Goal: Book appointment/travel/reservation

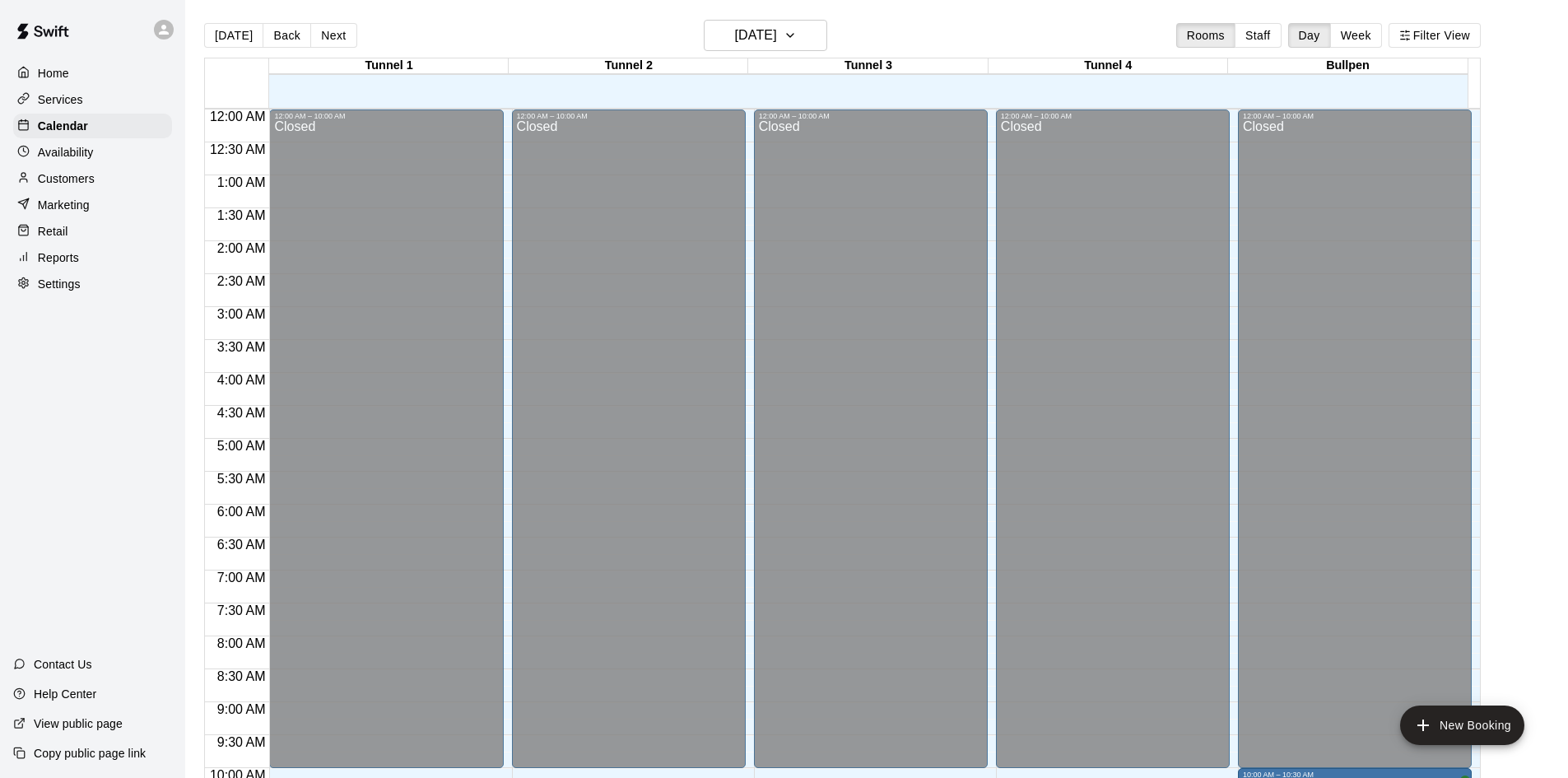
scroll to position [844, 0]
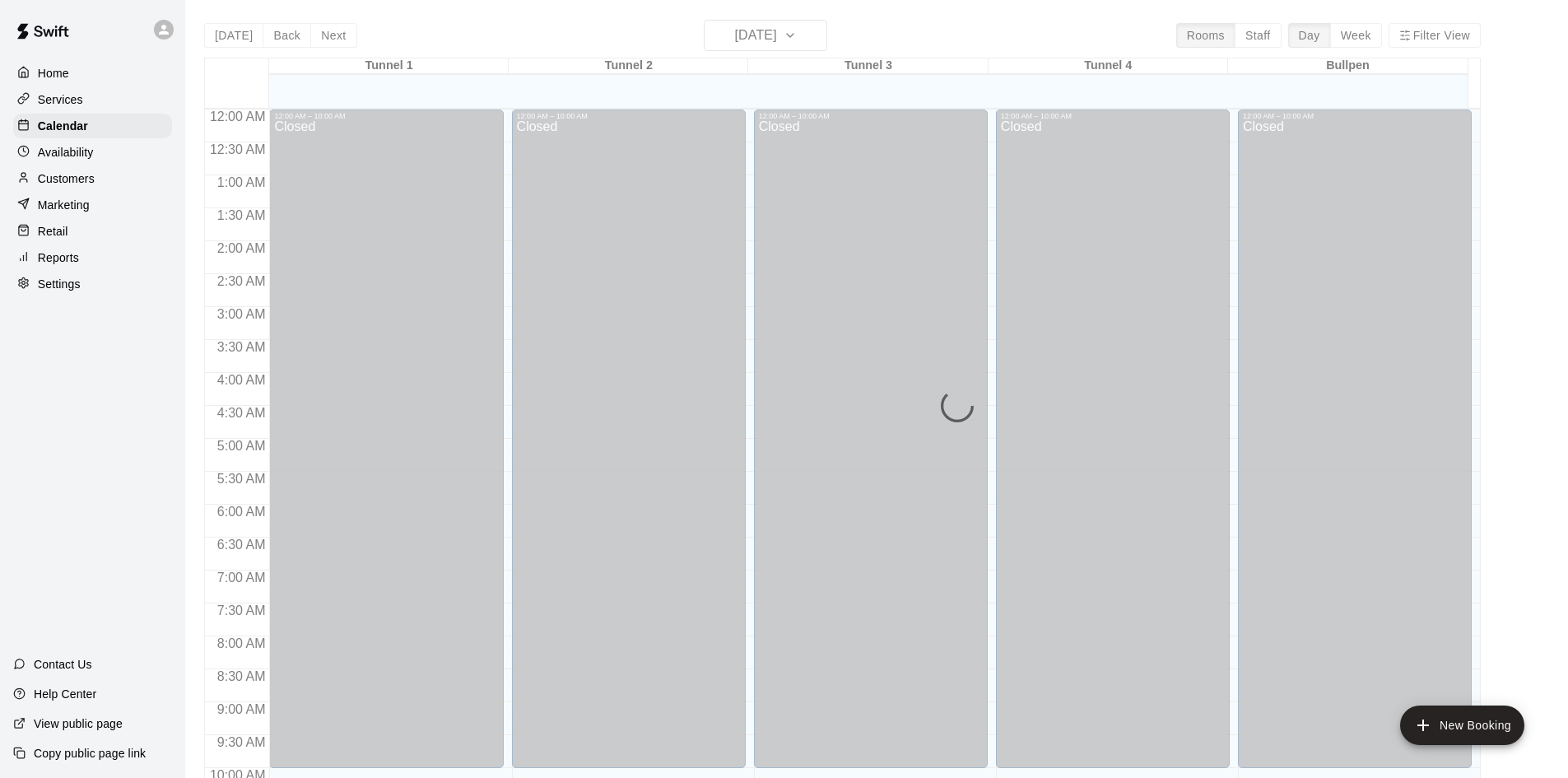
scroll to position [844, 0]
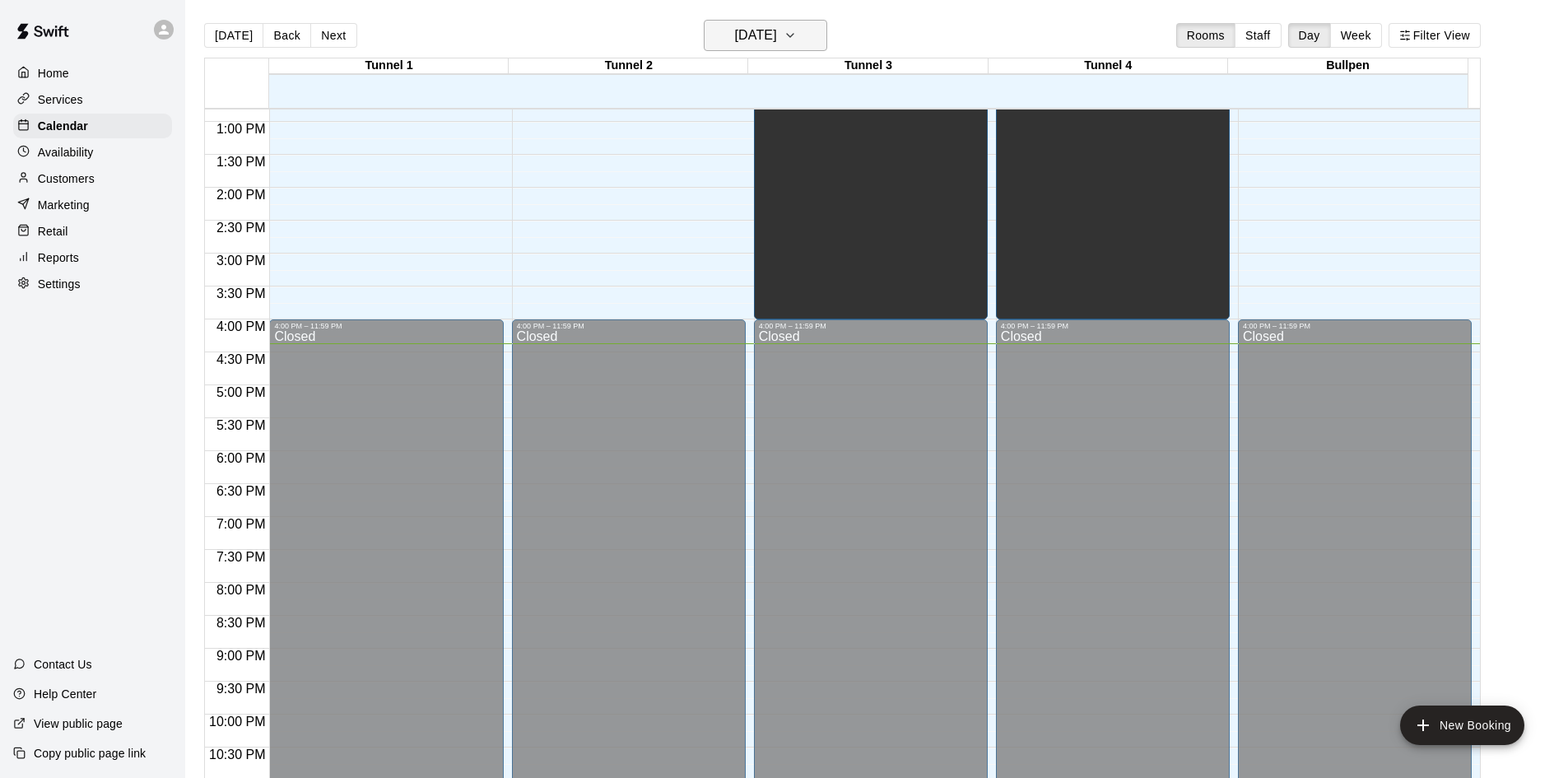
click at [771, 44] on h6 "[DATE]" at bounding box center [755, 35] width 42 height 23
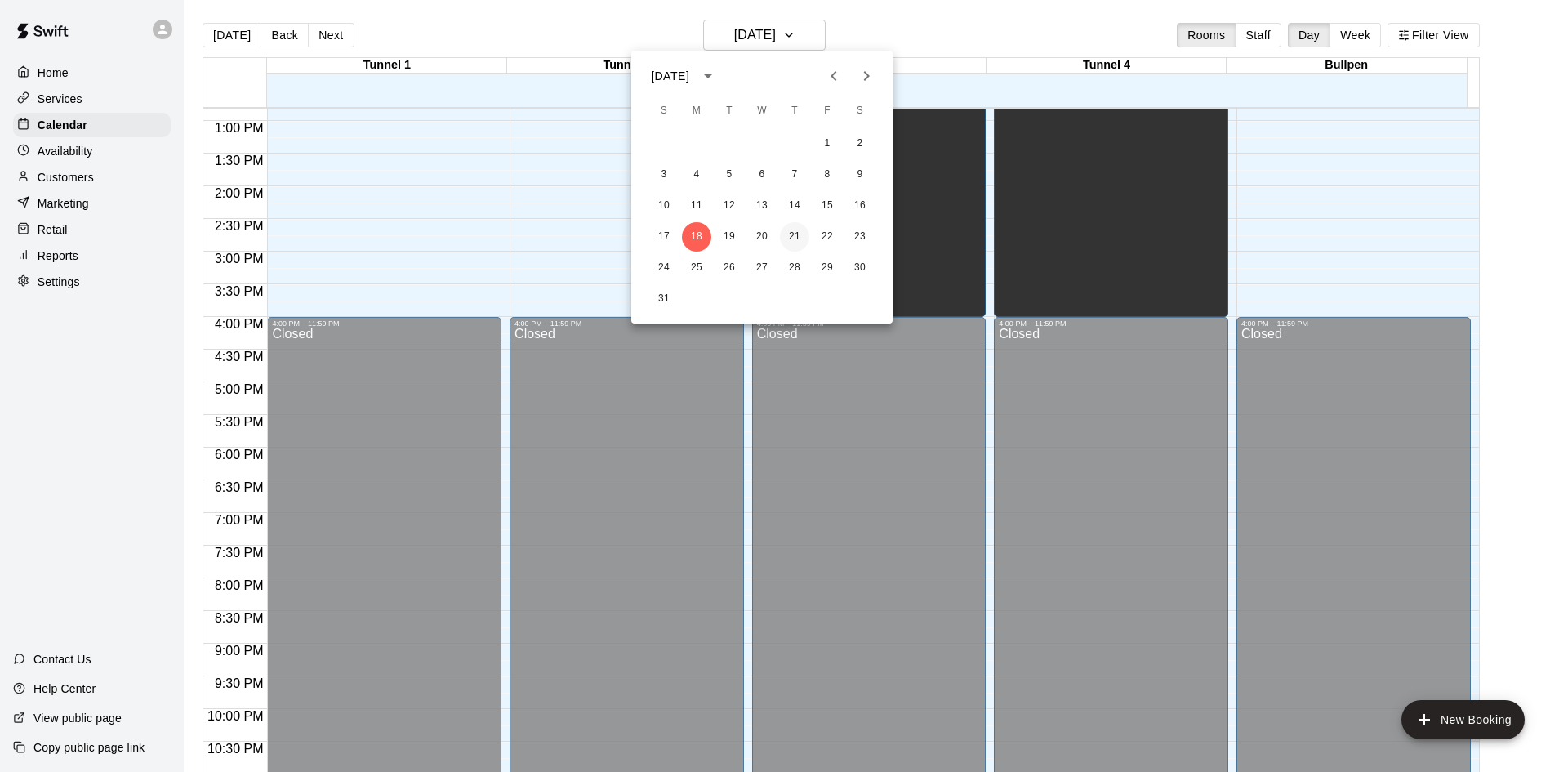
click at [792, 235] on button "21" at bounding box center [795, 237] width 30 height 30
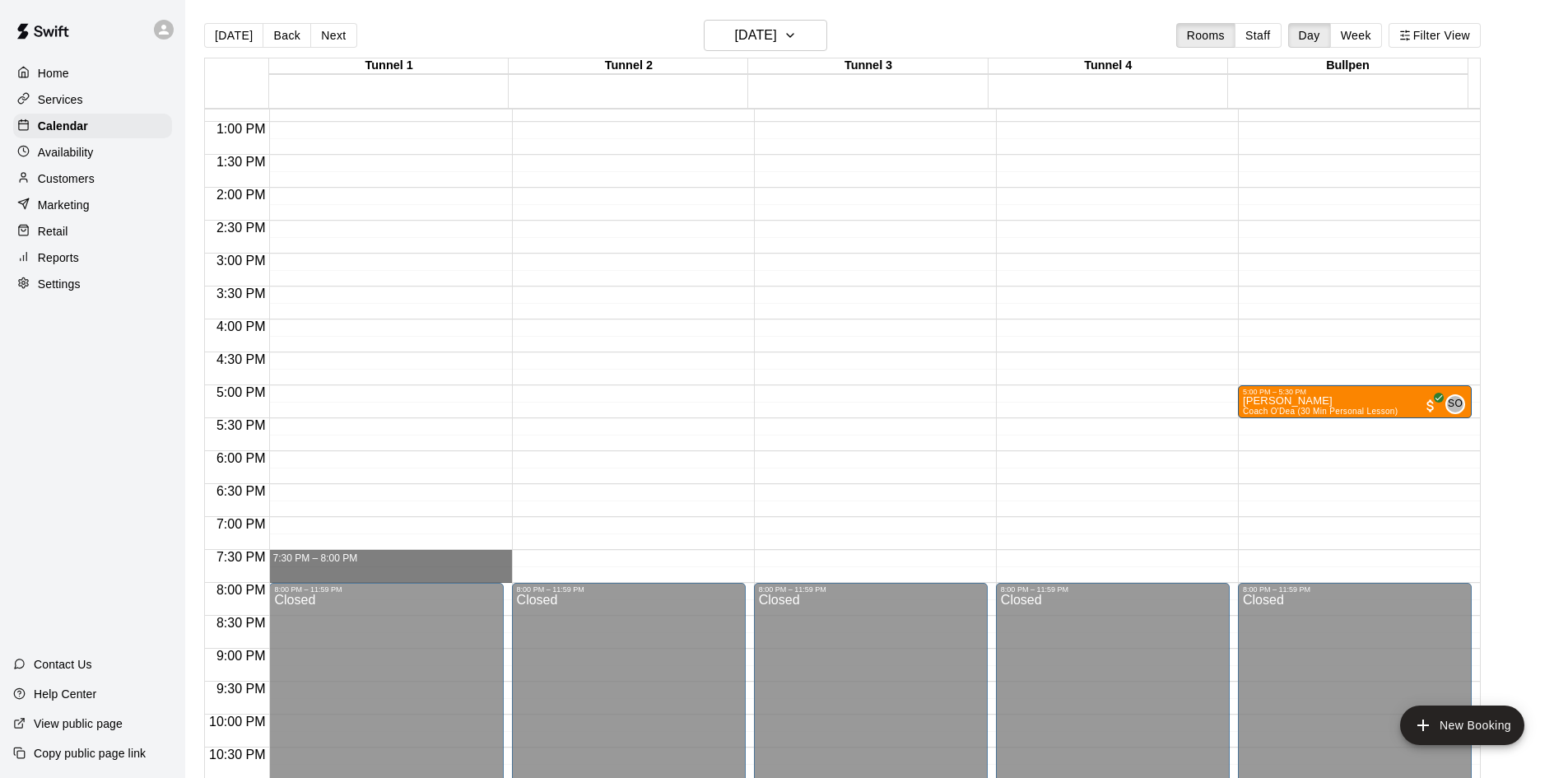
drag, startPoint x: 326, startPoint y: 554, endPoint x: 330, endPoint y: 575, distance: 21.4
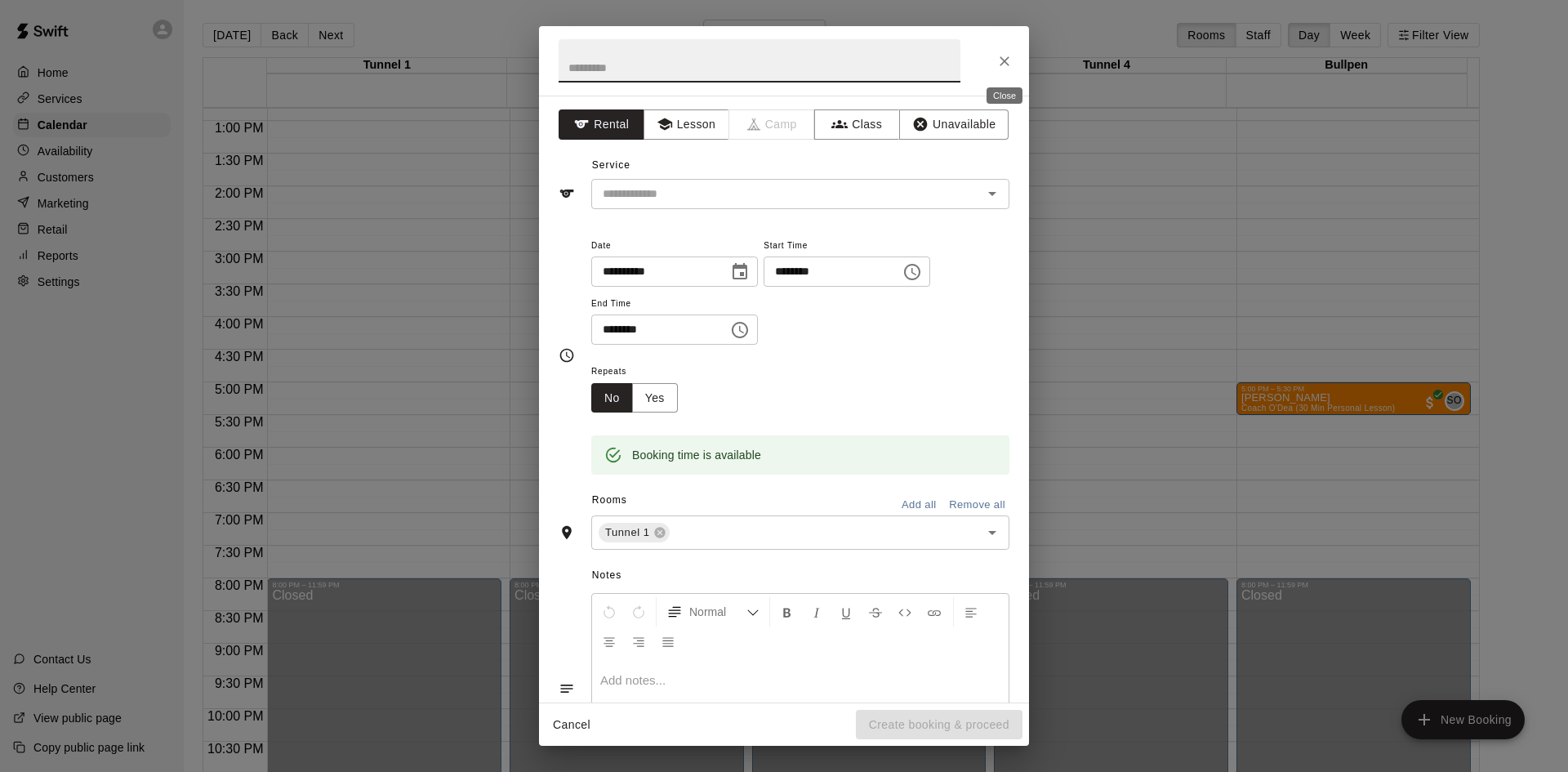
click at [1000, 67] on icon "Close" at bounding box center [1004, 61] width 16 height 16
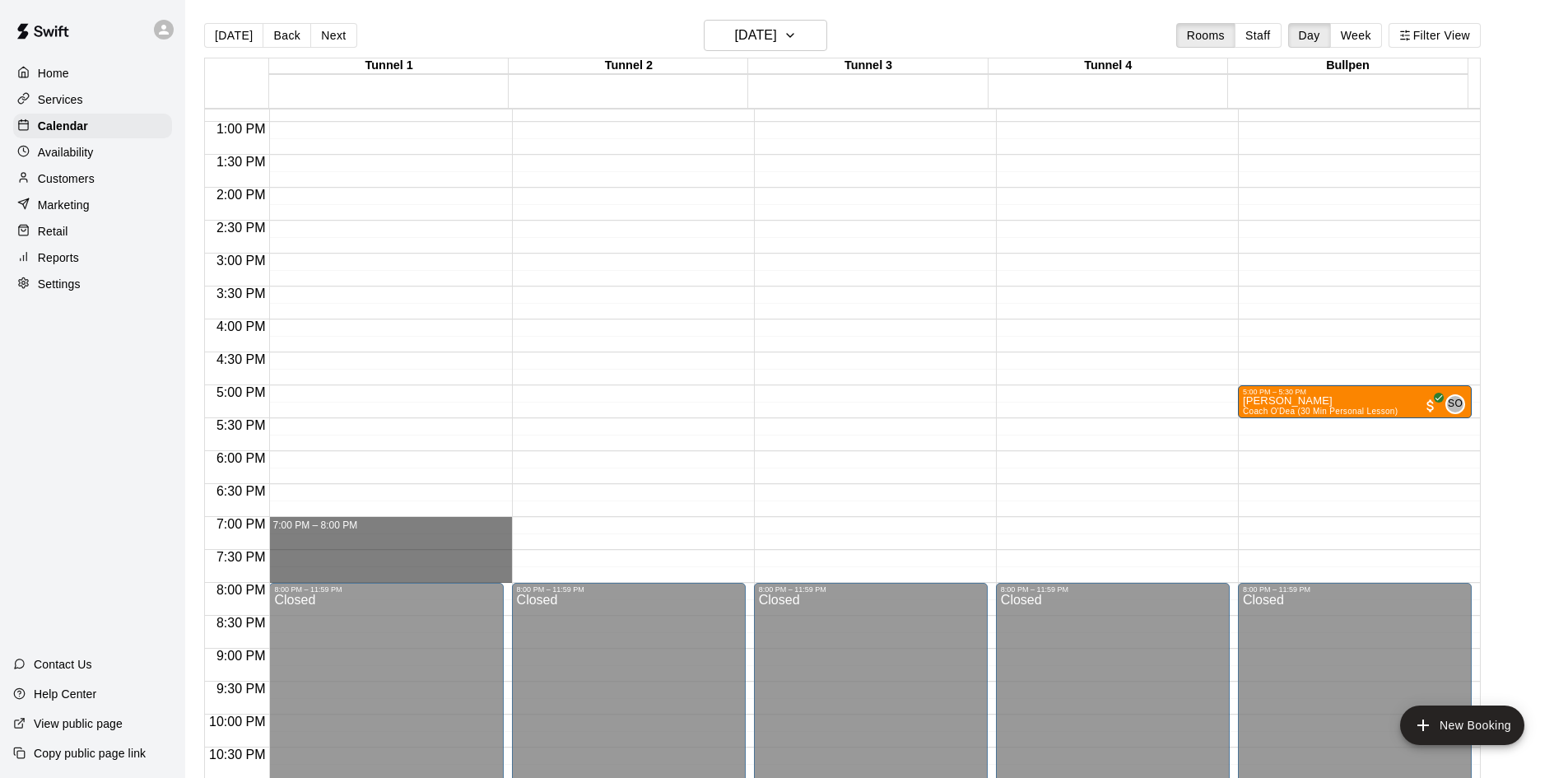
drag, startPoint x: 311, startPoint y: 521, endPoint x: 322, endPoint y: 573, distance: 53.2
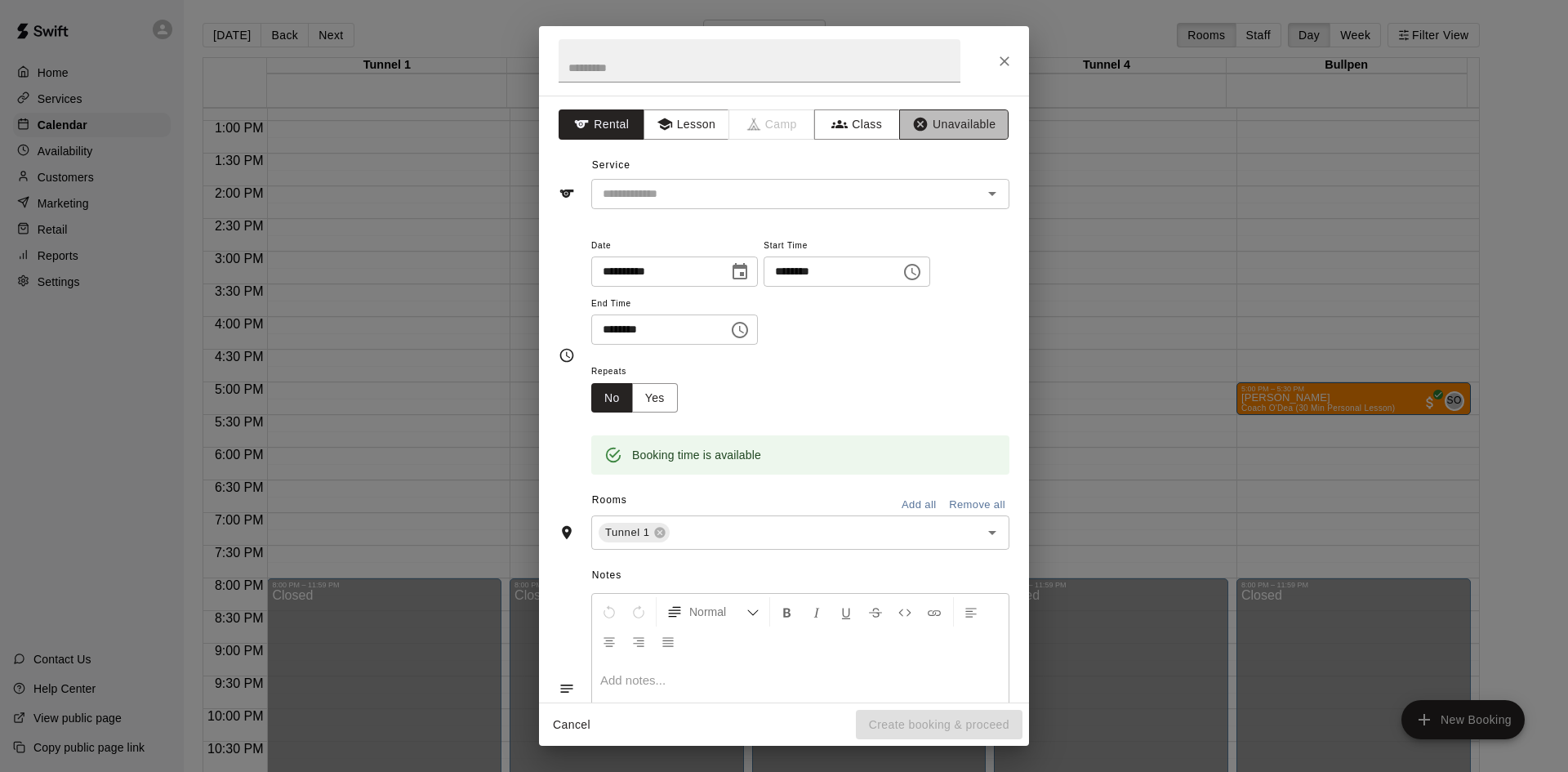
click at [933, 116] on button "Unavailable" at bounding box center [953, 125] width 110 height 31
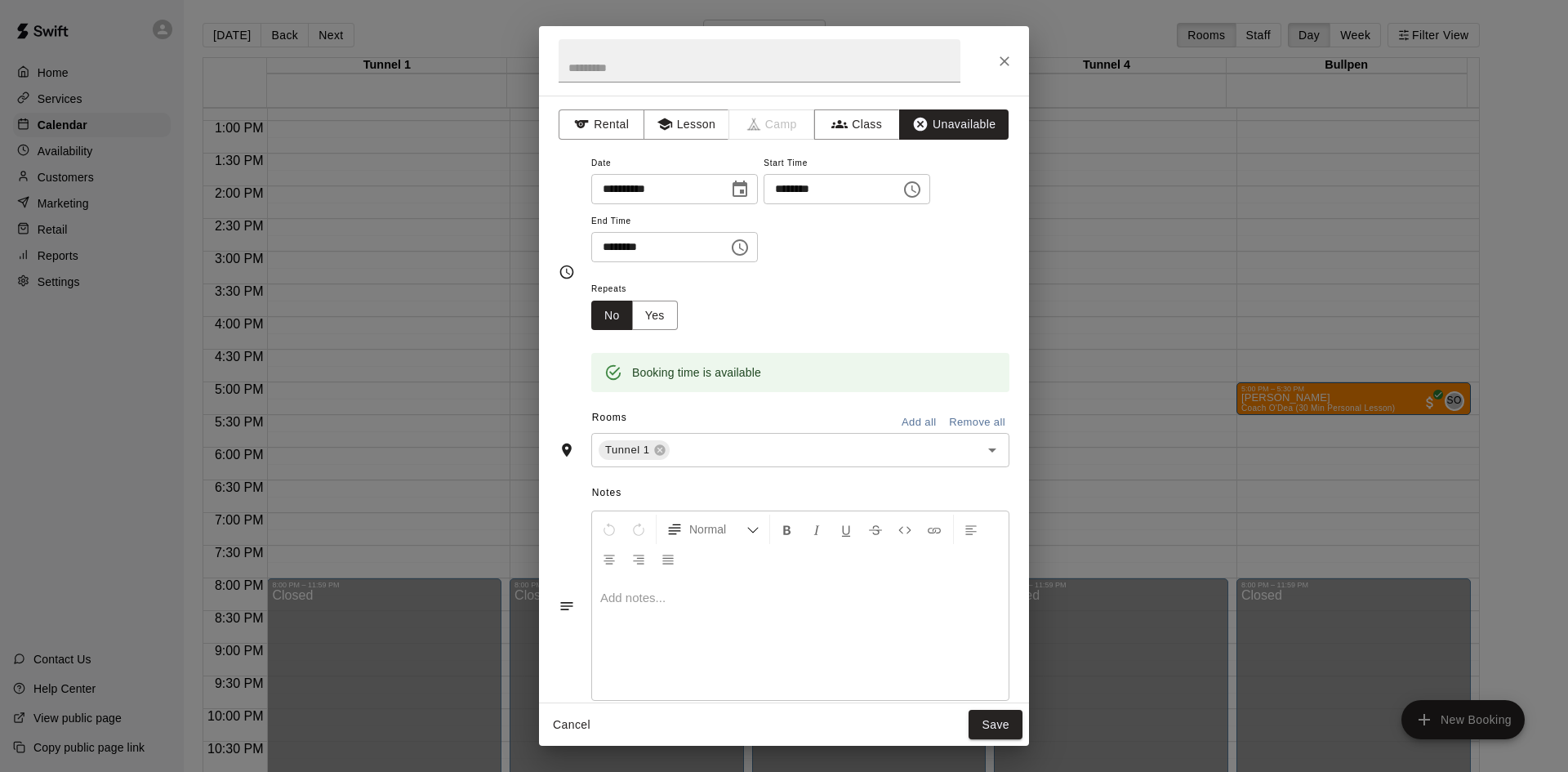
click at [906, 426] on button "Add all" at bounding box center [919, 423] width 53 height 25
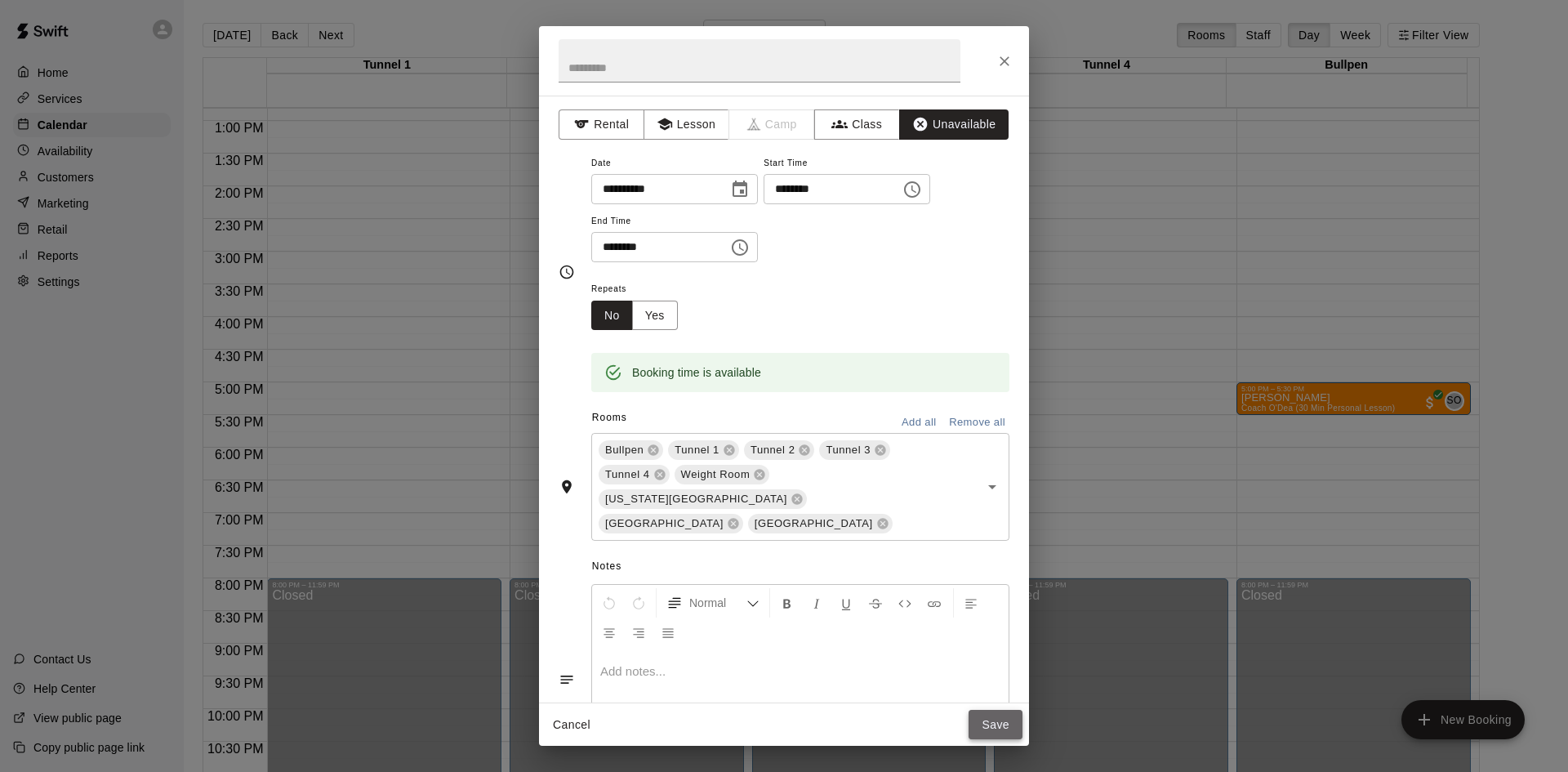
click at [989, 711] on button "Save" at bounding box center [996, 725] width 54 height 31
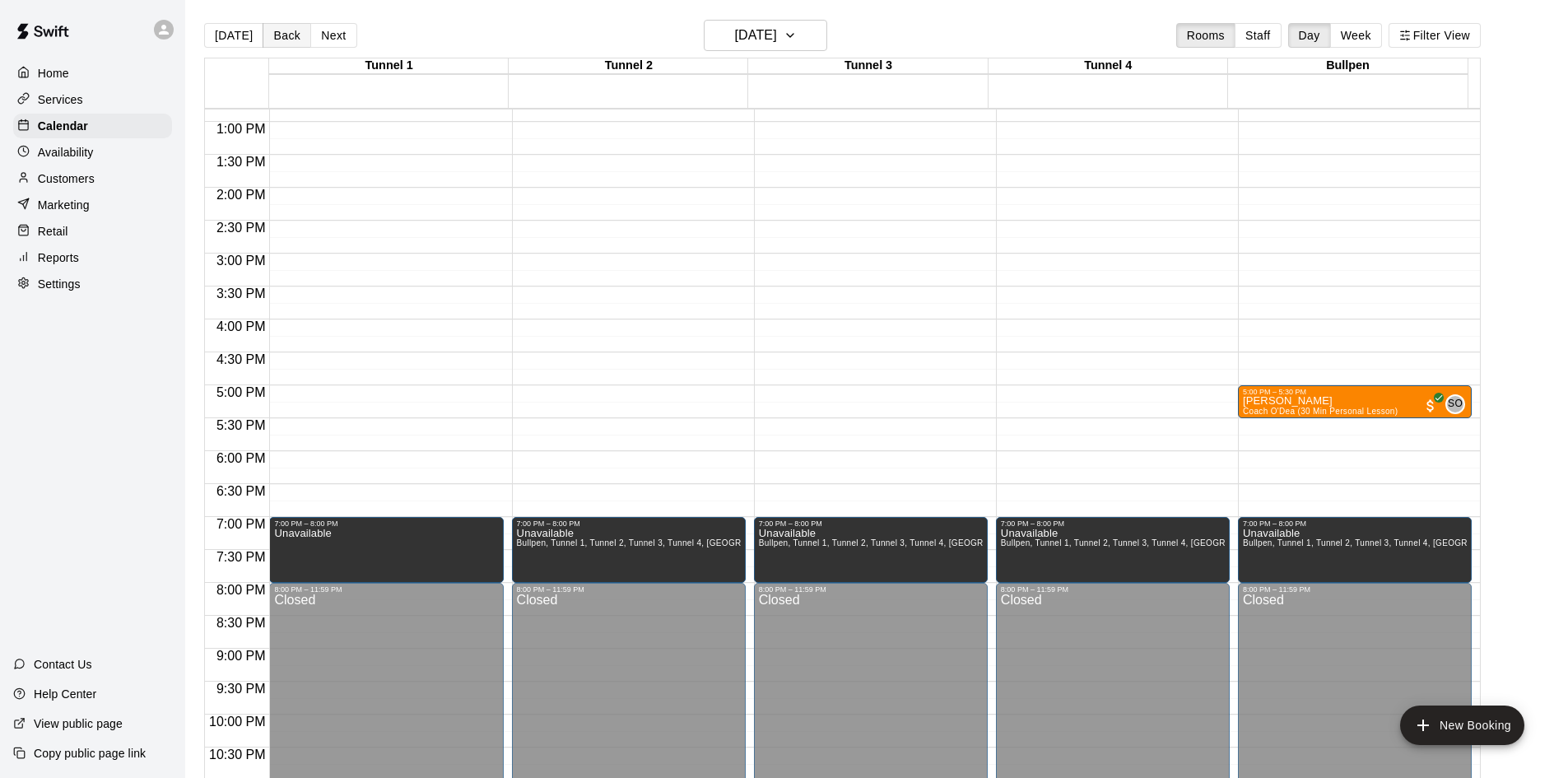
click at [294, 42] on button "Back" at bounding box center [287, 35] width 49 height 25
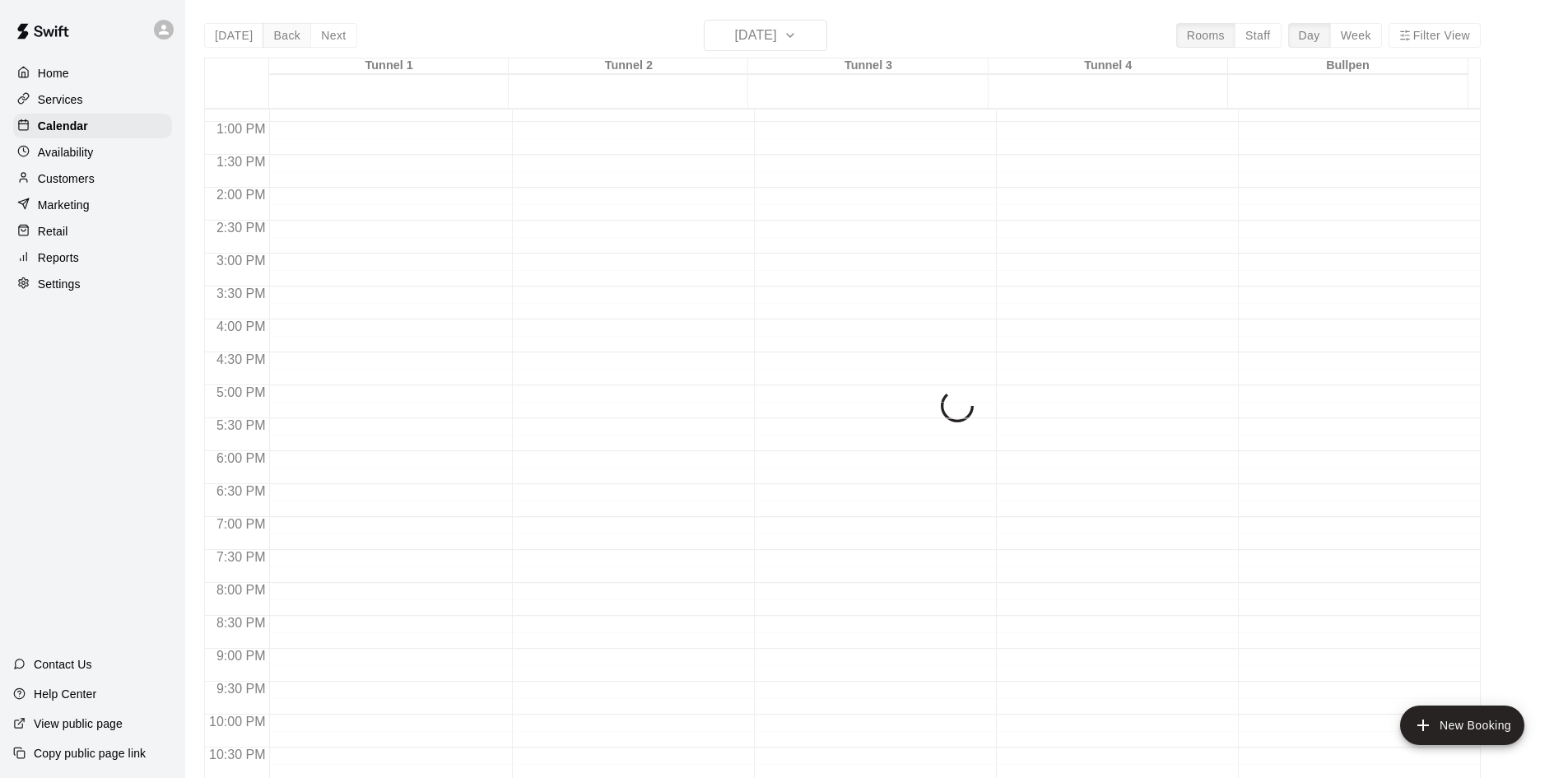
click at [294, 42] on div "[DATE] Back [DATE][DATE] Rooms Staff Day Week Filter View Tunnel 1 20 Wed Tunne…" at bounding box center [843, 408] width 1276 height 778
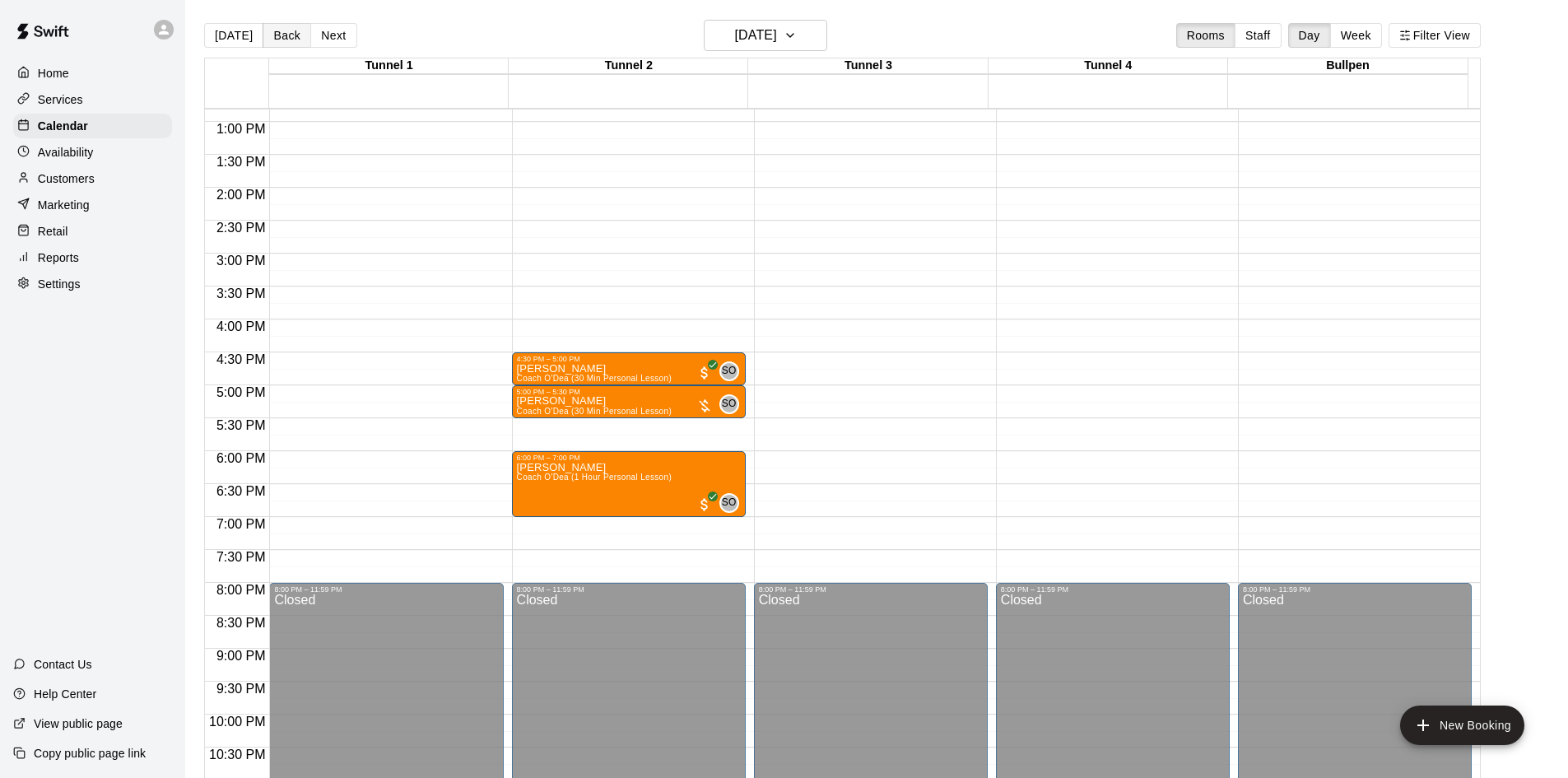
click at [294, 42] on button "Back" at bounding box center [287, 35] width 49 height 25
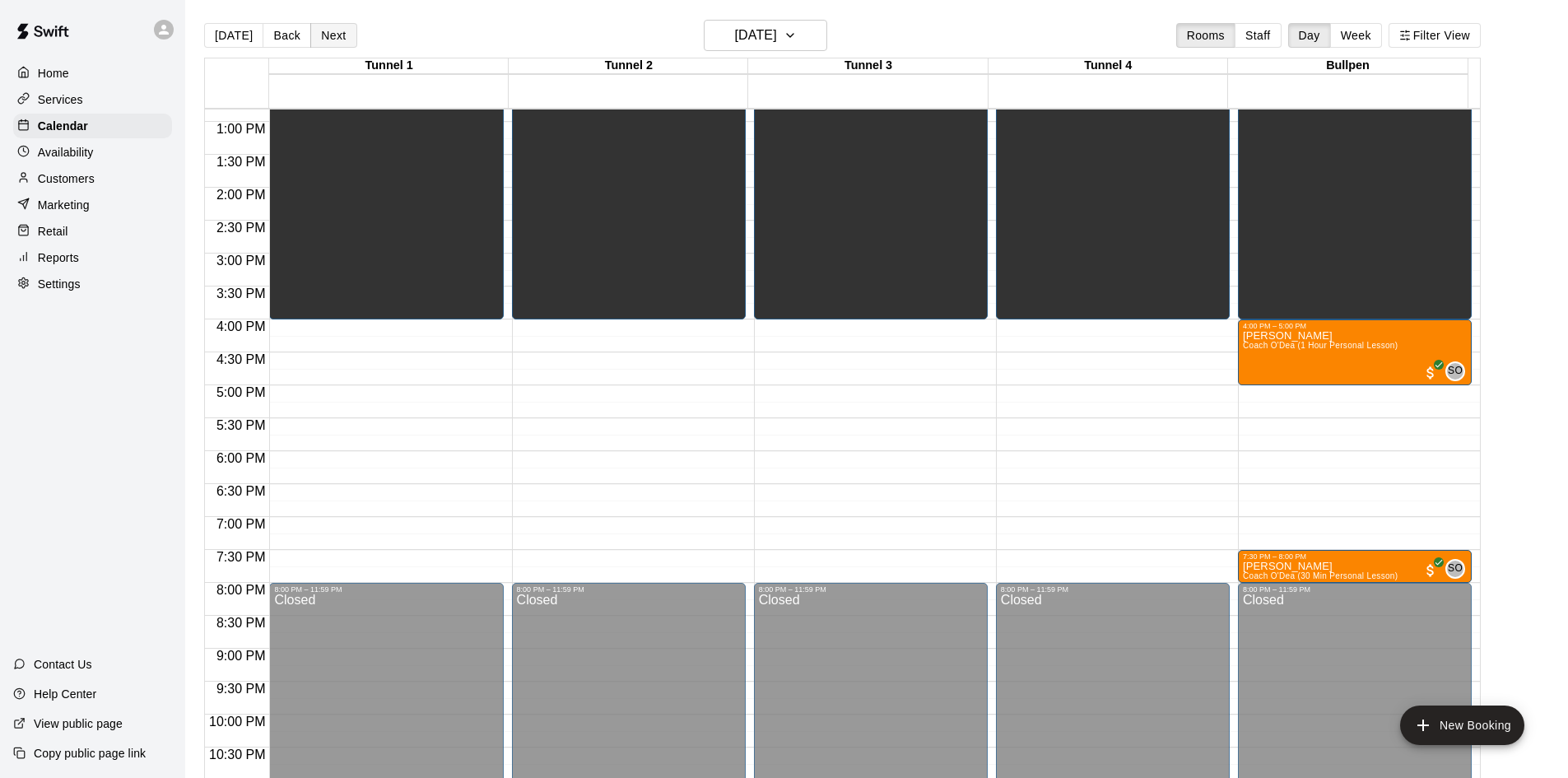
click at [341, 39] on button "Next" at bounding box center [334, 35] width 46 height 25
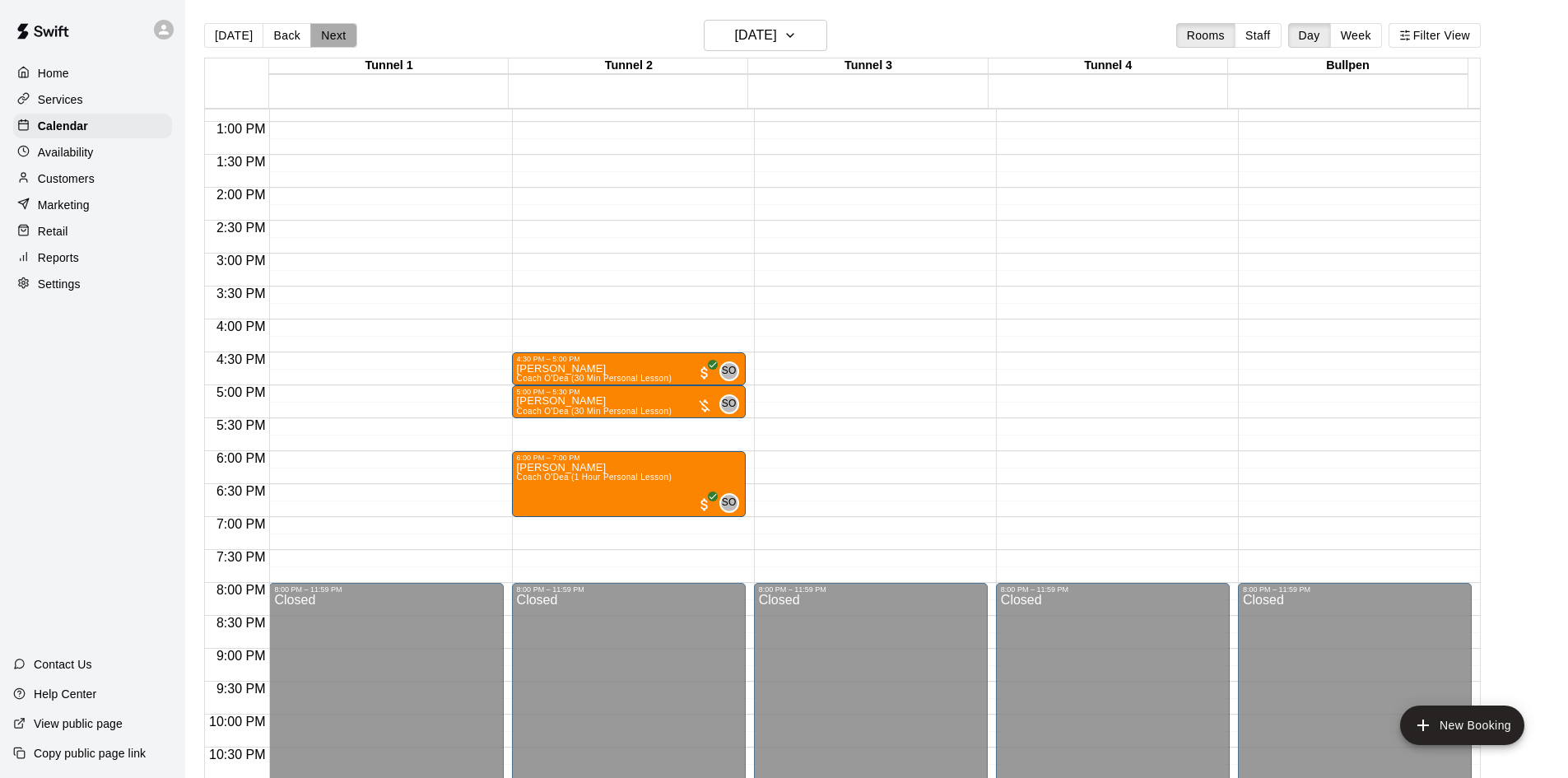
click at [341, 39] on button "Next" at bounding box center [334, 35] width 46 height 25
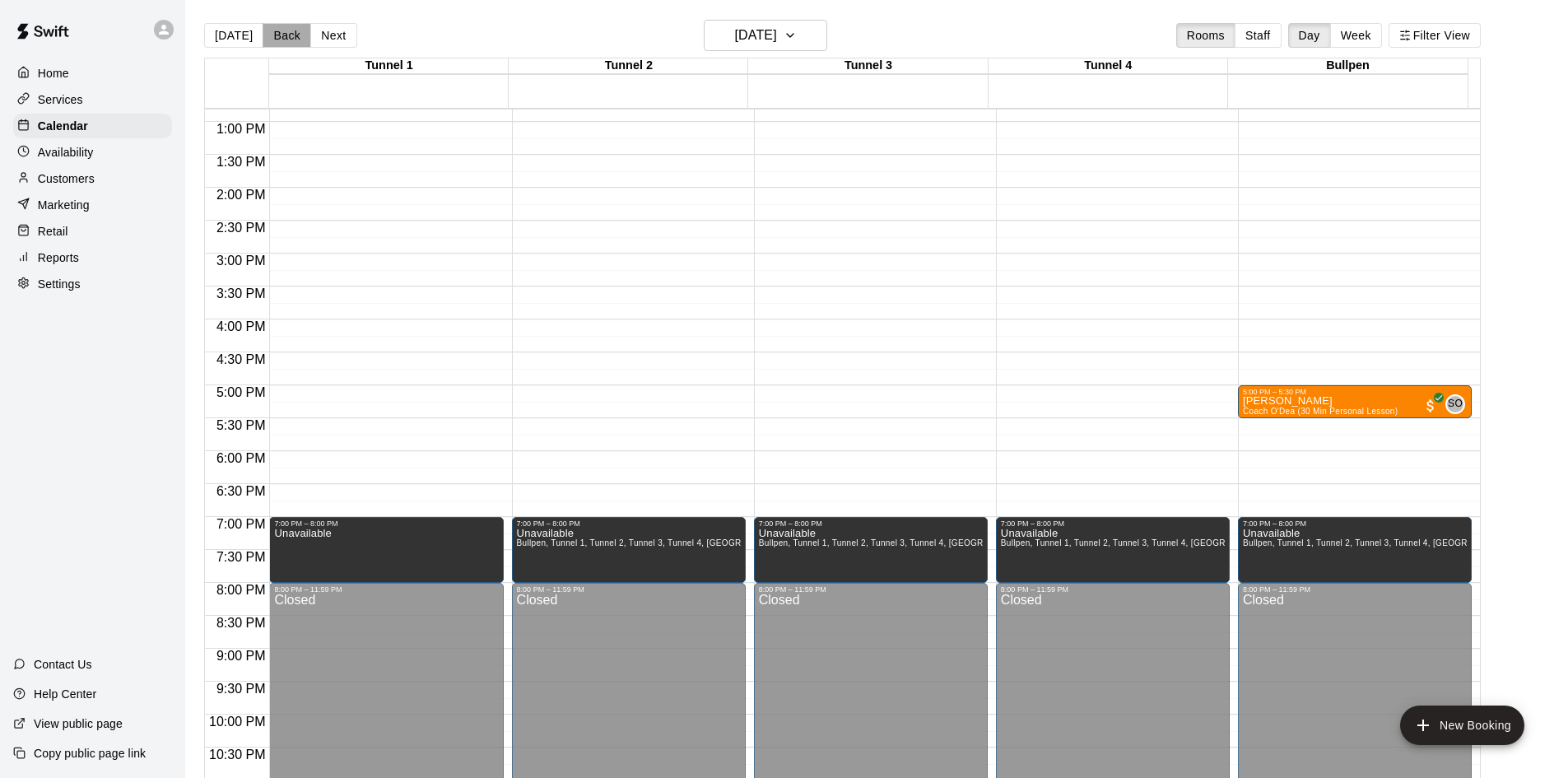
click at [291, 39] on button "Back" at bounding box center [287, 35] width 49 height 25
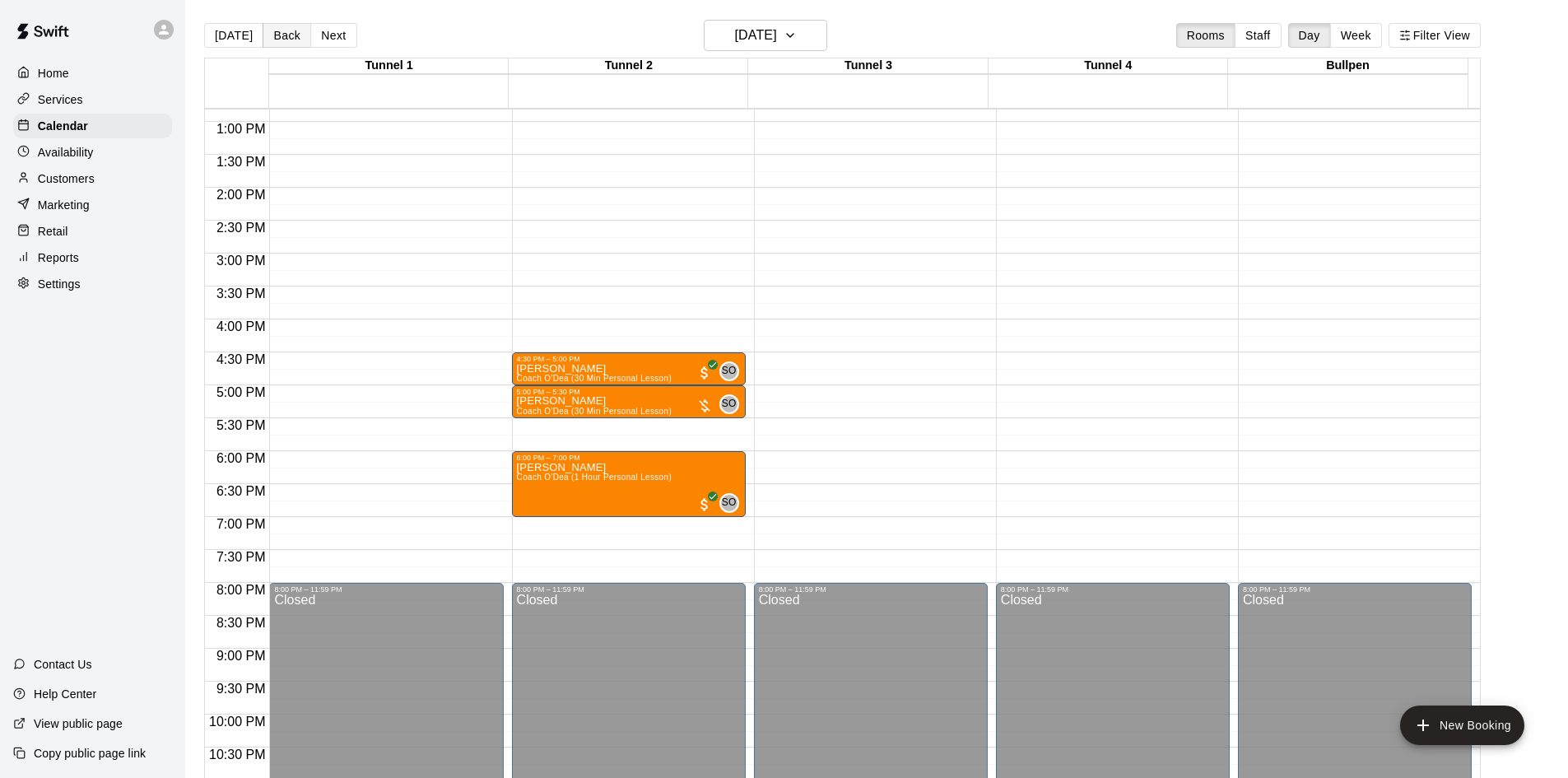
click at [291, 39] on button "Back" at bounding box center [287, 35] width 49 height 25
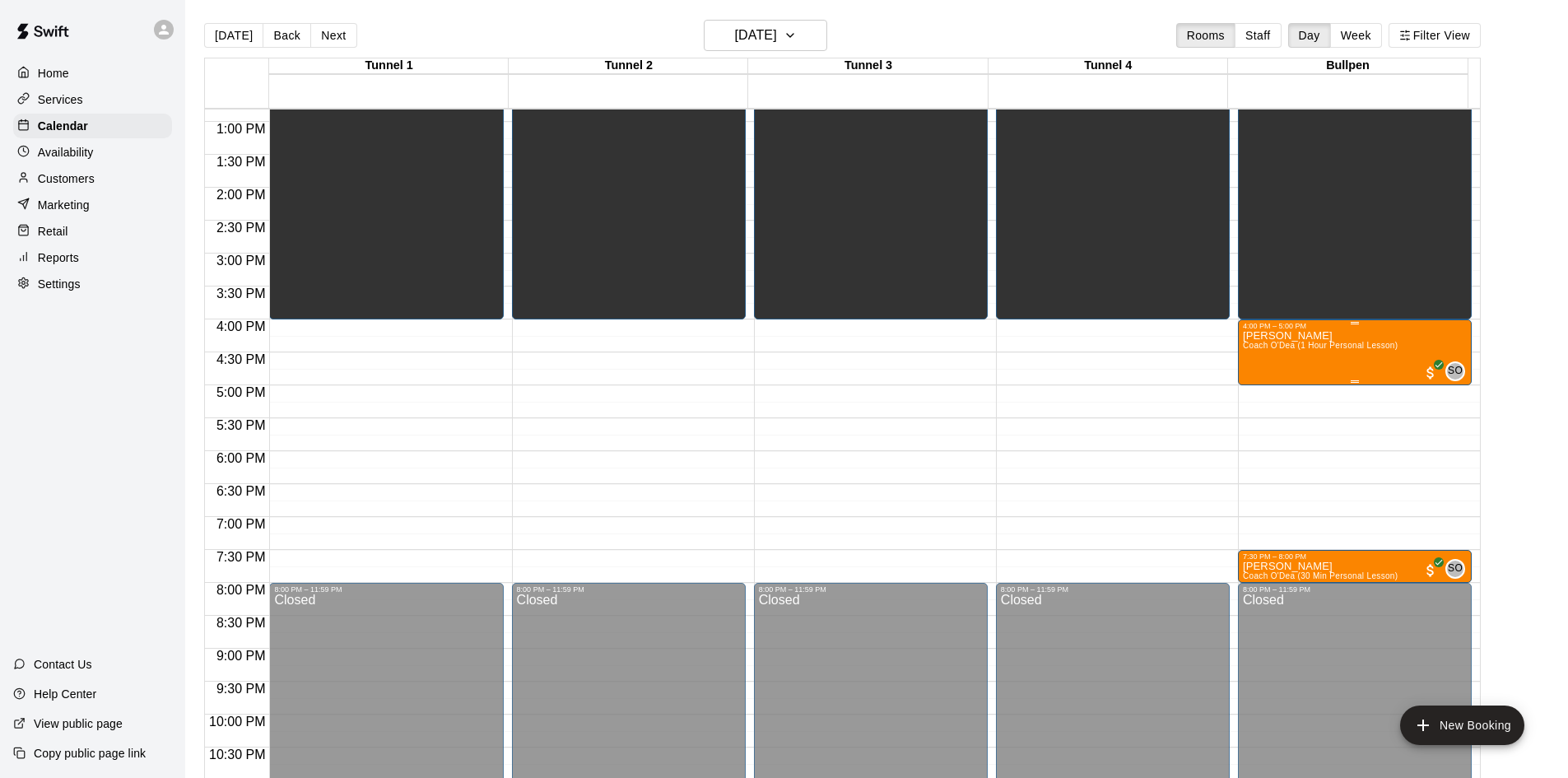
click at [1317, 342] on div "[PERSON_NAME] Coach O'Dea (1 Hour Personal Lesson)" at bounding box center [1320, 719] width 155 height 778
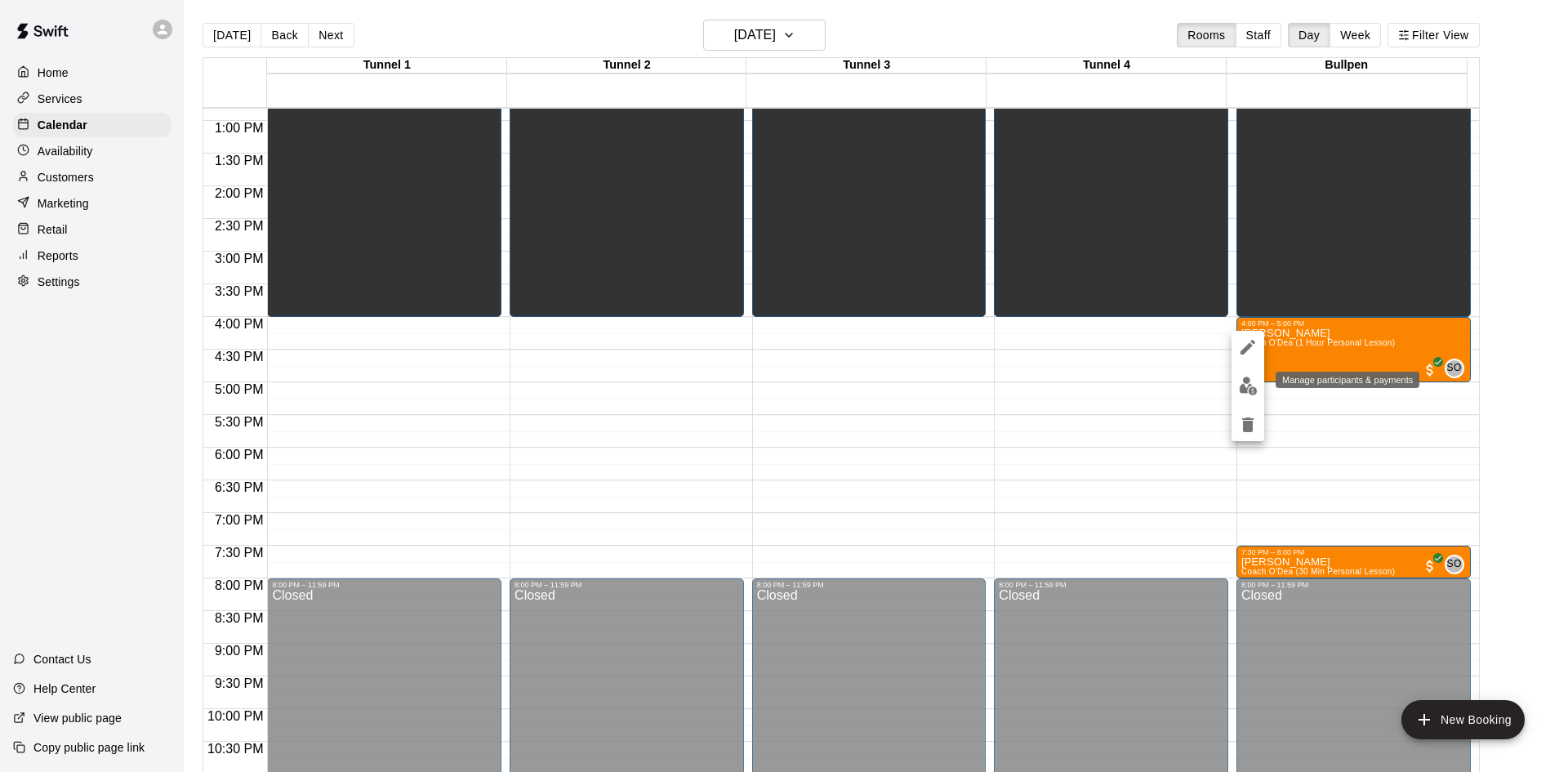
click at [1245, 382] on img "edit" at bounding box center [1249, 386] width 19 height 19
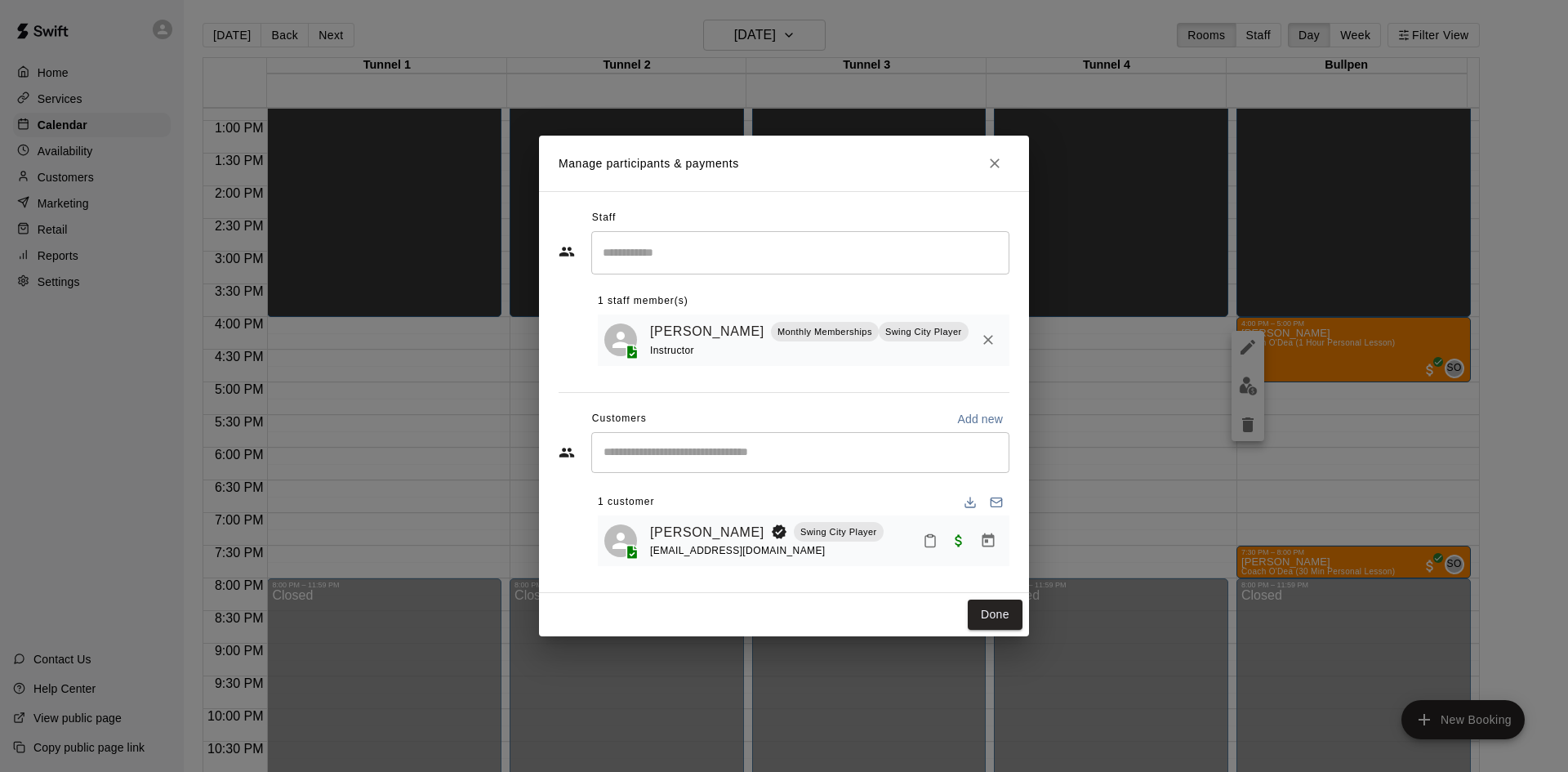
click at [995, 156] on icon "Close" at bounding box center [994, 163] width 16 height 16
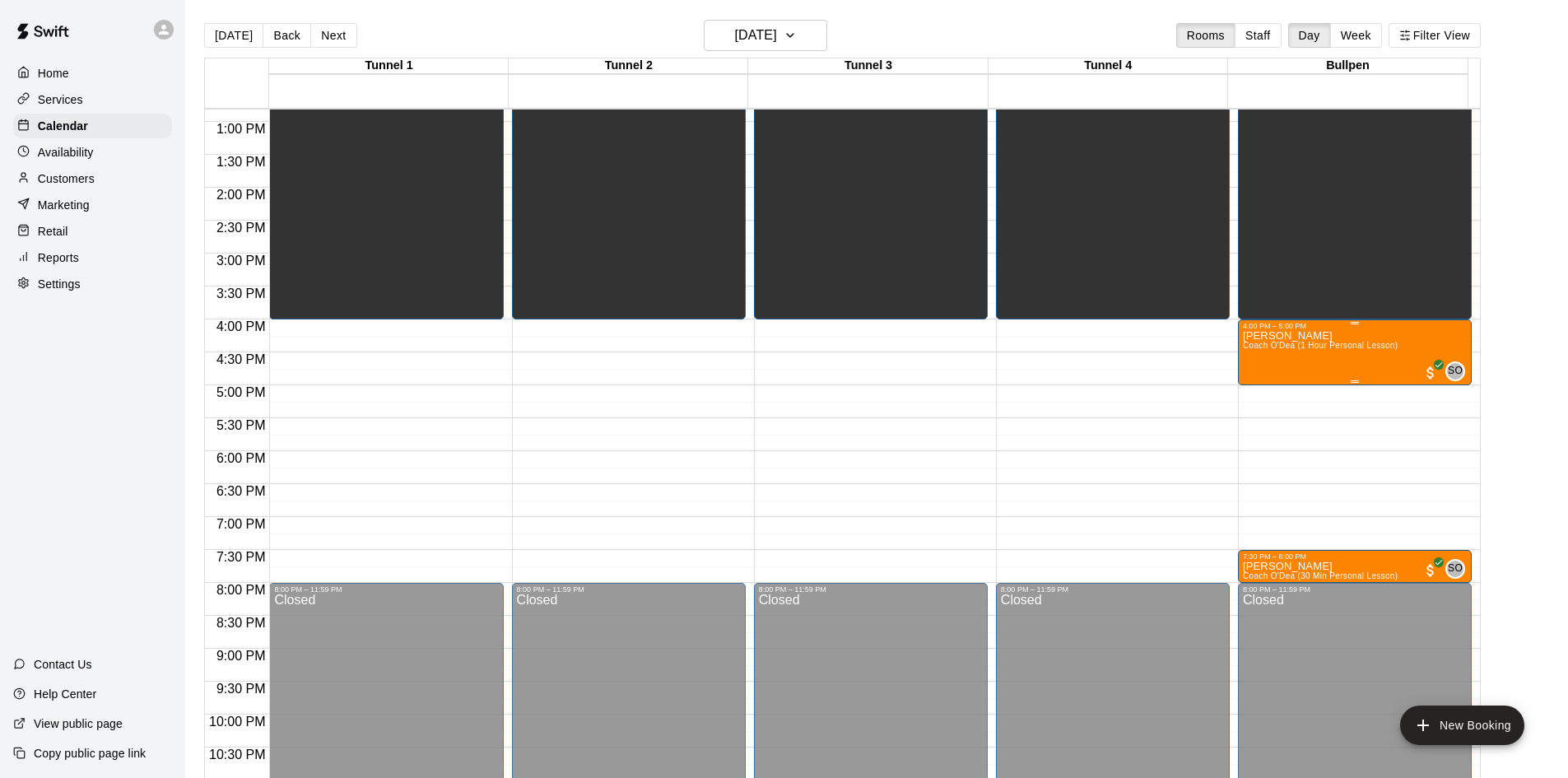
click at [1279, 330] on div "4:00 PM – 5:00 PM" at bounding box center [1355, 326] width 224 height 9
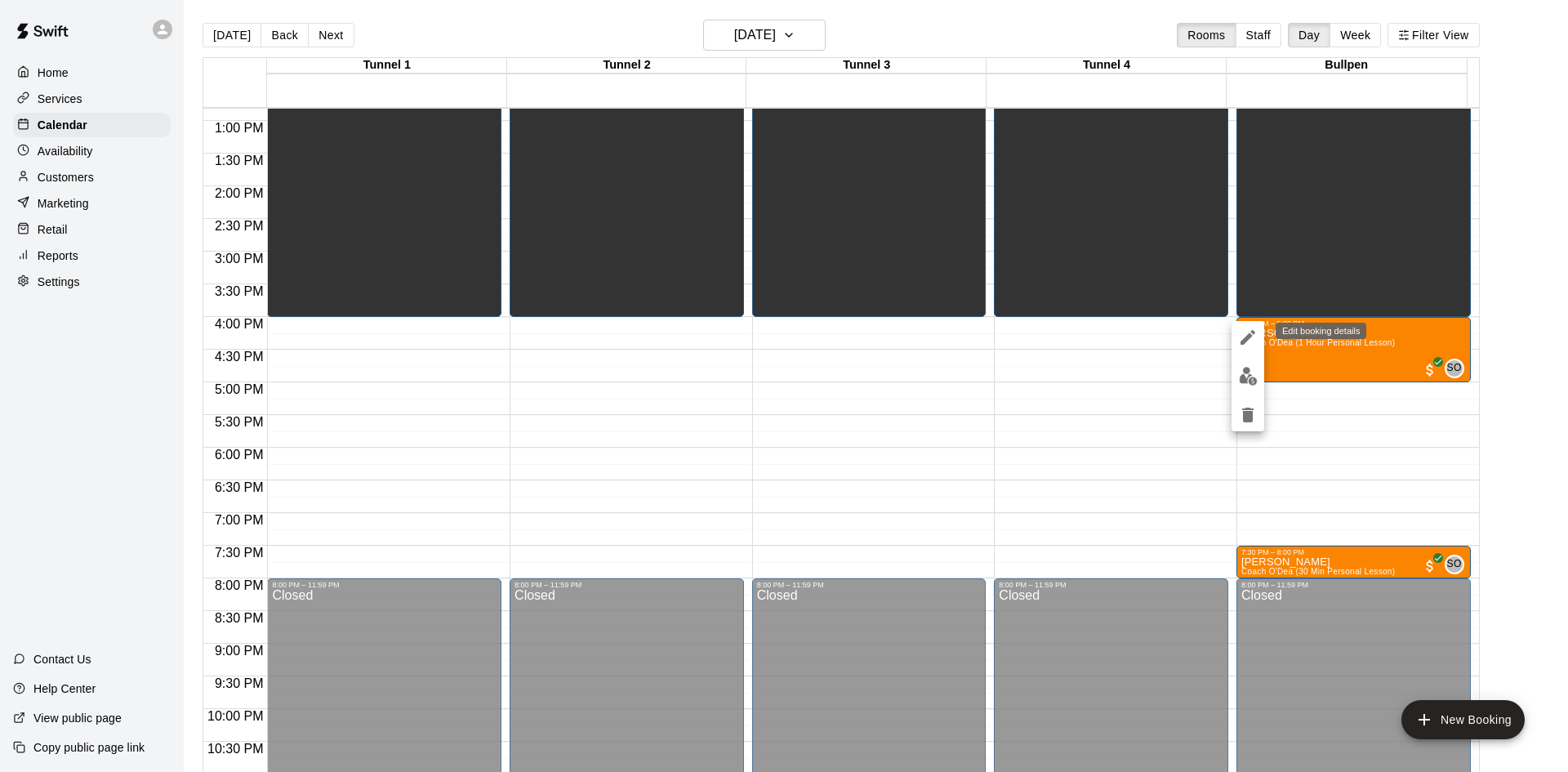
click at [1245, 330] on icon "edit" at bounding box center [1248, 337] width 20 height 20
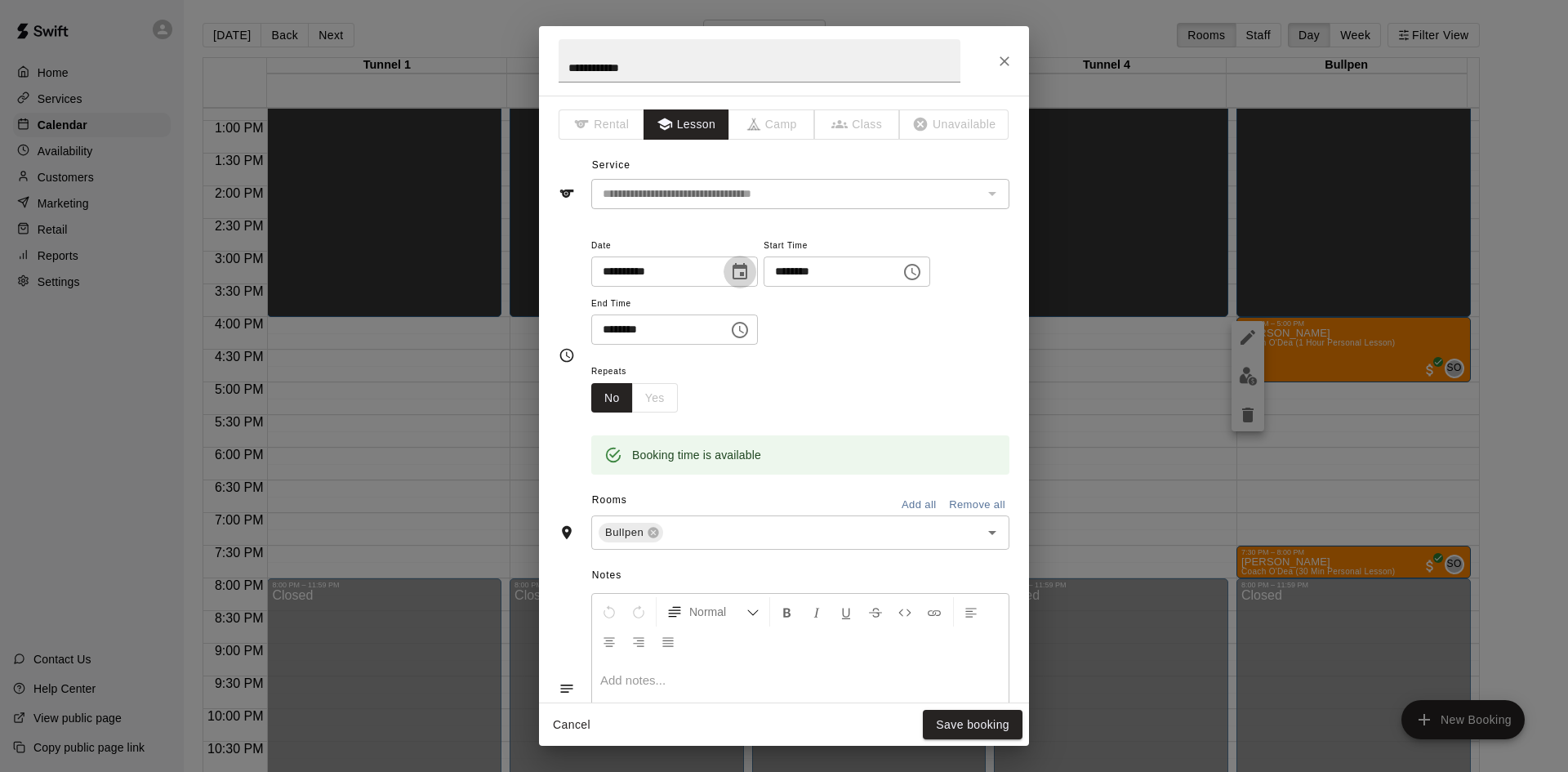
click at [750, 270] on icon "Choose date, selected date is Aug 19, 2025" at bounding box center [739, 272] width 20 height 20
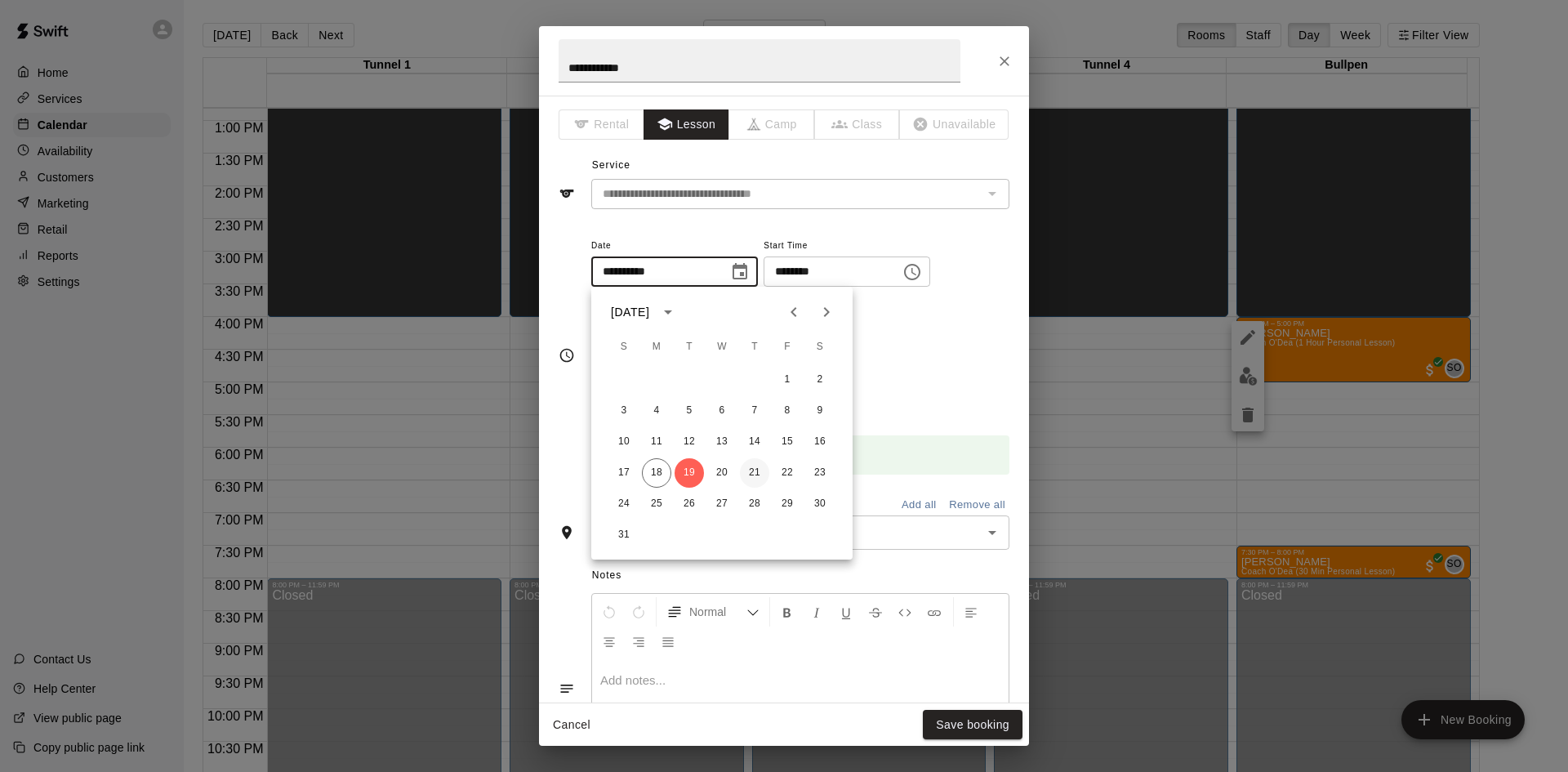
click at [754, 472] on button "21" at bounding box center [755, 473] width 30 height 30
type input "**********"
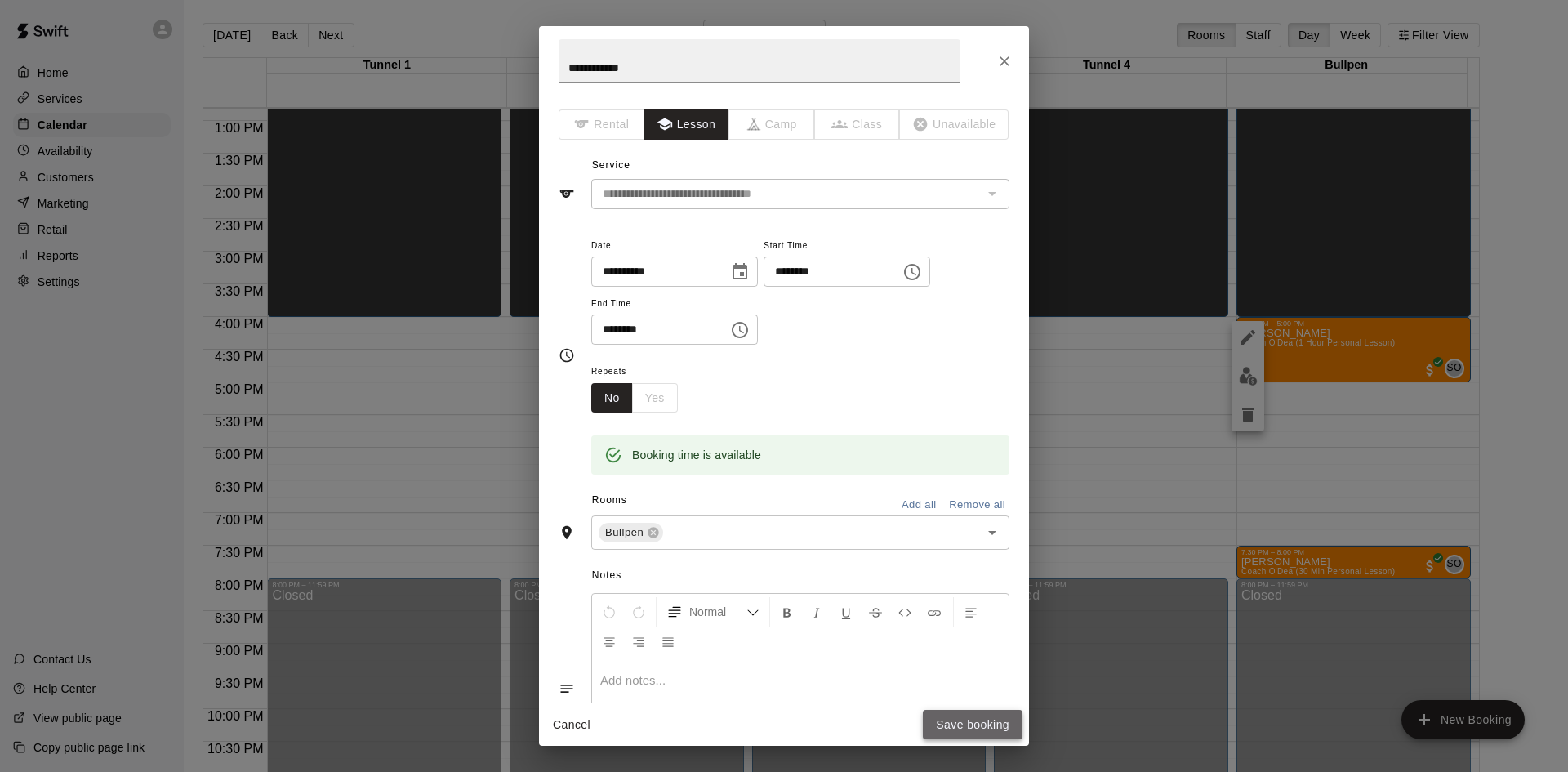
click at [969, 713] on button "Save booking" at bounding box center [972, 725] width 99 height 31
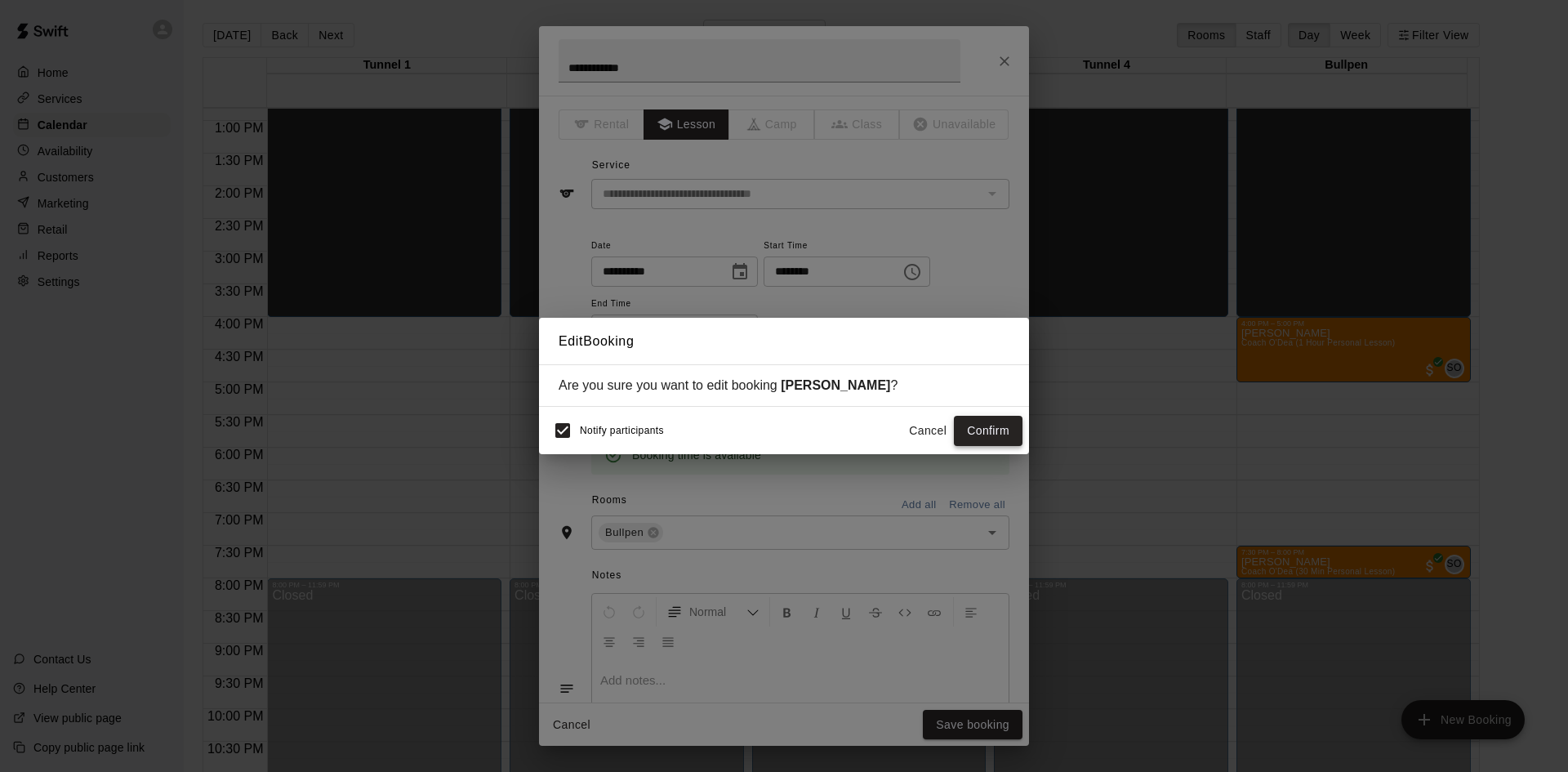
click at [984, 439] on button "Confirm" at bounding box center [988, 431] width 69 height 31
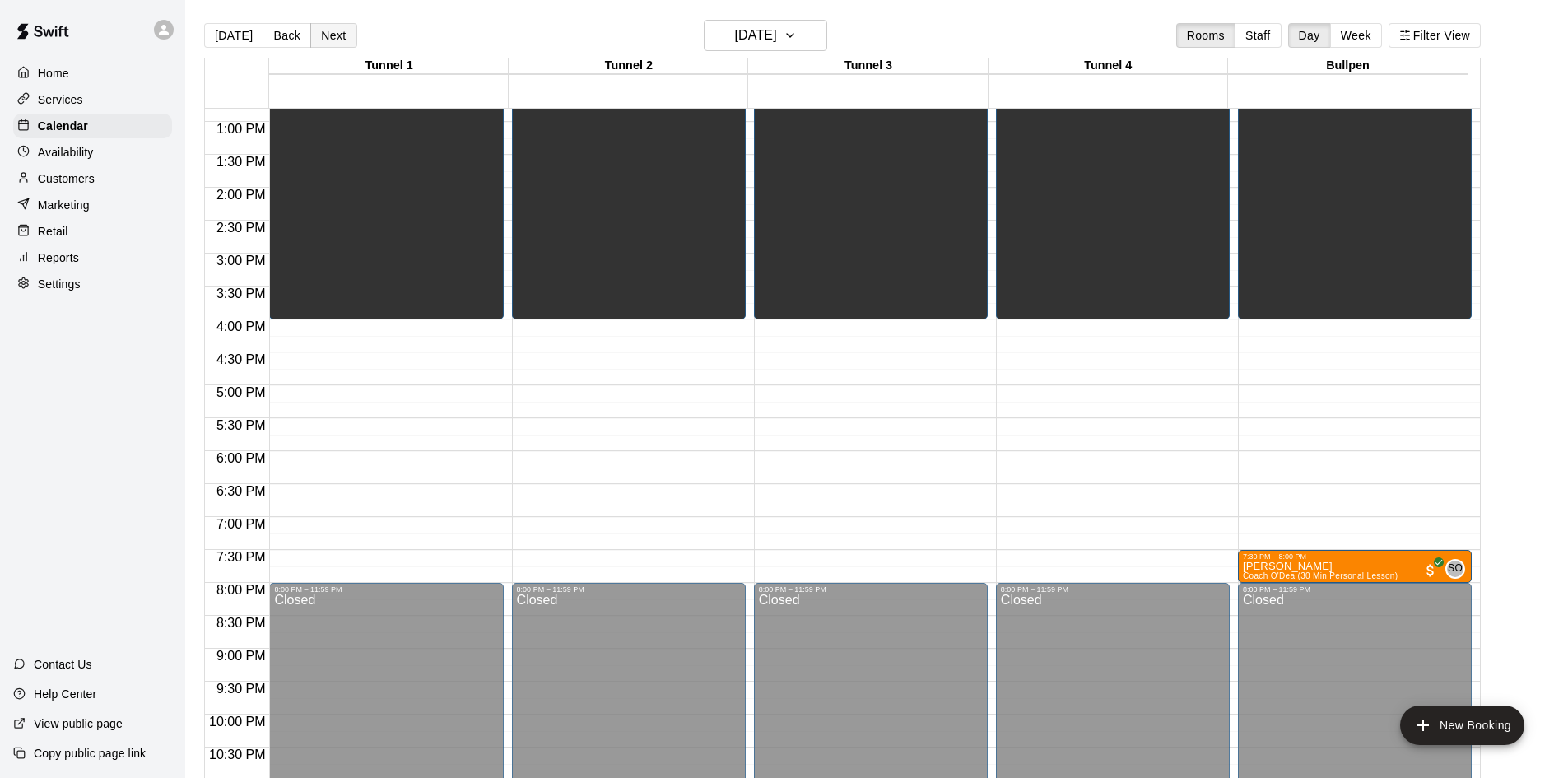
click at [318, 28] on button "Next" at bounding box center [334, 35] width 46 height 25
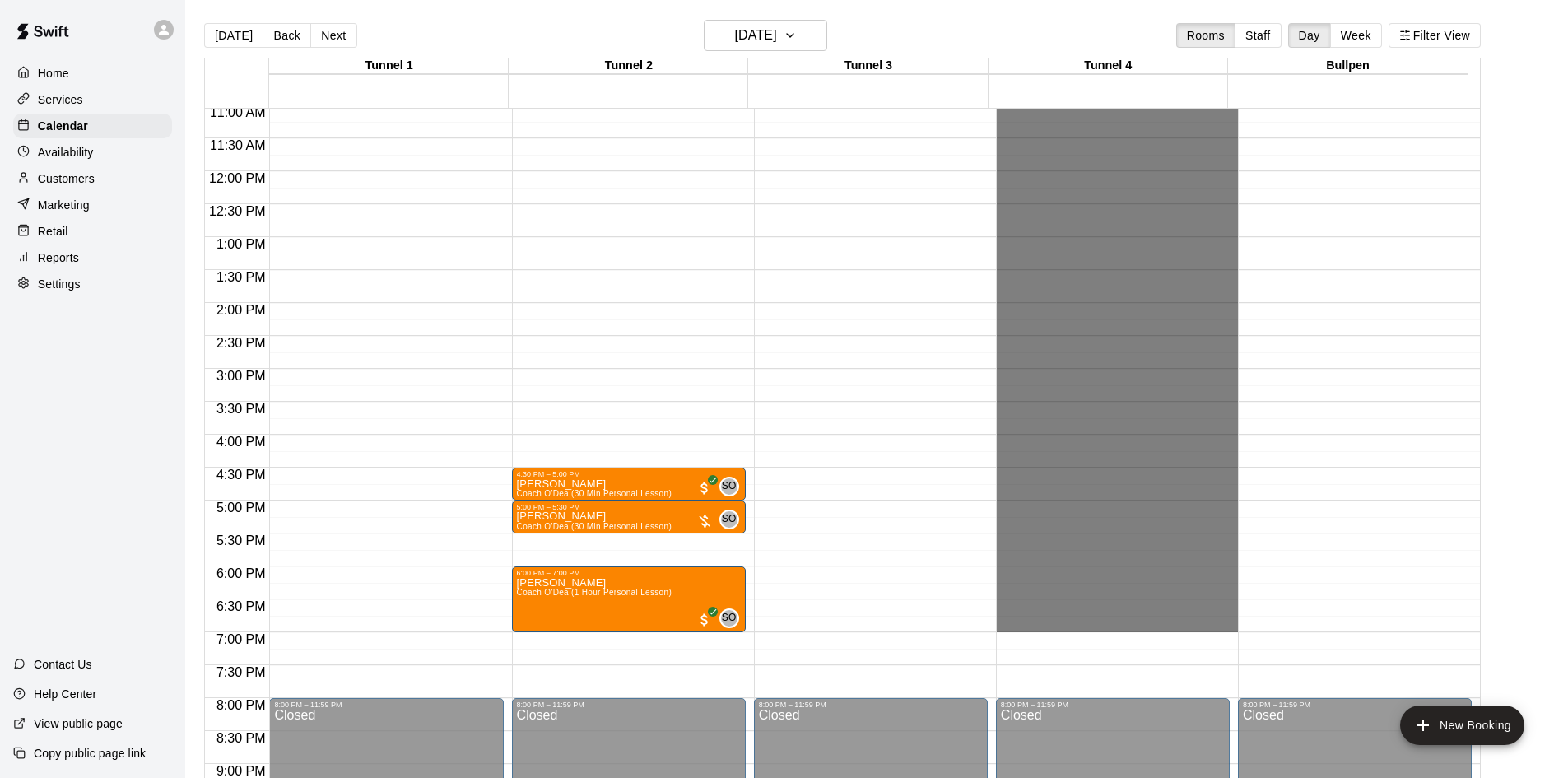
scroll to position [730, 0]
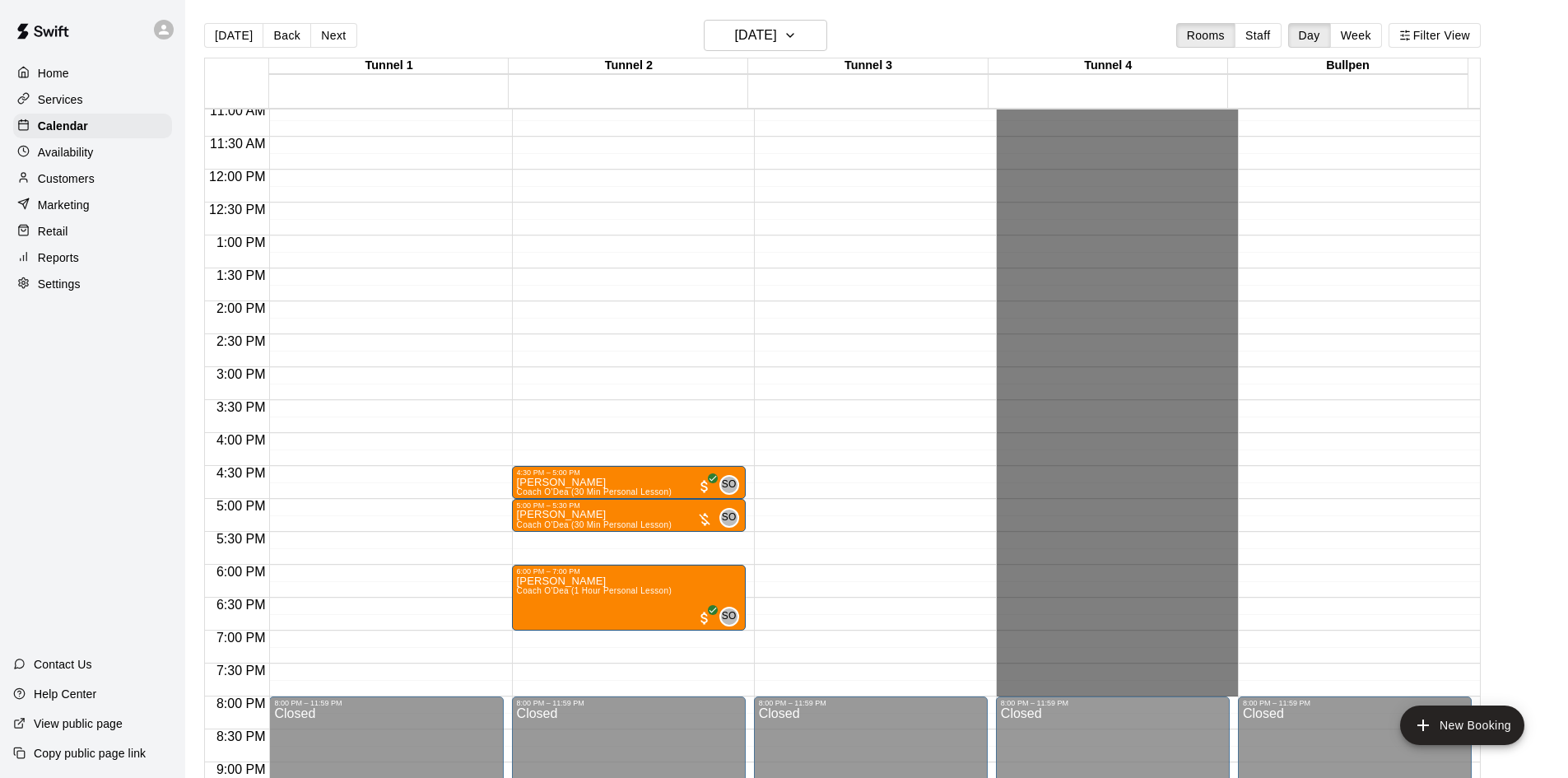
drag, startPoint x: 1098, startPoint y: 208, endPoint x: 1121, endPoint y: 687, distance: 479.6
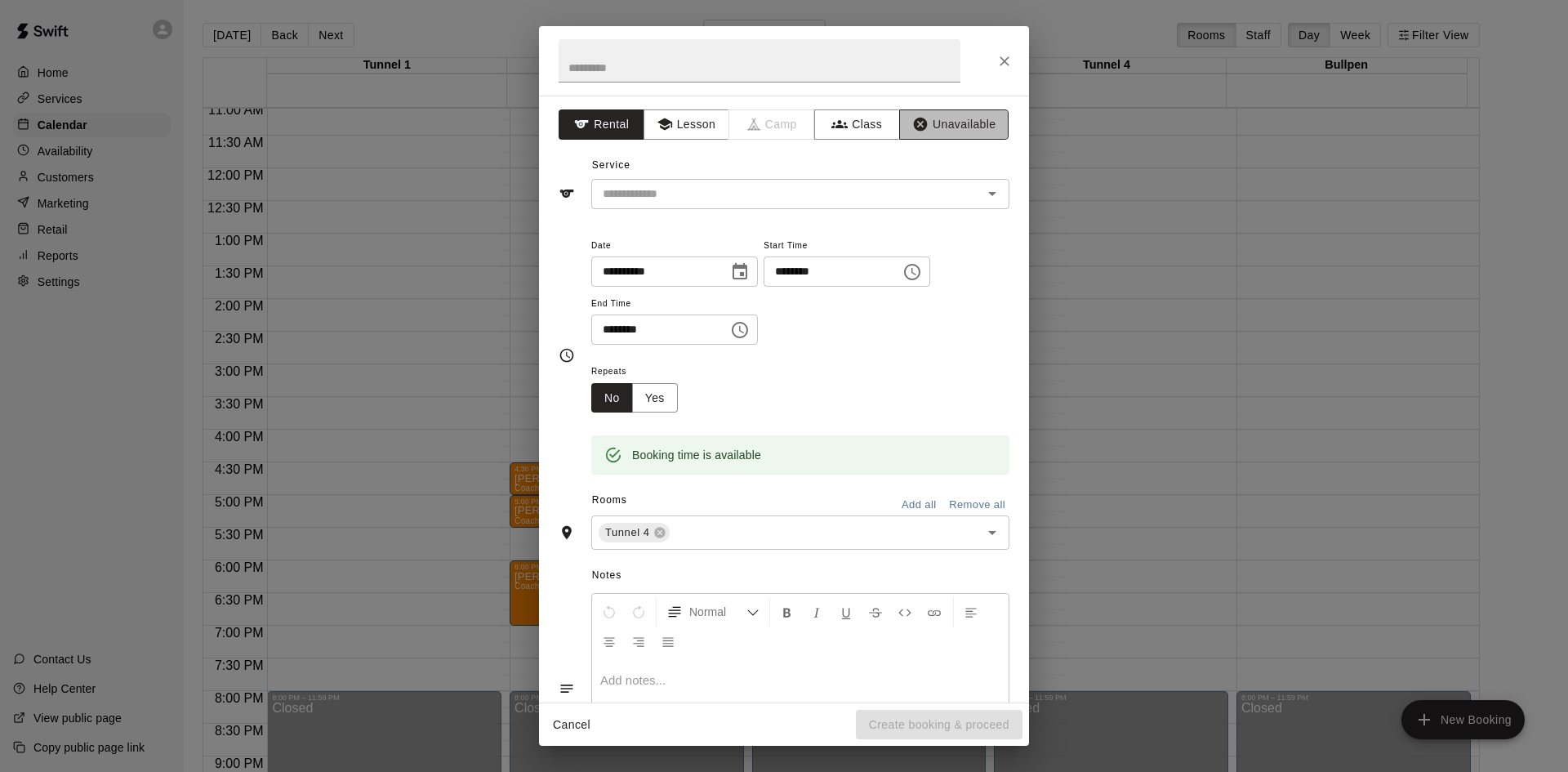
click at [919, 127] on button "Unavailable" at bounding box center [953, 125] width 110 height 31
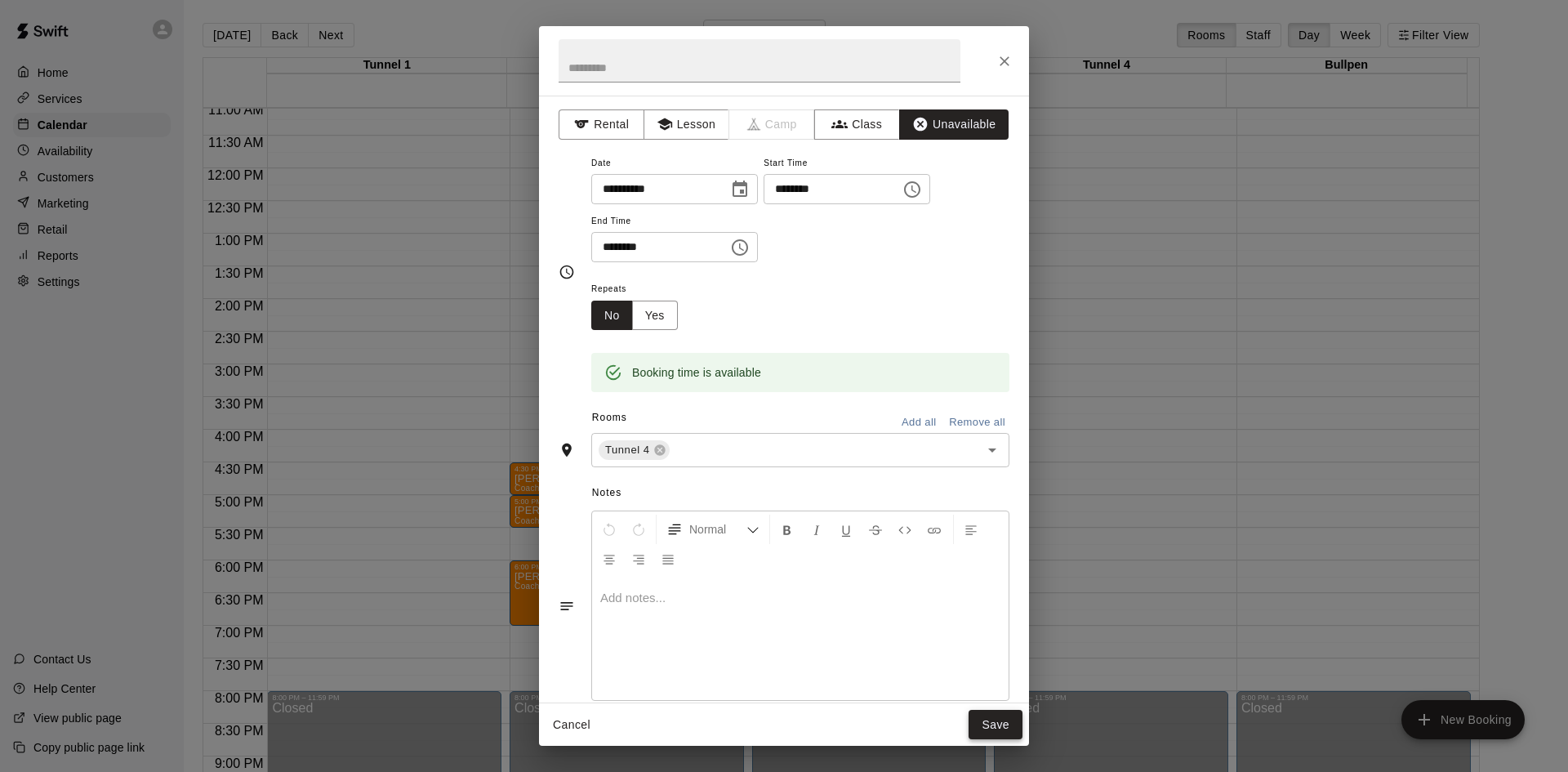
click at [992, 716] on button "Save" at bounding box center [996, 725] width 54 height 31
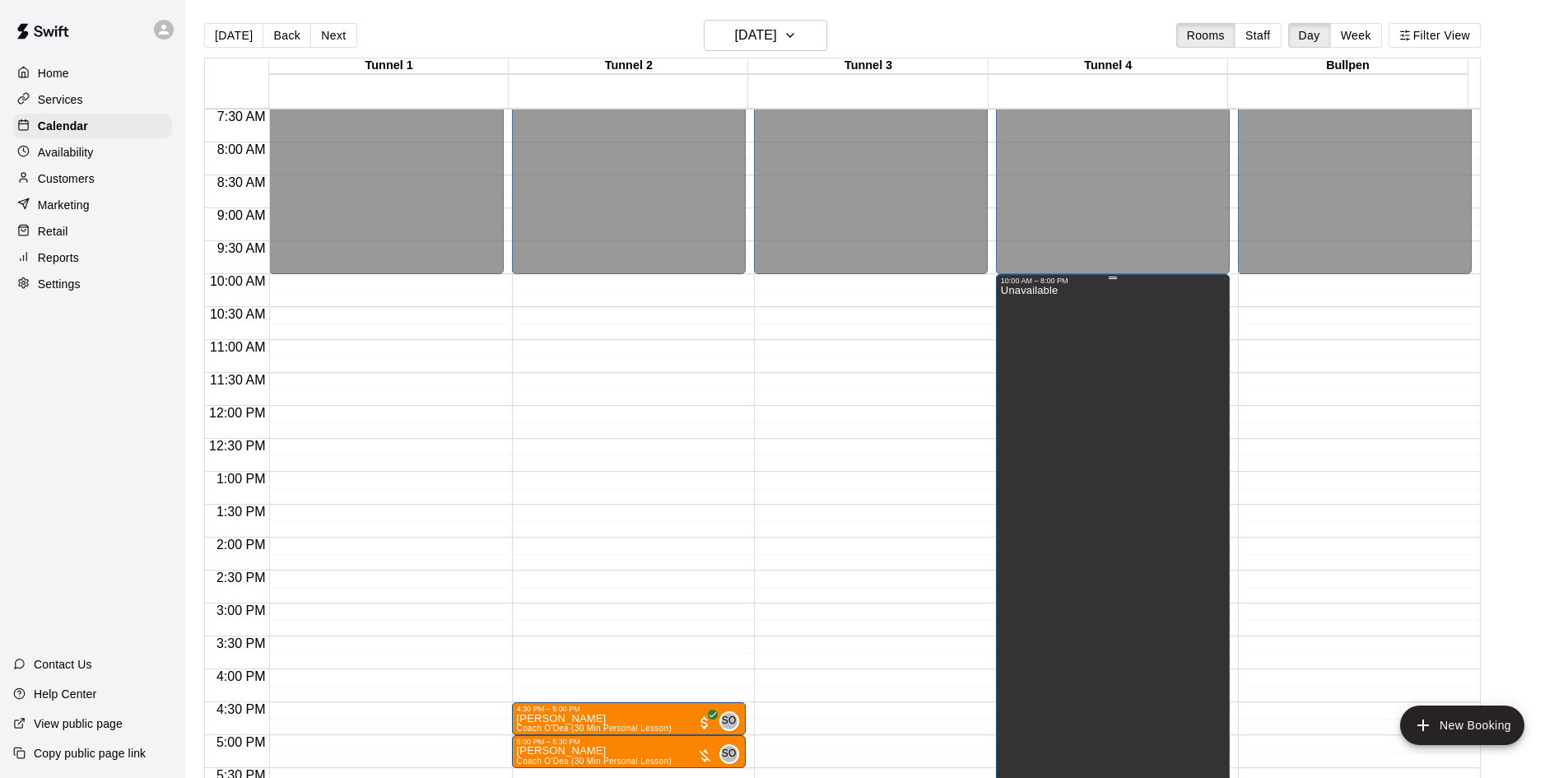
scroll to position [484, 0]
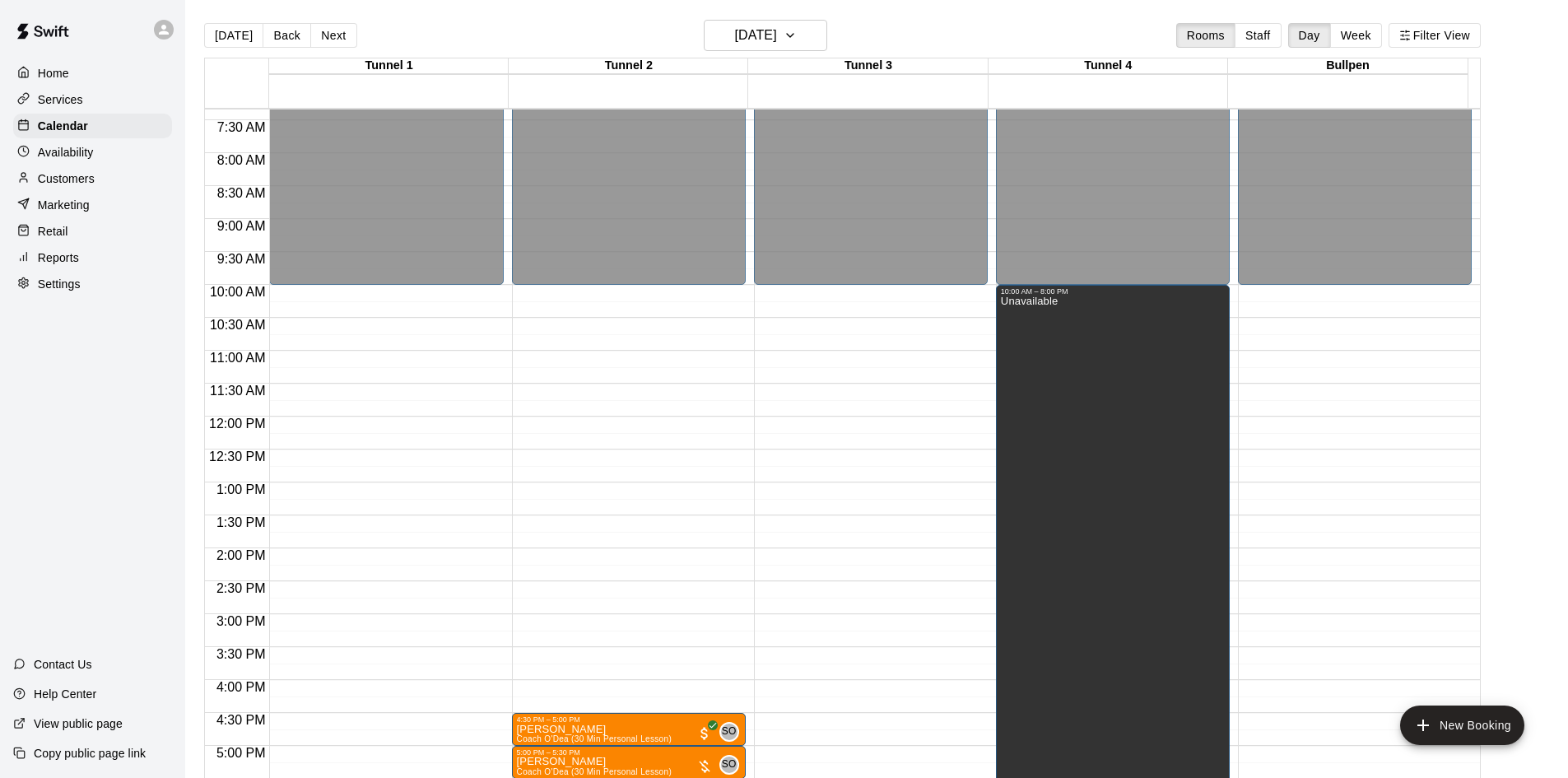
click at [333, 30] on button "Next" at bounding box center [334, 35] width 46 height 25
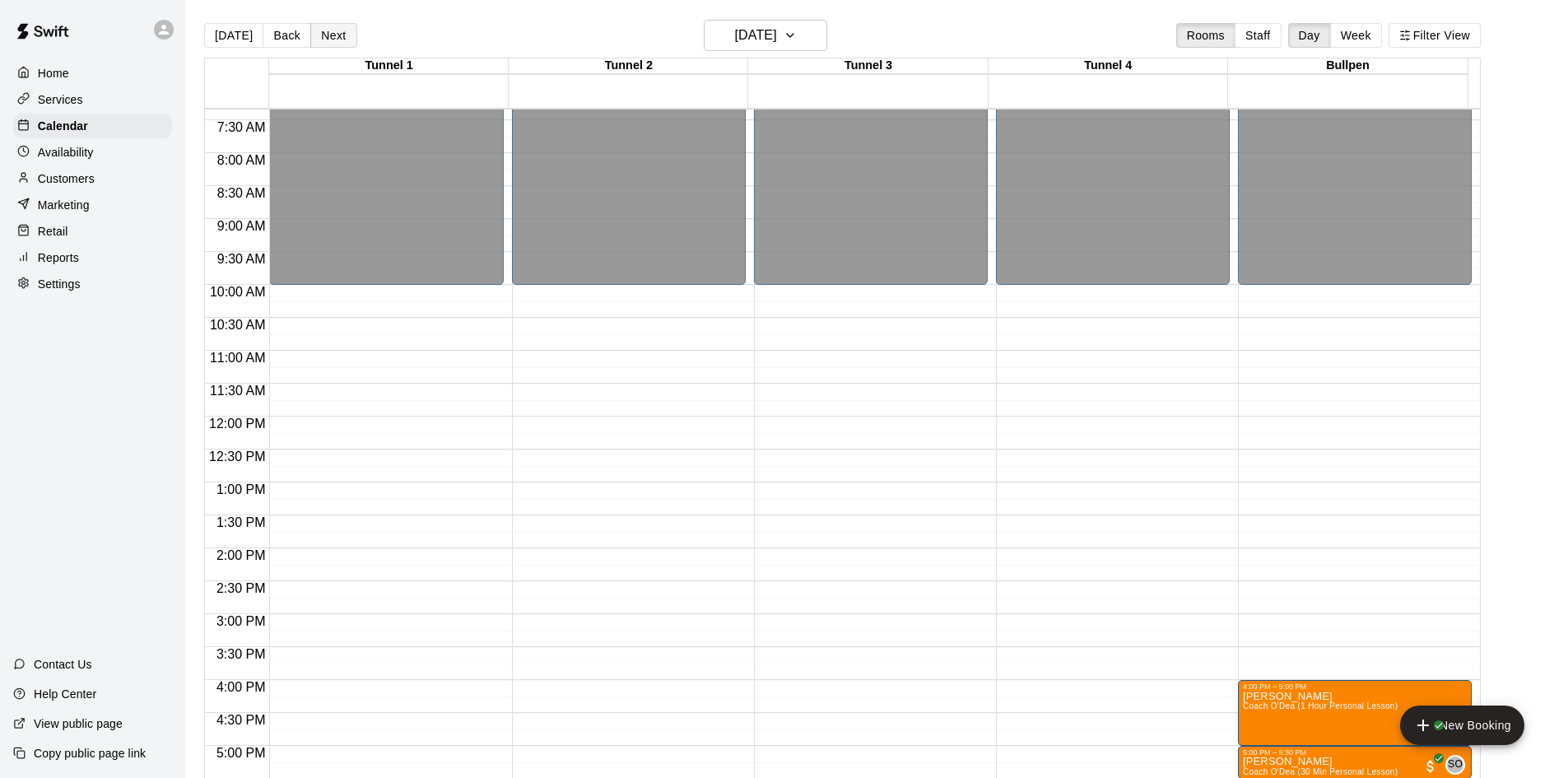
click at [350, 36] on div "[DATE] Back [DATE][DATE] Rooms Staff Day Week Filter View" at bounding box center [843, 39] width 1276 height 38
click at [340, 38] on button "Next" at bounding box center [334, 35] width 46 height 25
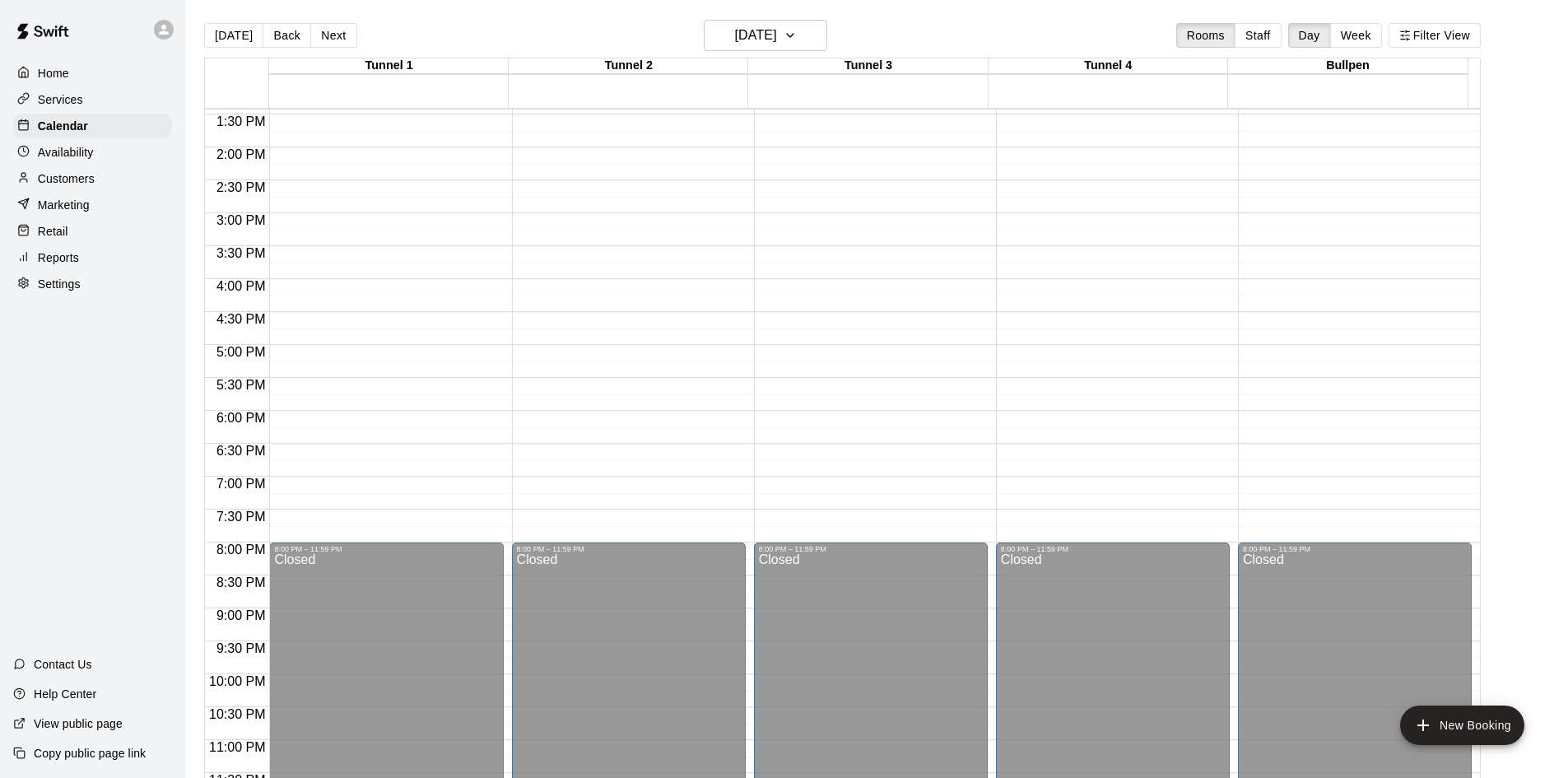
scroll to position [895, 0]
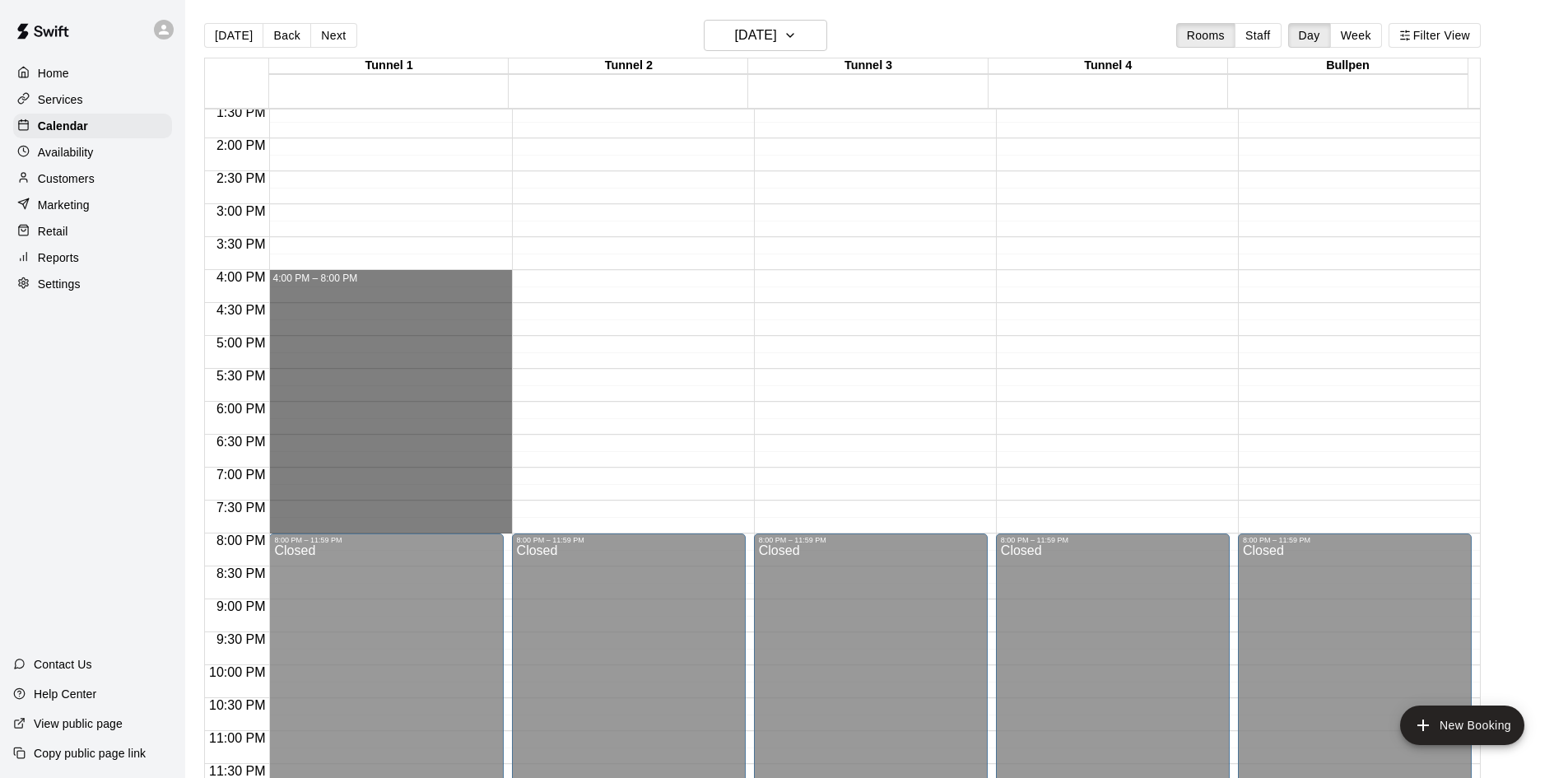
drag, startPoint x: 320, startPoint y: 276, endPoint x: 329, endPoint y: 525, distance: 249.2
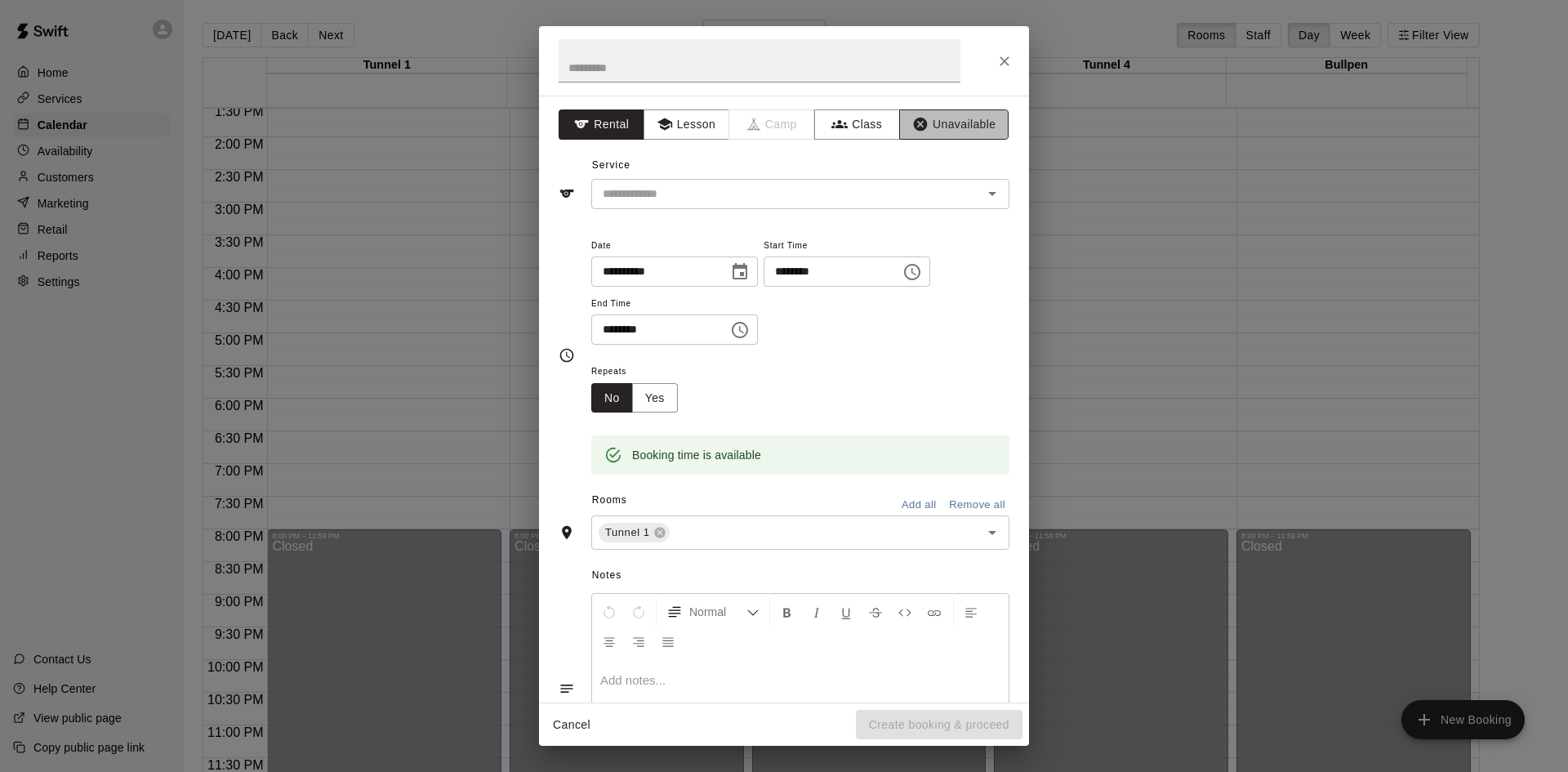
click at [914, 131] on icon "button" at bounding box center [920, 124] width 16 height 16
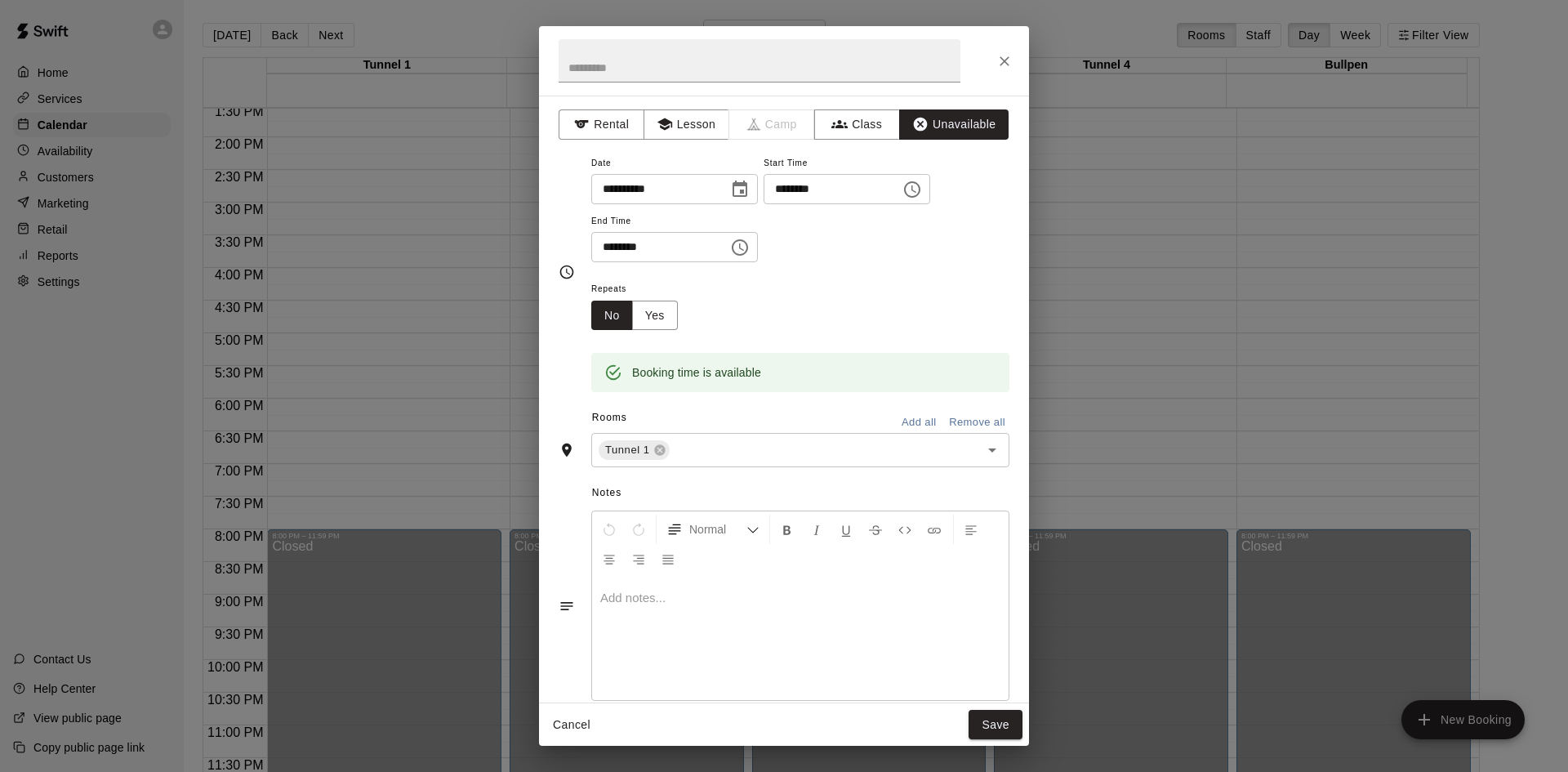
drag, startPoint x: 906, startPoint y: 418, endPoint x: 919, endPoint y: 454, distance: 38.3
click at [906, 419] on button "Add all" at bounding box center [919, 423] width 53 height 25
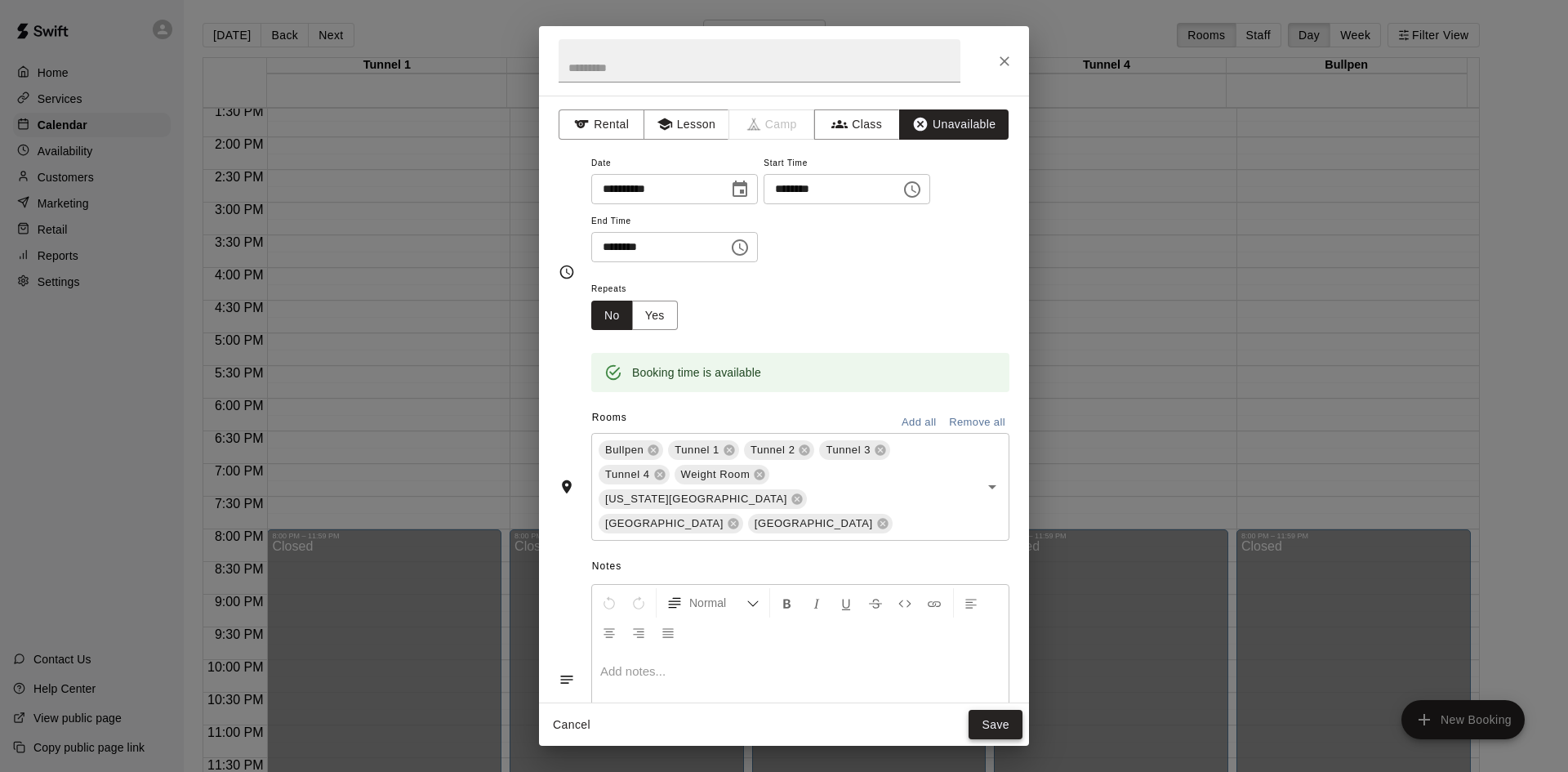
click at [992, 715] on button "Save" at bounding box center [996, 725] width 54 height 31
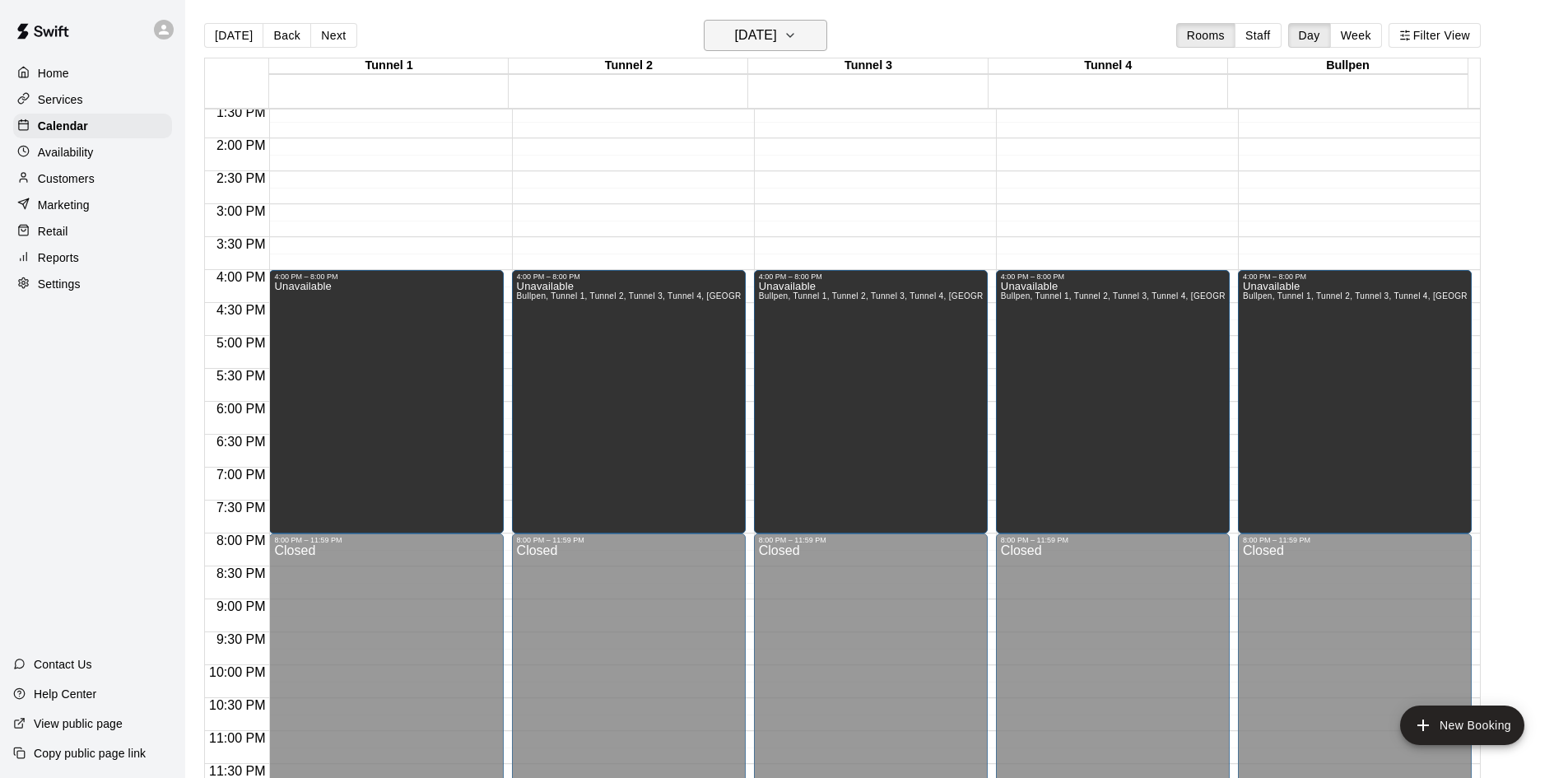
click at [767, 29] on h6 "[DATE]" at bounding box center [755, 35] width 42 height 23
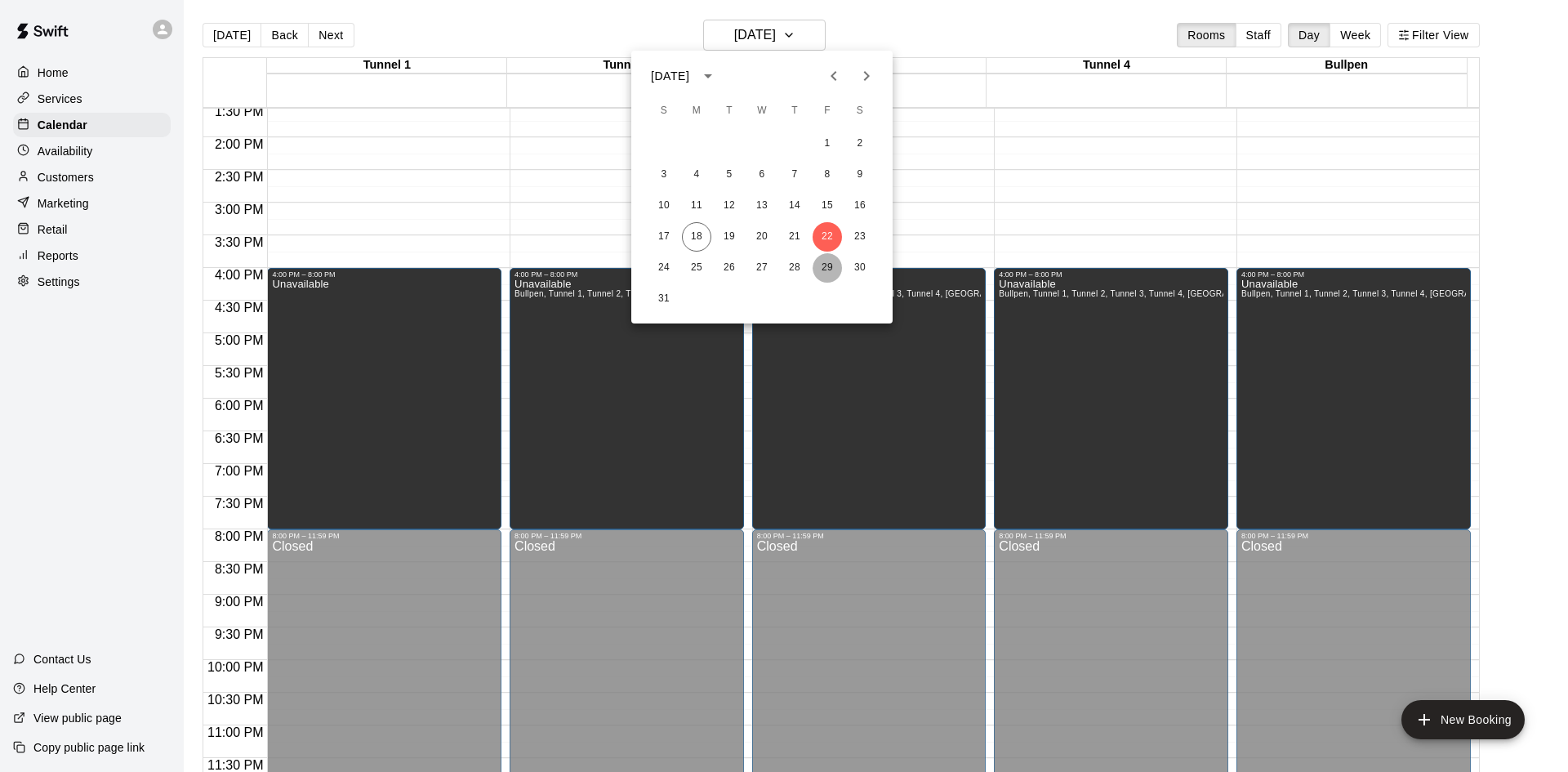
click at [835, 268] on button "29" at bounding box center [827, 268] width 30 height 30
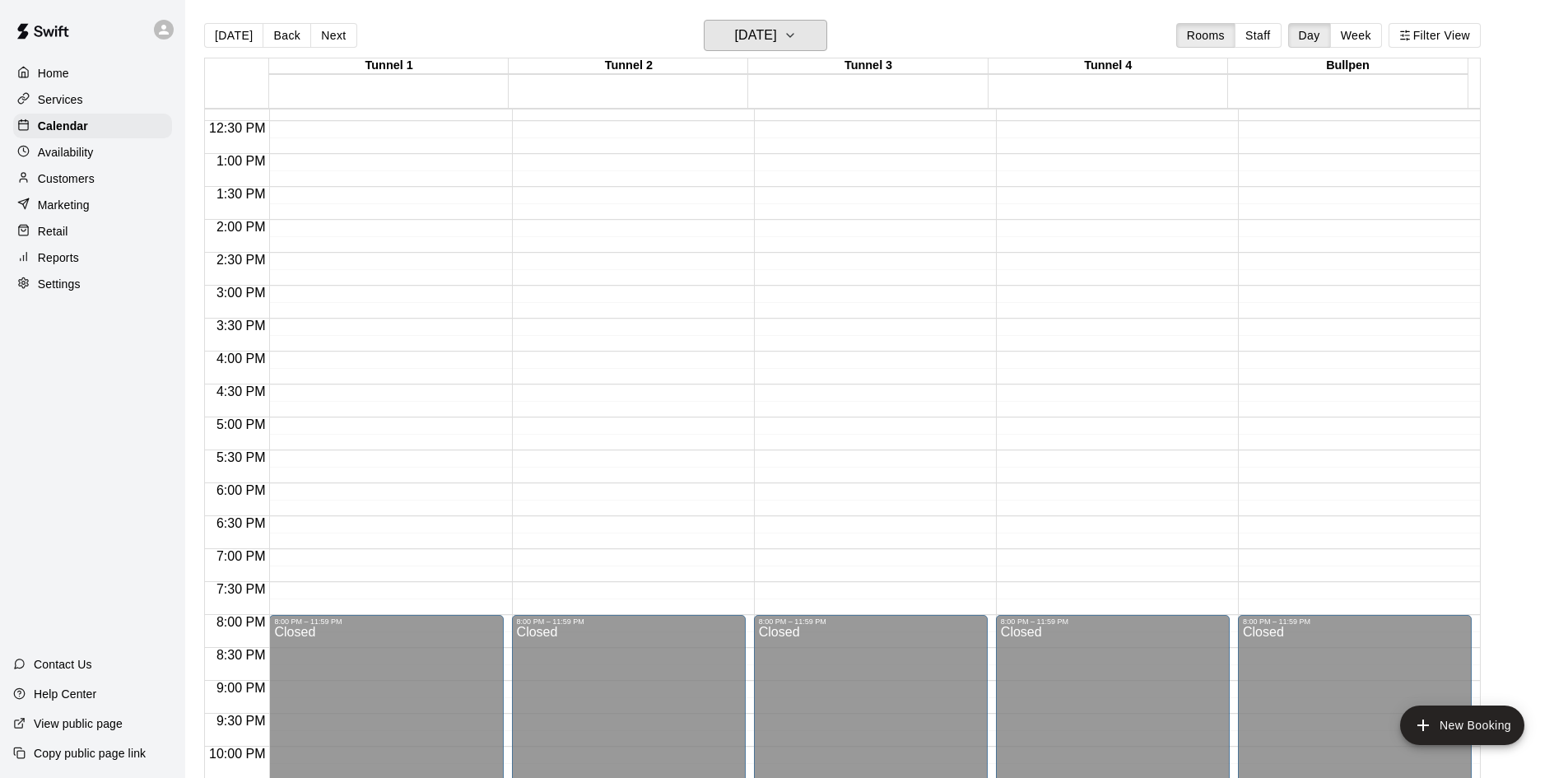
scroll to position [813, 0]
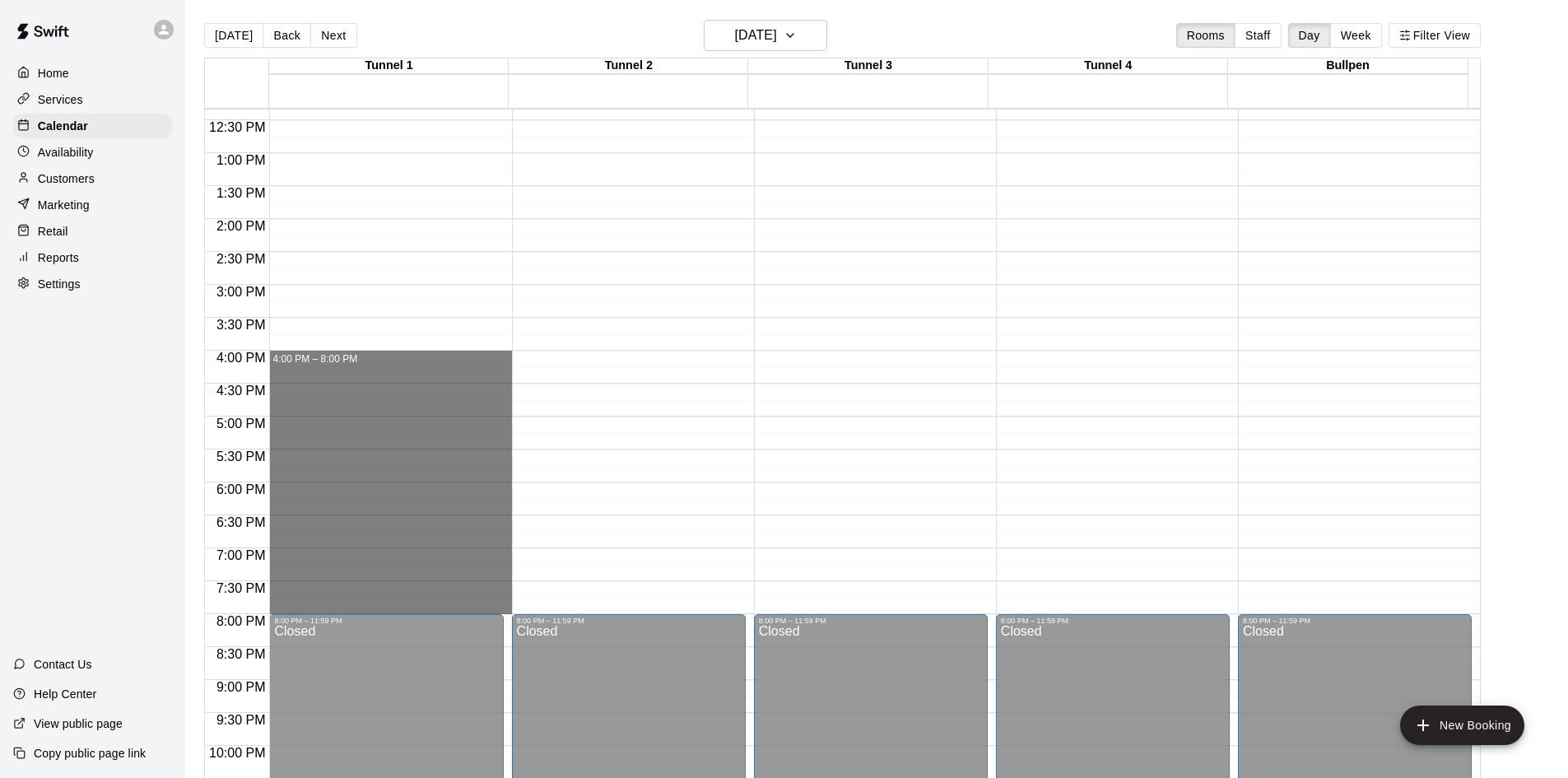
drag, startPoint x: 337, startPoint y: 371, endPoint x: 364, endPoint y: 607, distance: 237.5
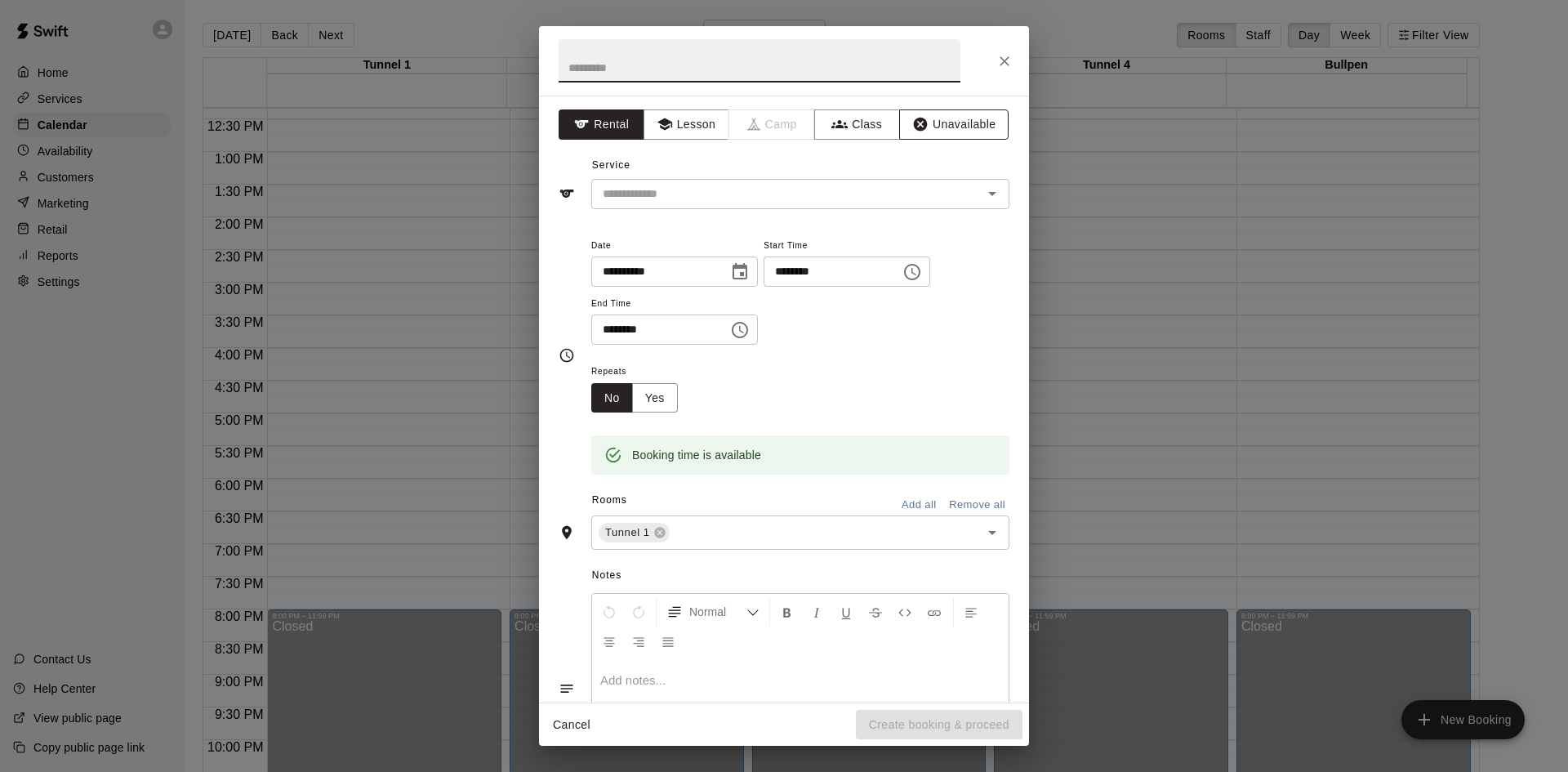
click at [935, 133] on button "Unavailable" at bounding box center [953, 125] width 110 height 31
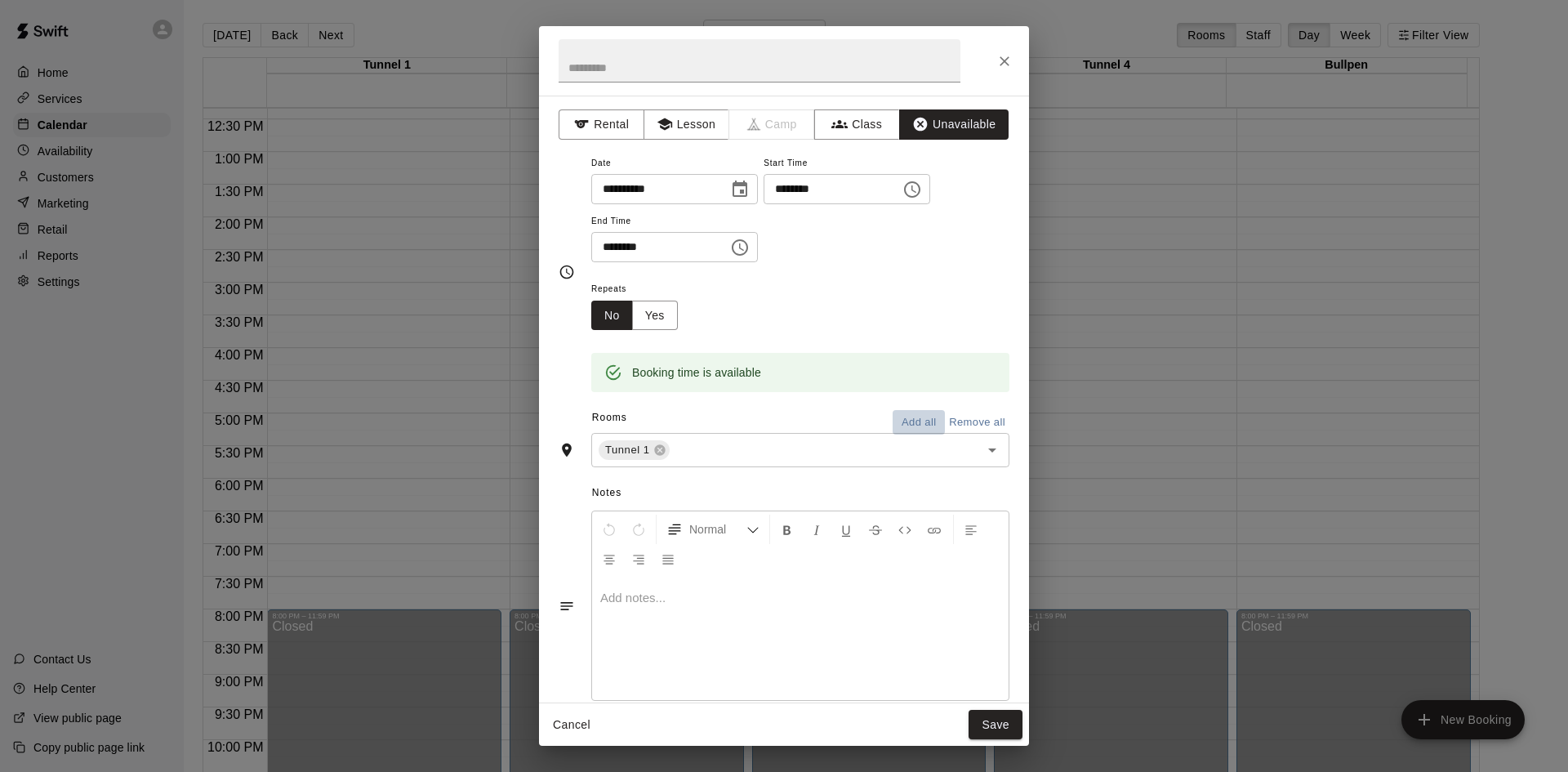
click at [905, 411] on button "Add all" at bounding box center [919, 423] width 53 height 25
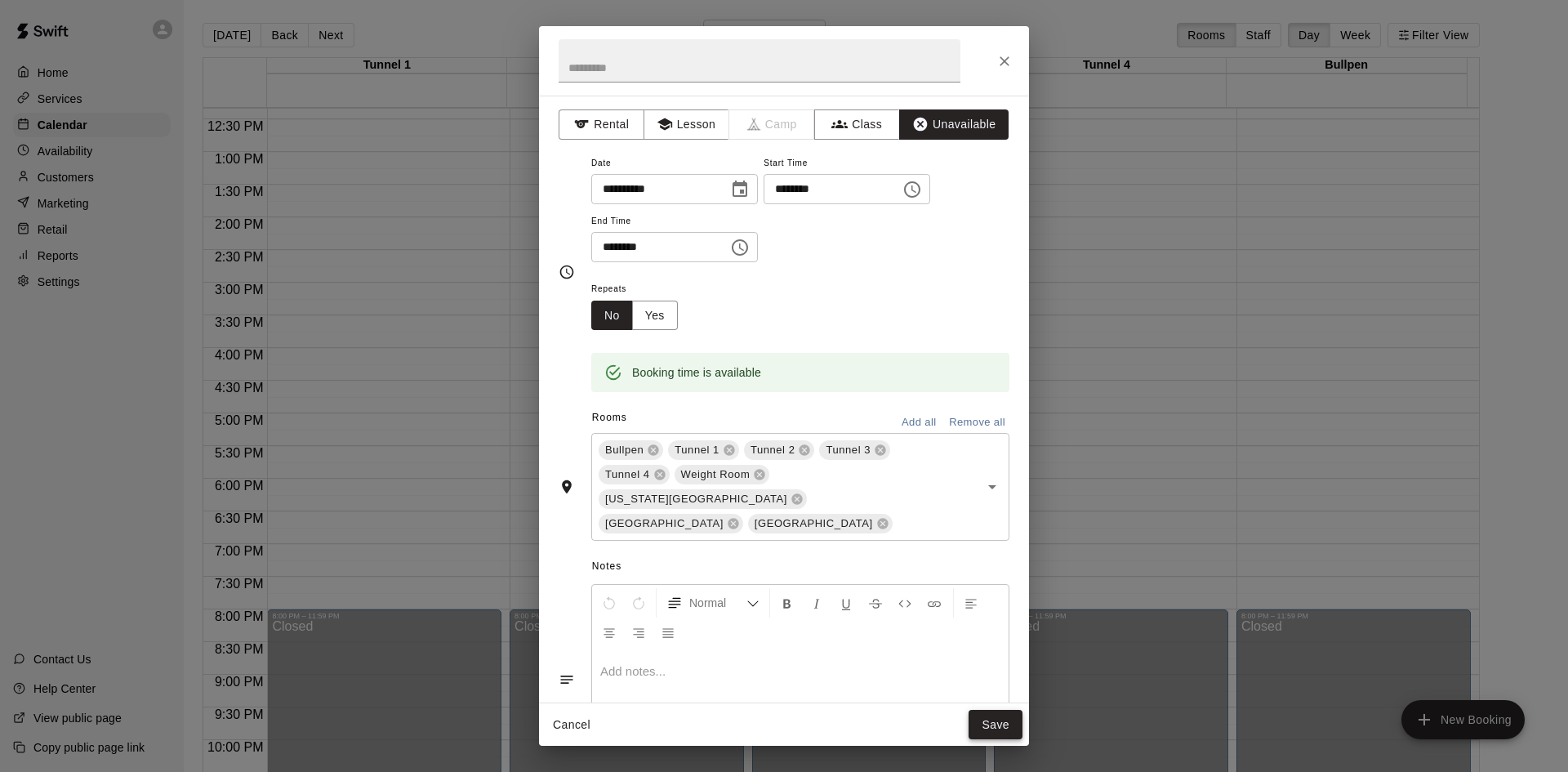
click at [986, 724] on button "Save" at bounding box center [996, 725] width 54 height 31
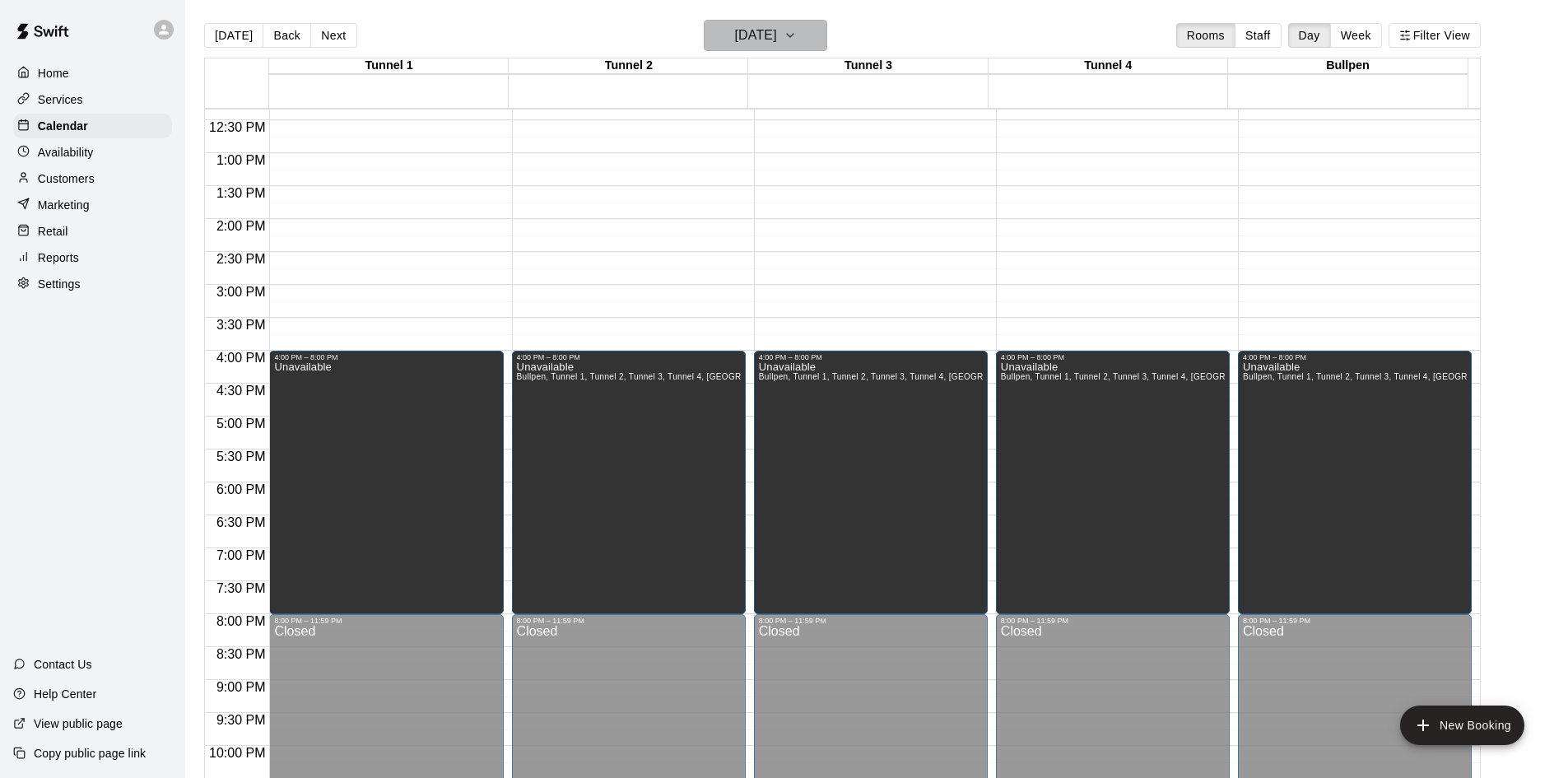
click at [748, 33] on h6 "[DATE]" at bounding box center [755, 35] width 42 height 23
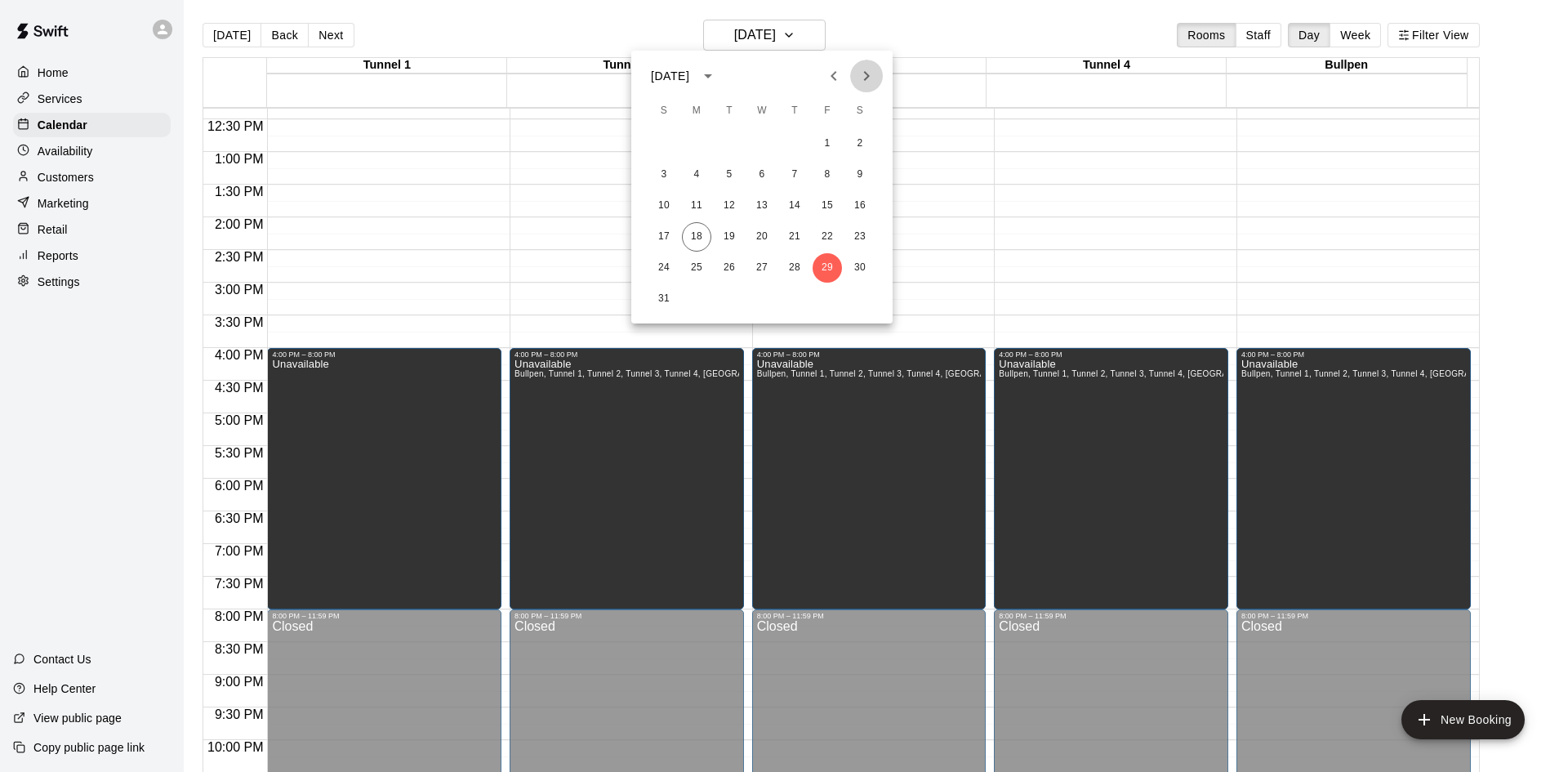
click at [880, 68] on button "Next month" at bounding box center [867, 76] width 32 height 32
click at [701, 144] on button "1" at bounding box center [696, 144] width 30 height 30
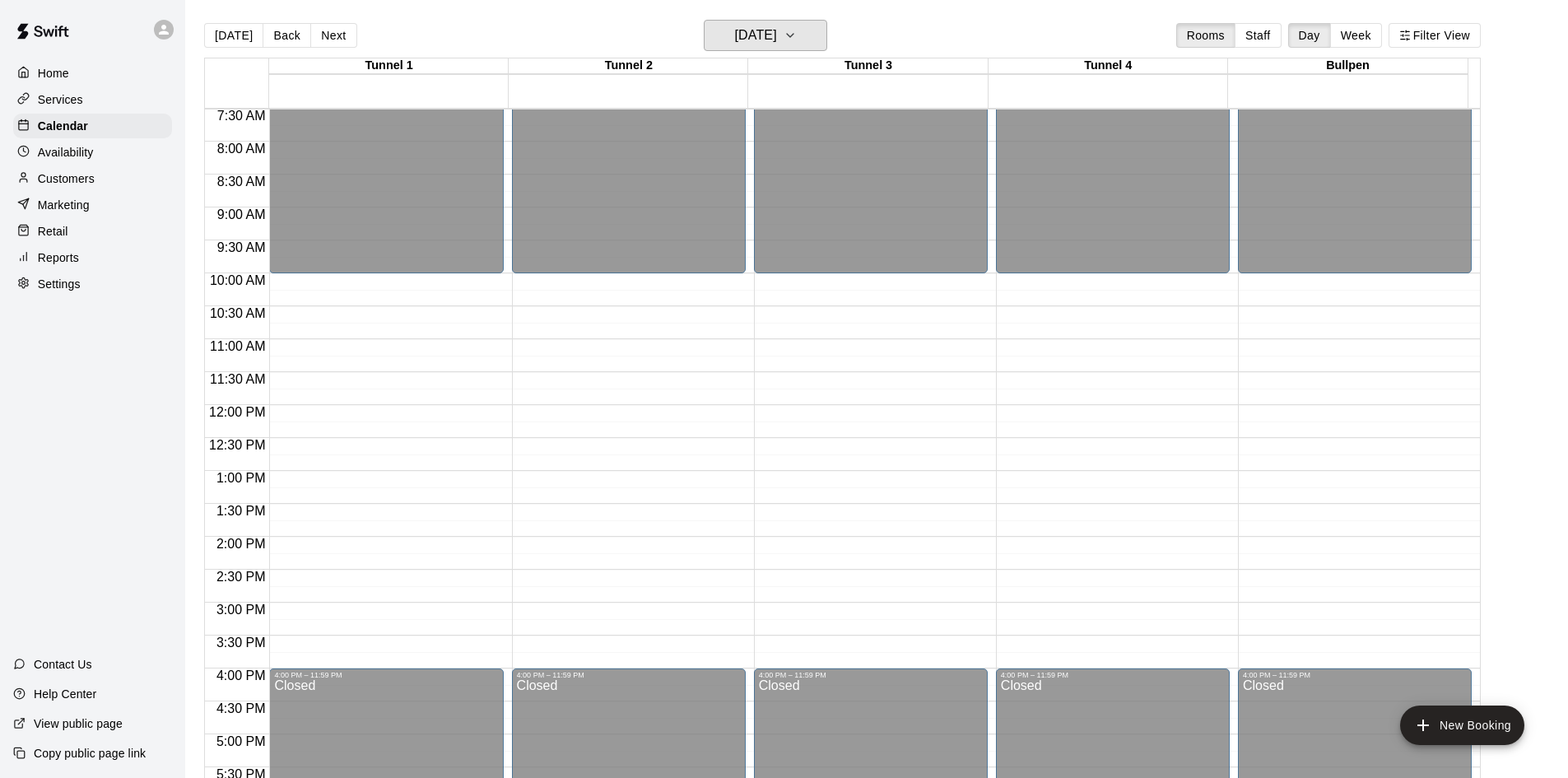
scroll to position [484, 0]
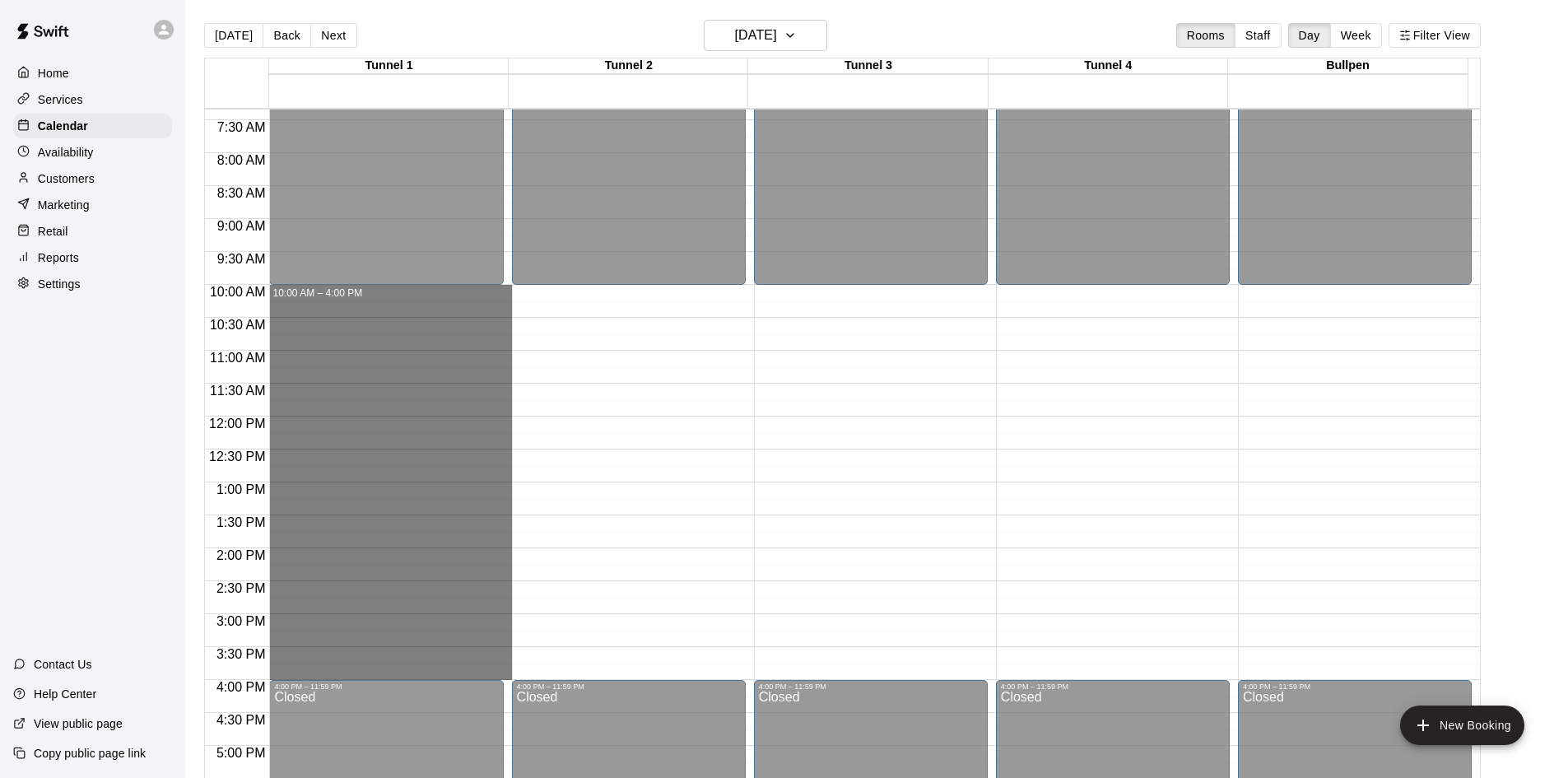
drag, startPoint x: 358, startPoint y: 339, endPoint x: 387, endPoint y: 668, distance: 330.3
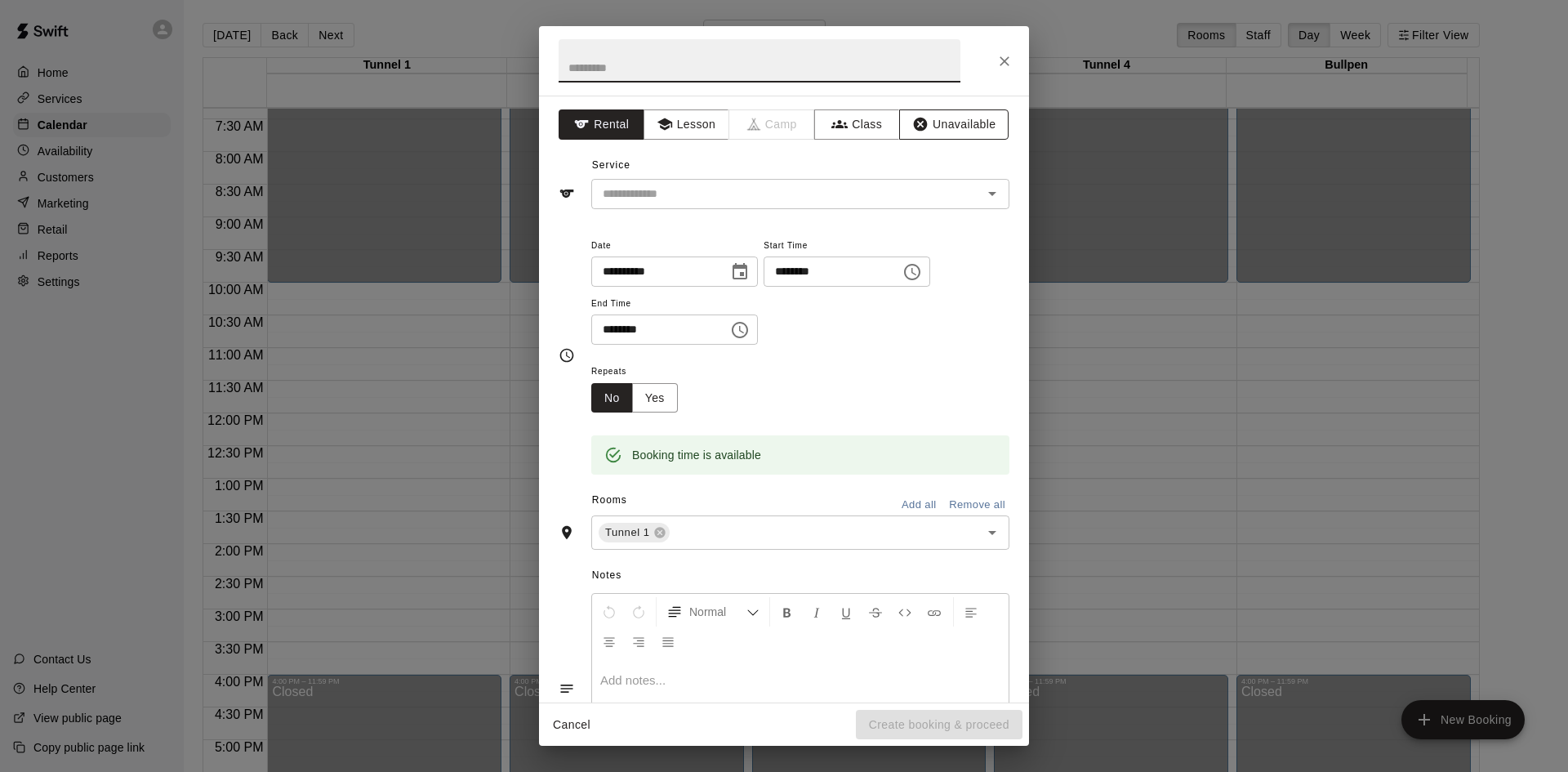
click at [928, 121] on button "Unavailable" at bounding box center [953, 125] width 110 height 31
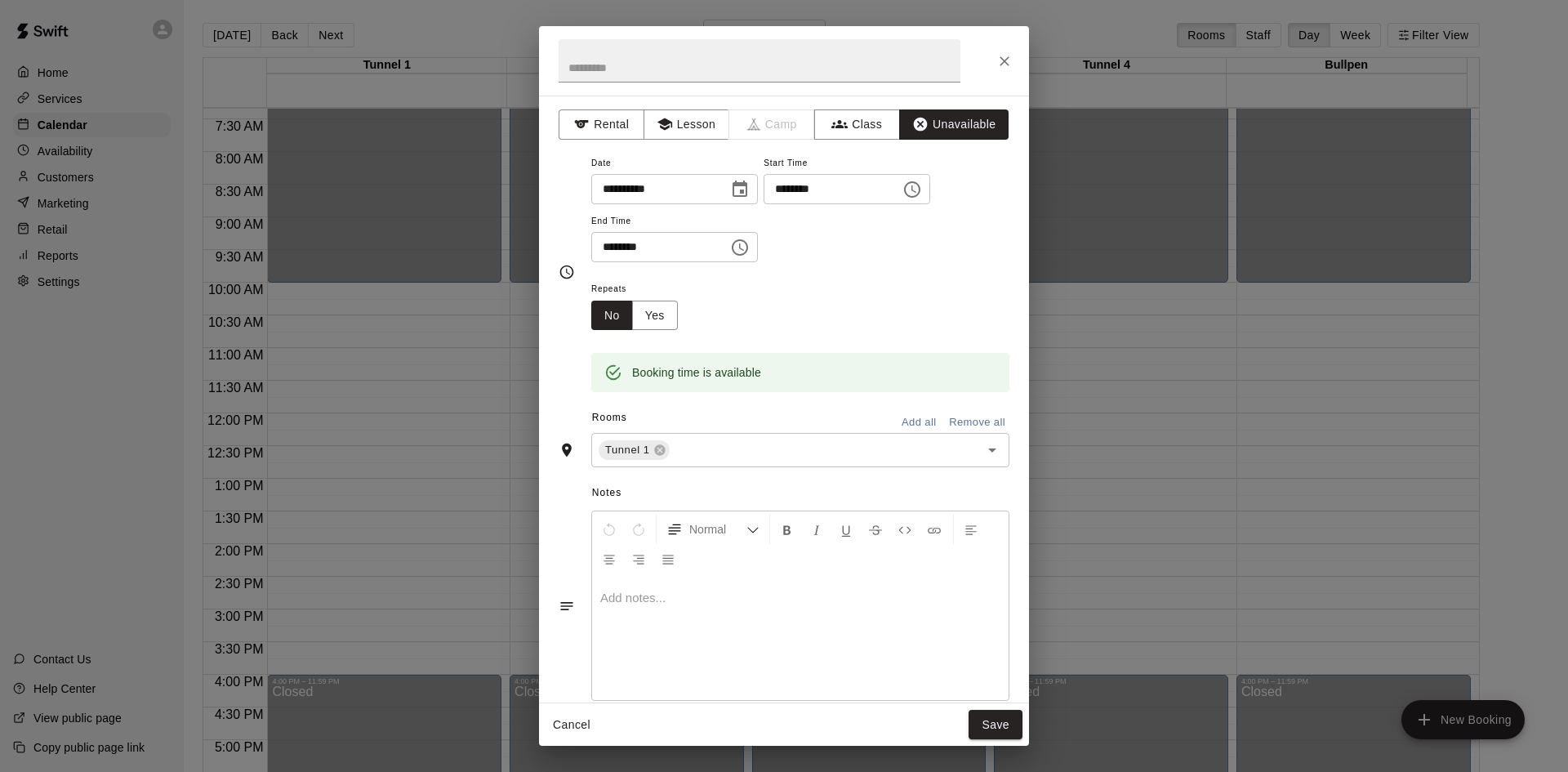
click at [908, 420] on button "Add all" at bounding box center [919, 423] width 53 height 25
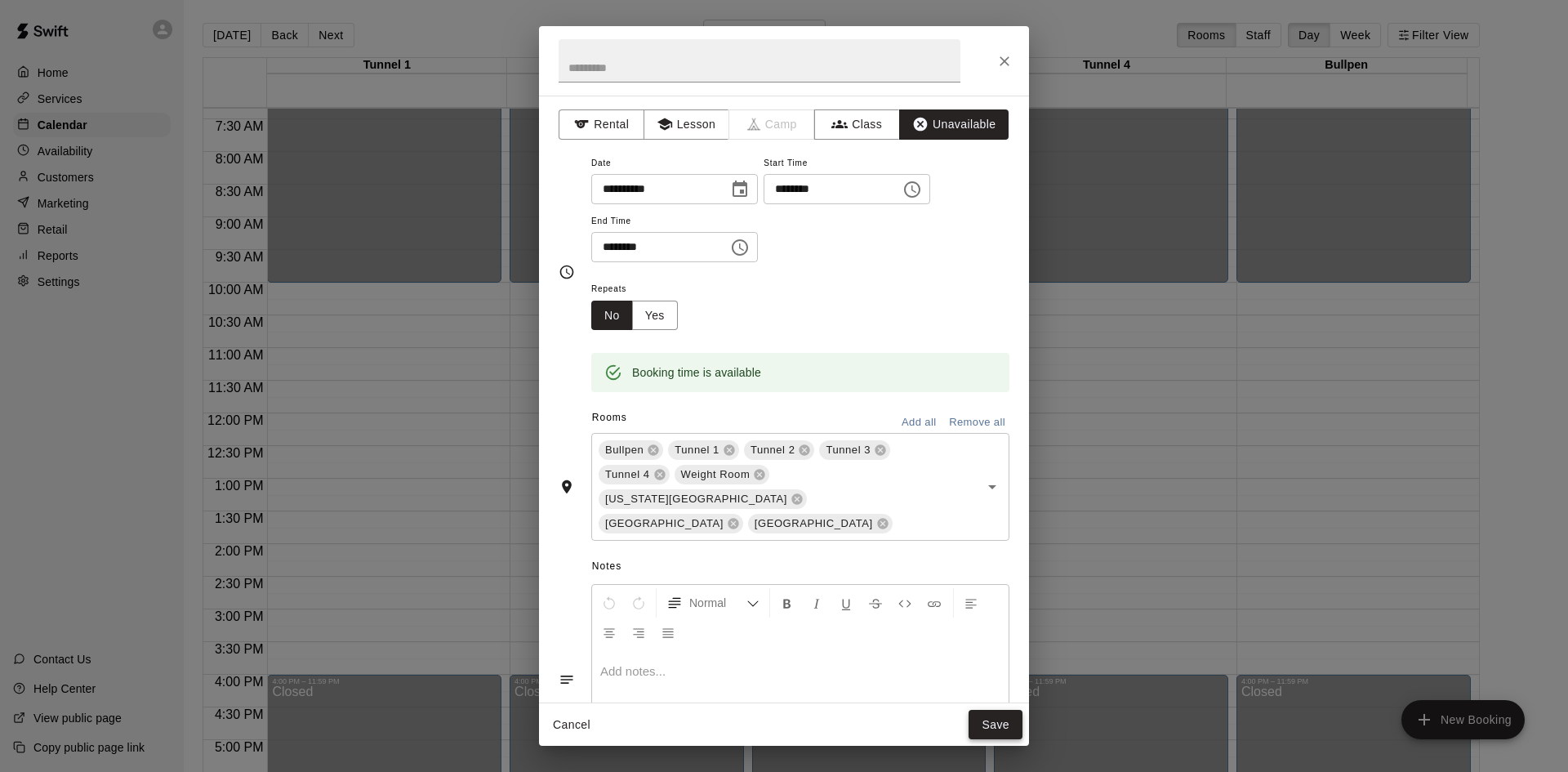
click at [986, 726] on button "Save" at bounding box center [996, 725] width 54 height 31
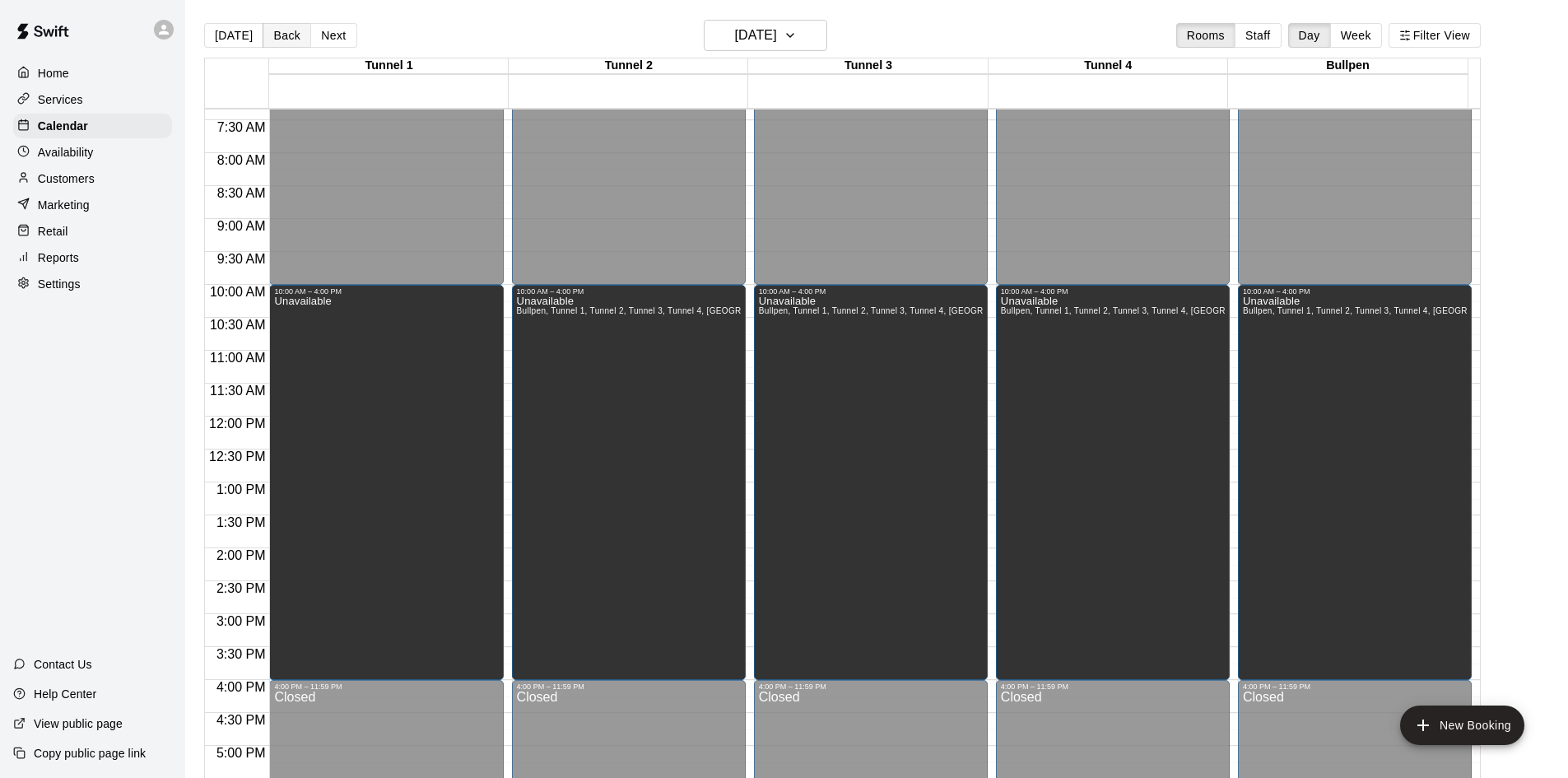
click at [299, 38] on button "Back" at bounding box center [287, 35] width 49 height 25
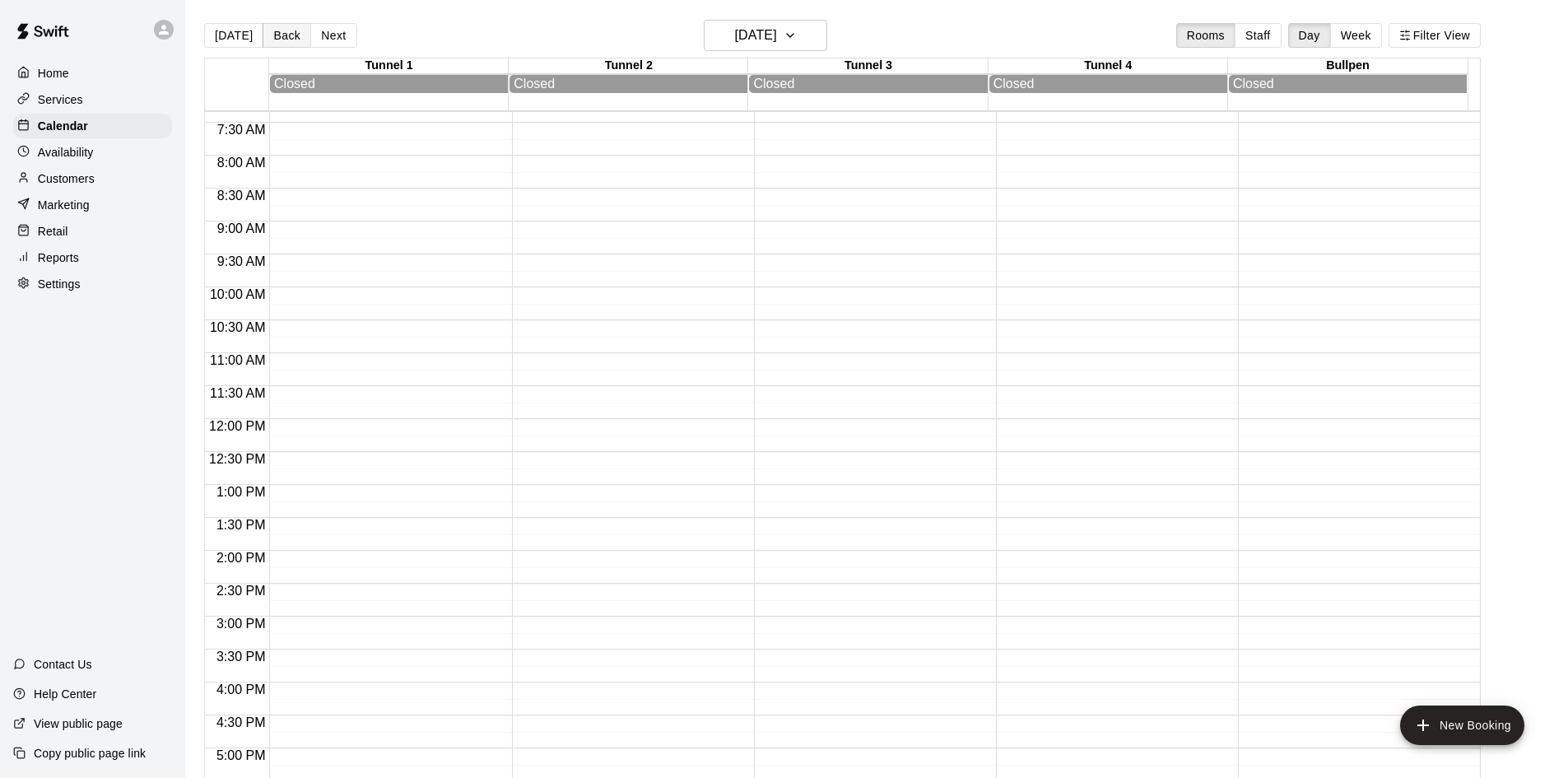
click at [299, 38] on button "Back" at bounding box center [287, 35] width 49 height 25
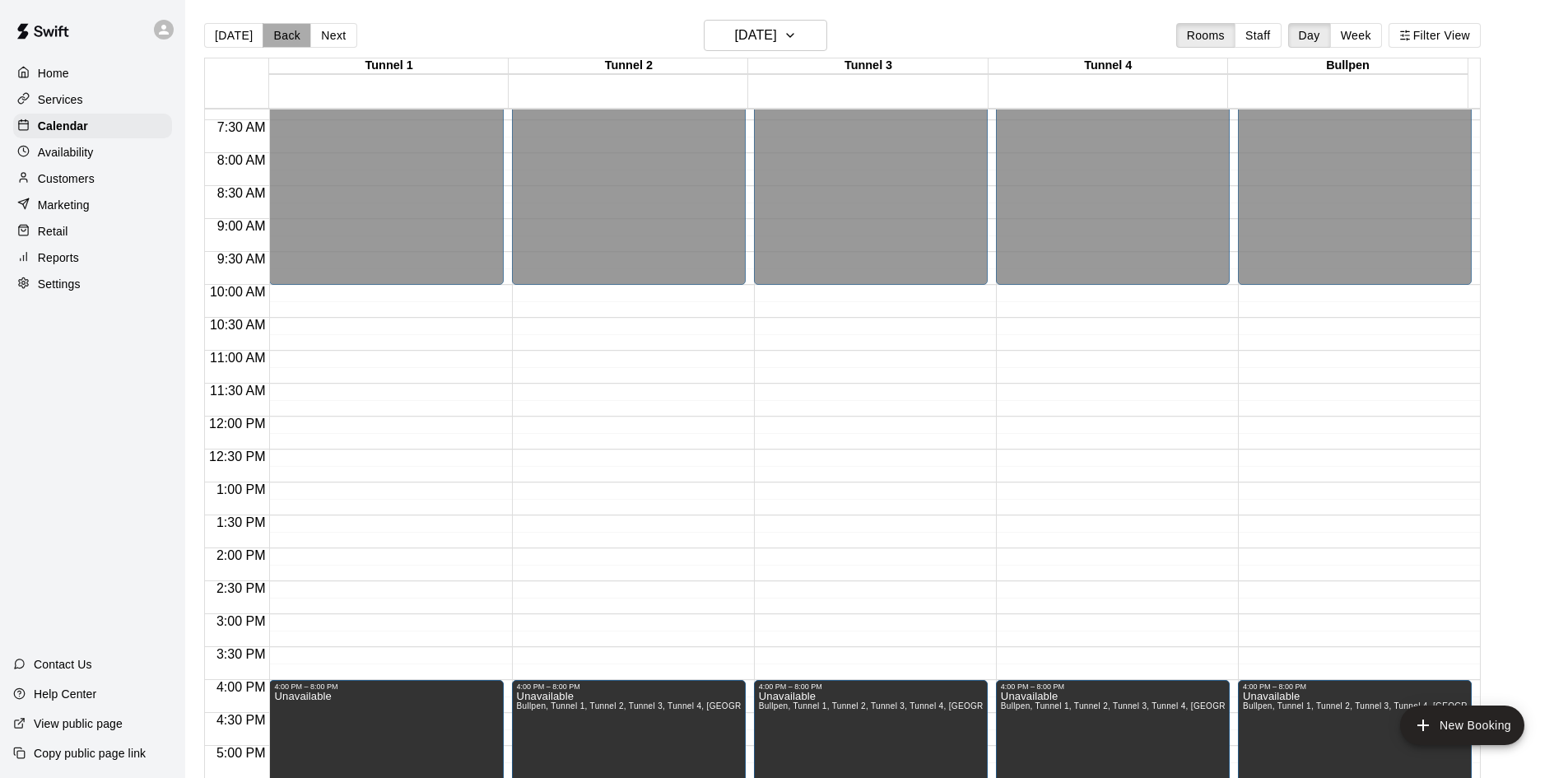
click at [299, 38] on button "Back" at bounding box center [287, 35] width 49 height 25
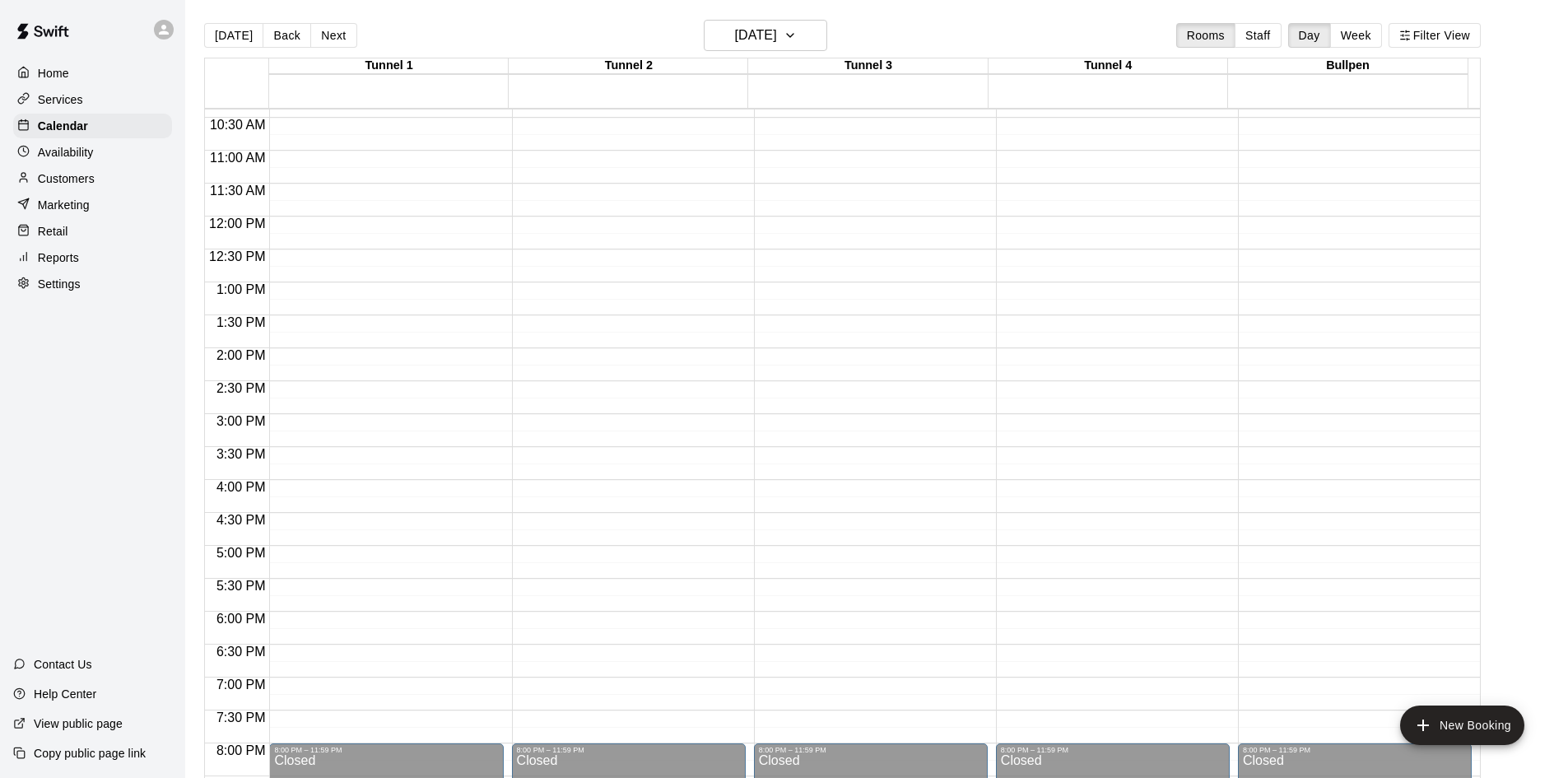
scroll to position [813, 0]
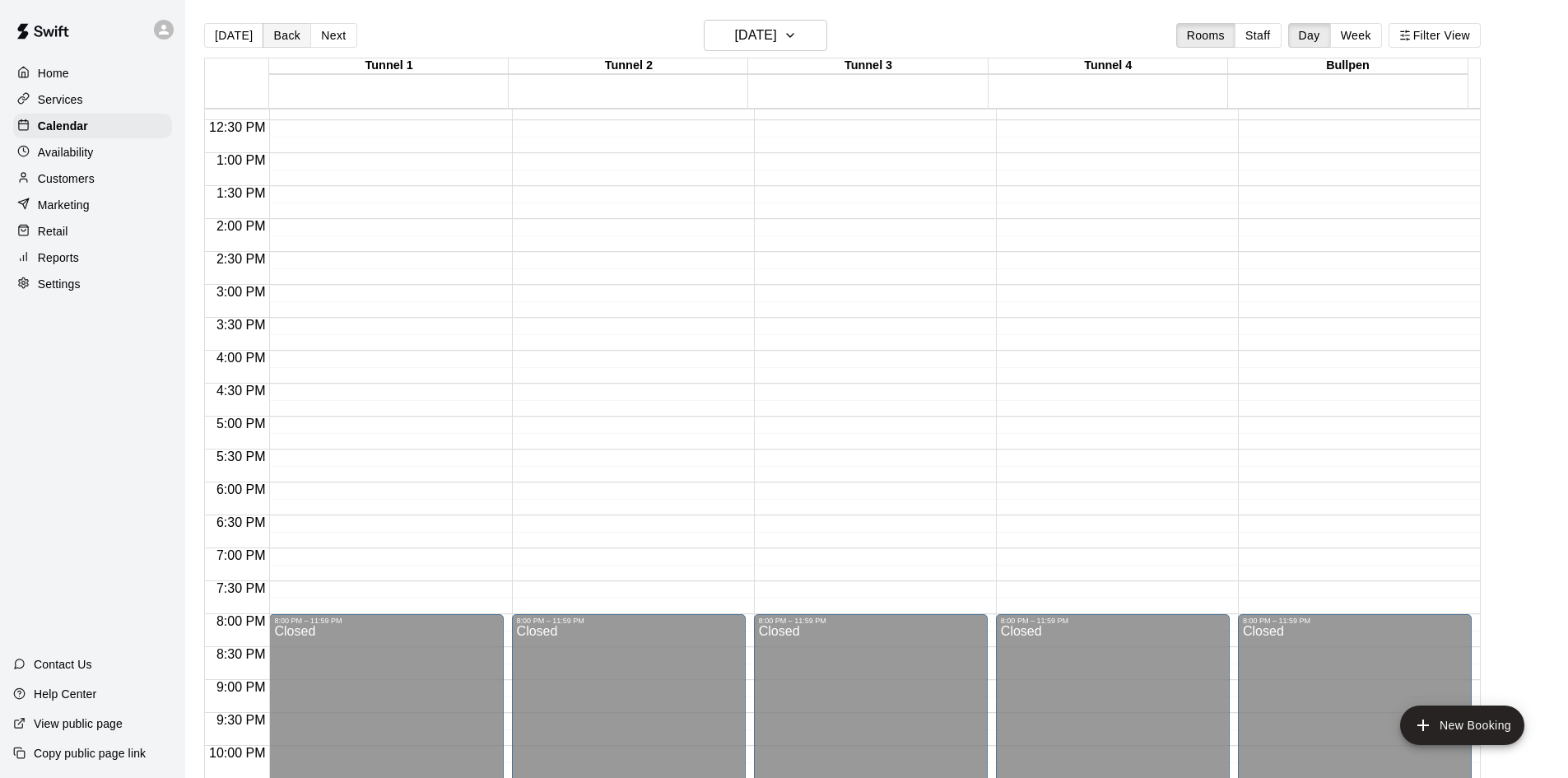
click at [291, 32] on button "Back" at bounding box center [287, 35] width 49 height 25
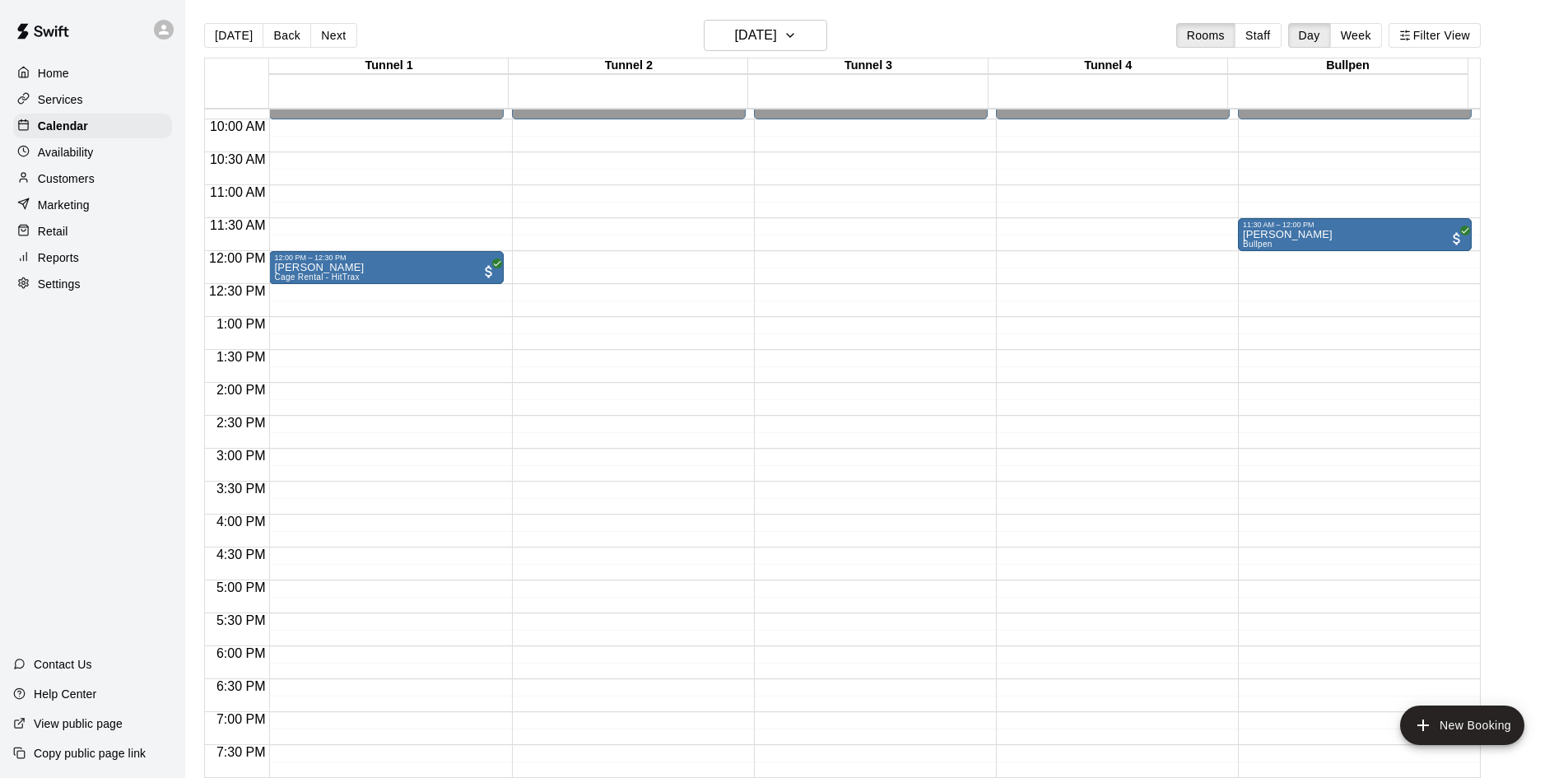
scroll to position [648, 0]
click at [346, 38] on button "Next" at bounding box center [334, 35] width 46 height 25
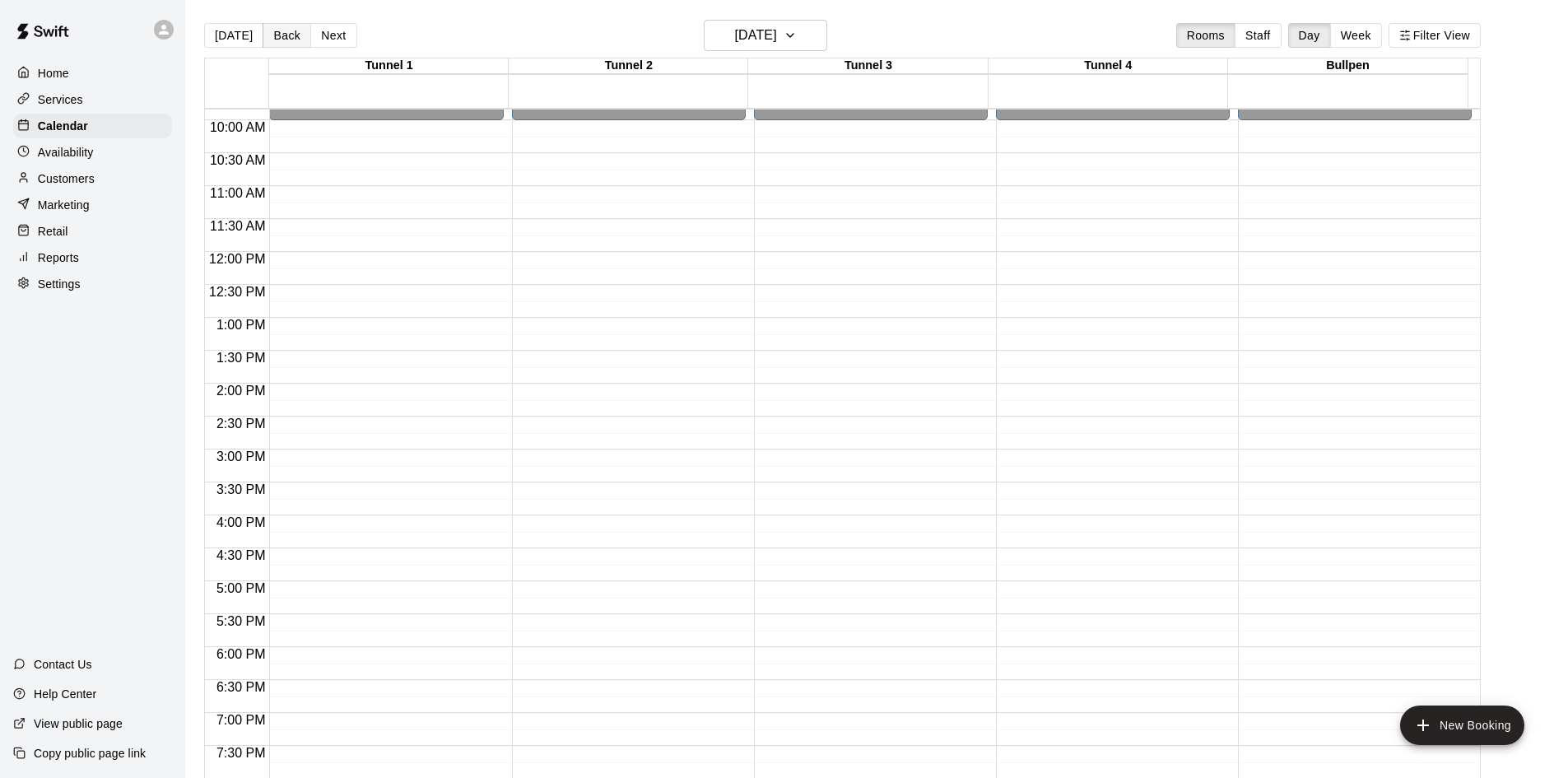
click at [275, 38] on button "Back" at bounding box center [287, 35] width 49 height 25
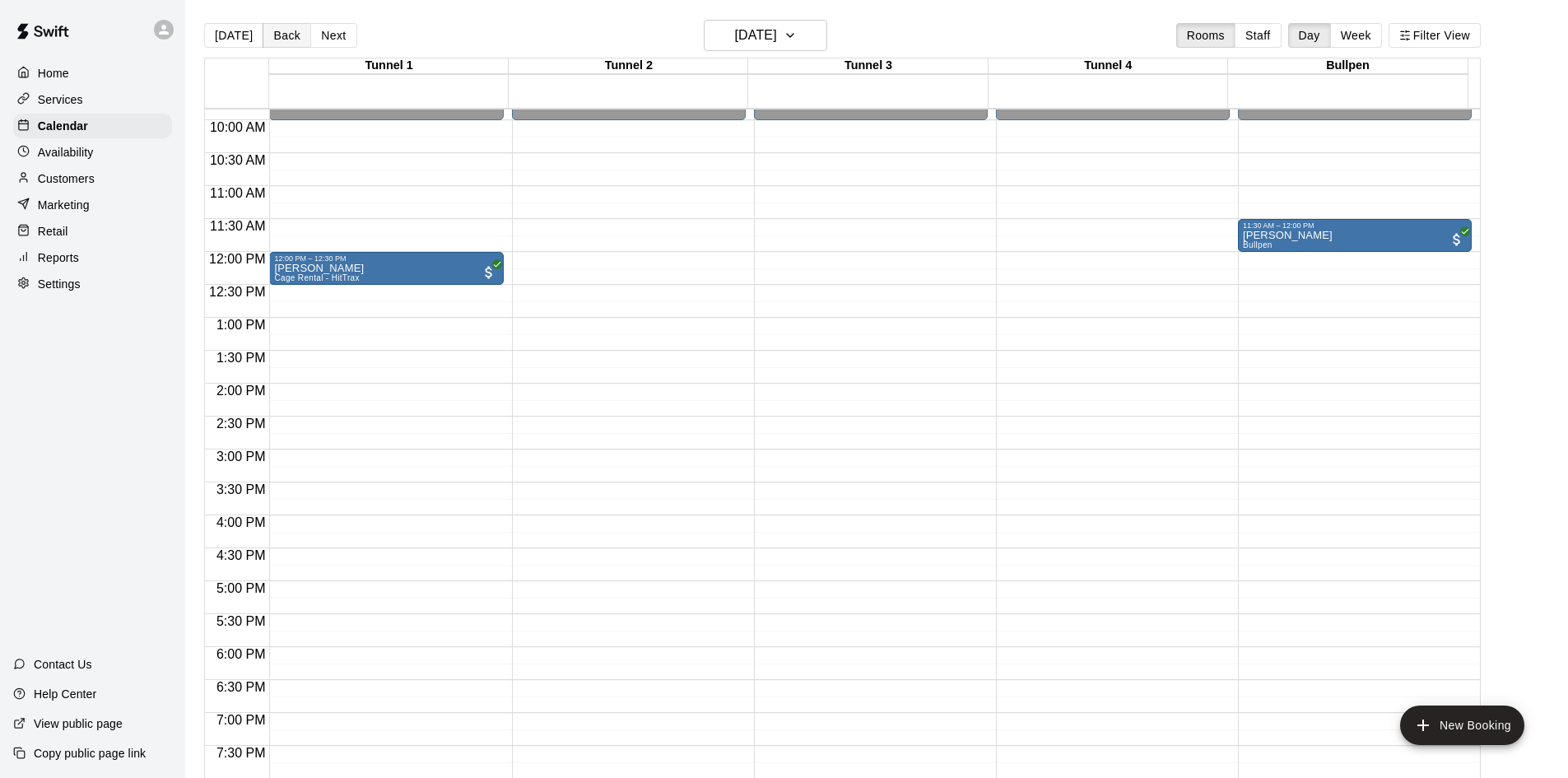
click at [275, 38] on button "Back" at bounding box center [287, 35] width 49 height 25
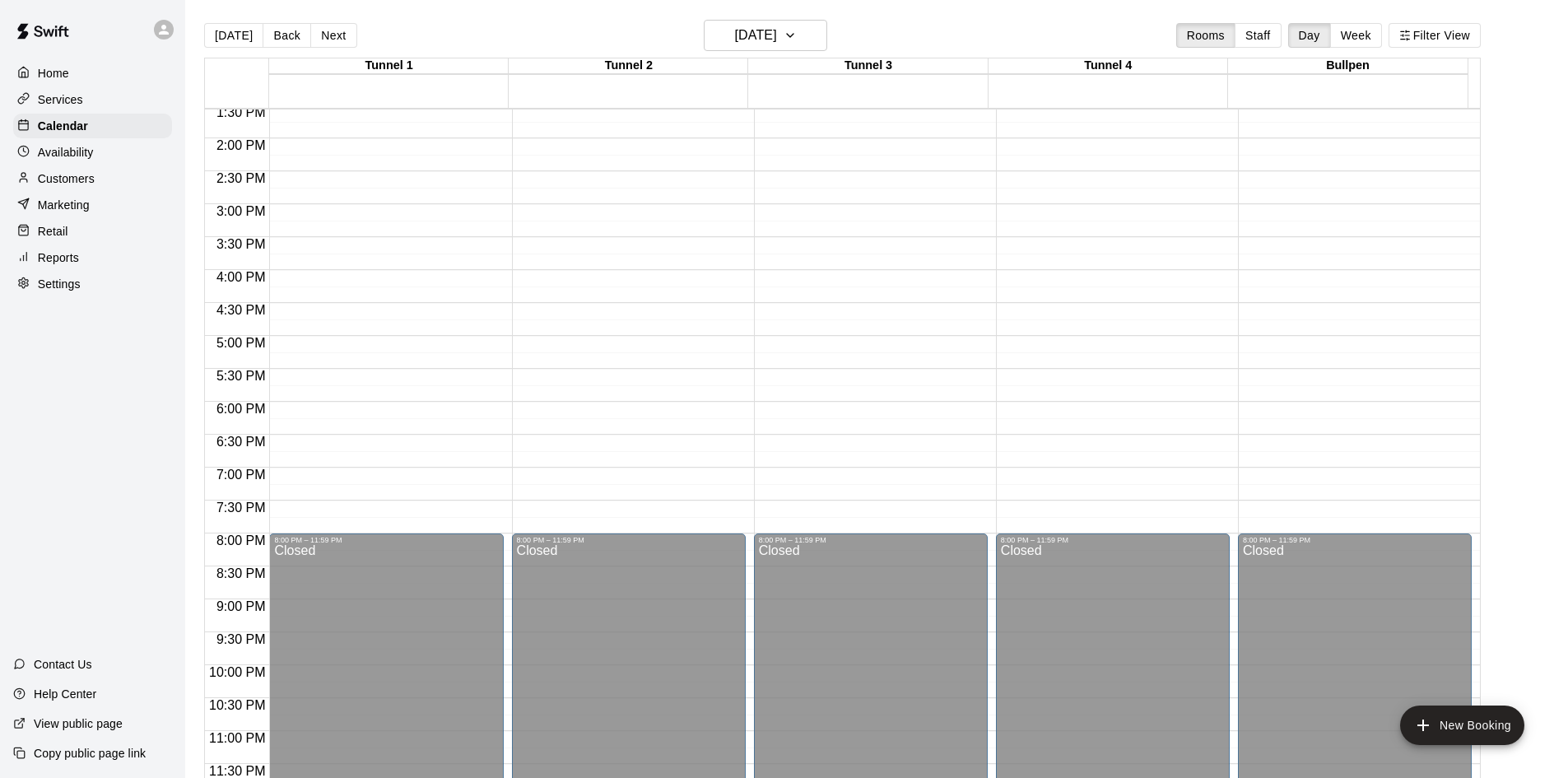
scroll to position [813, 0]
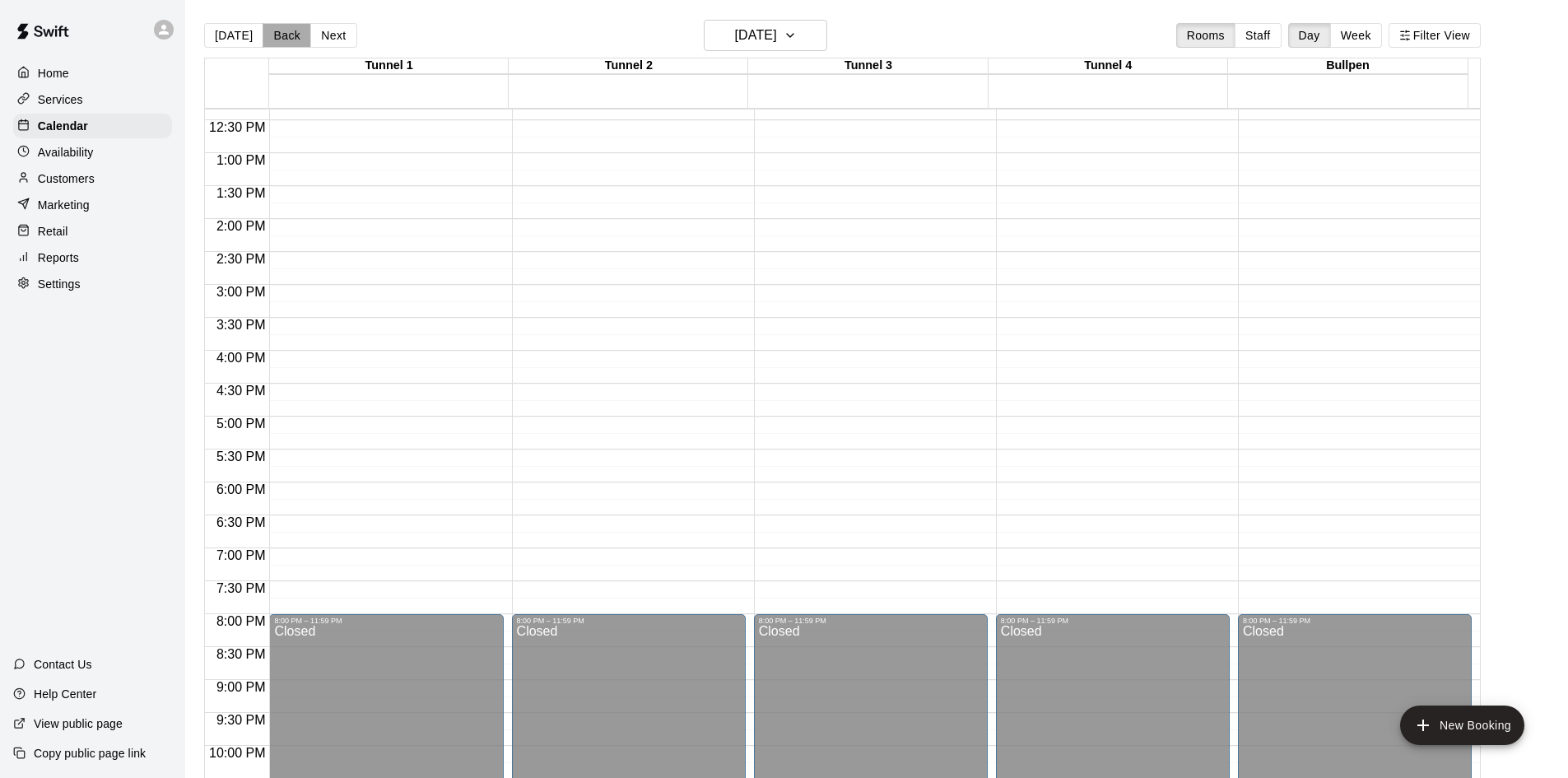
click at [275, 43] on button "Back" at bounding box center [287, 35] width 49 height 25
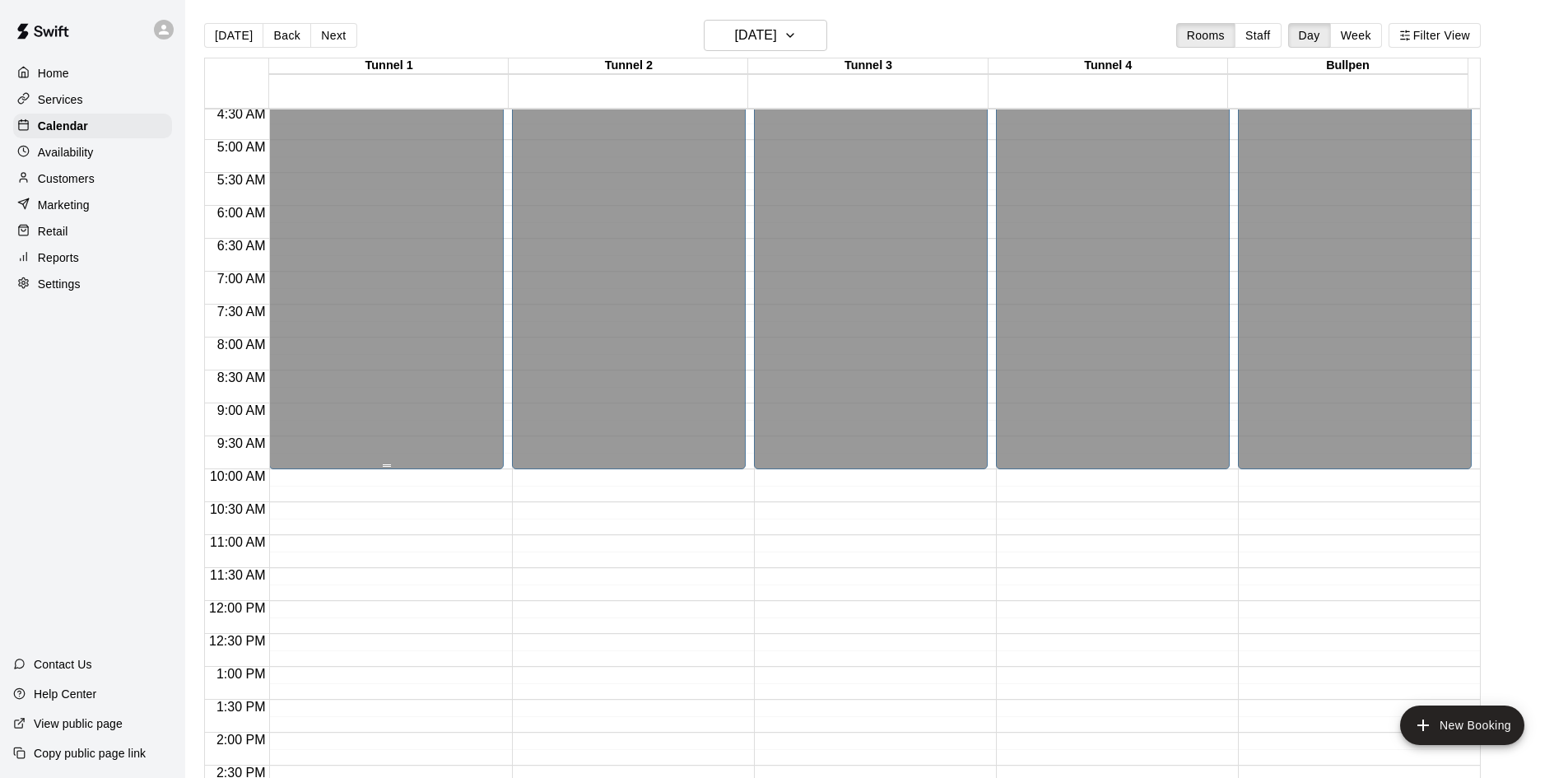
scroll to position [484, 0]
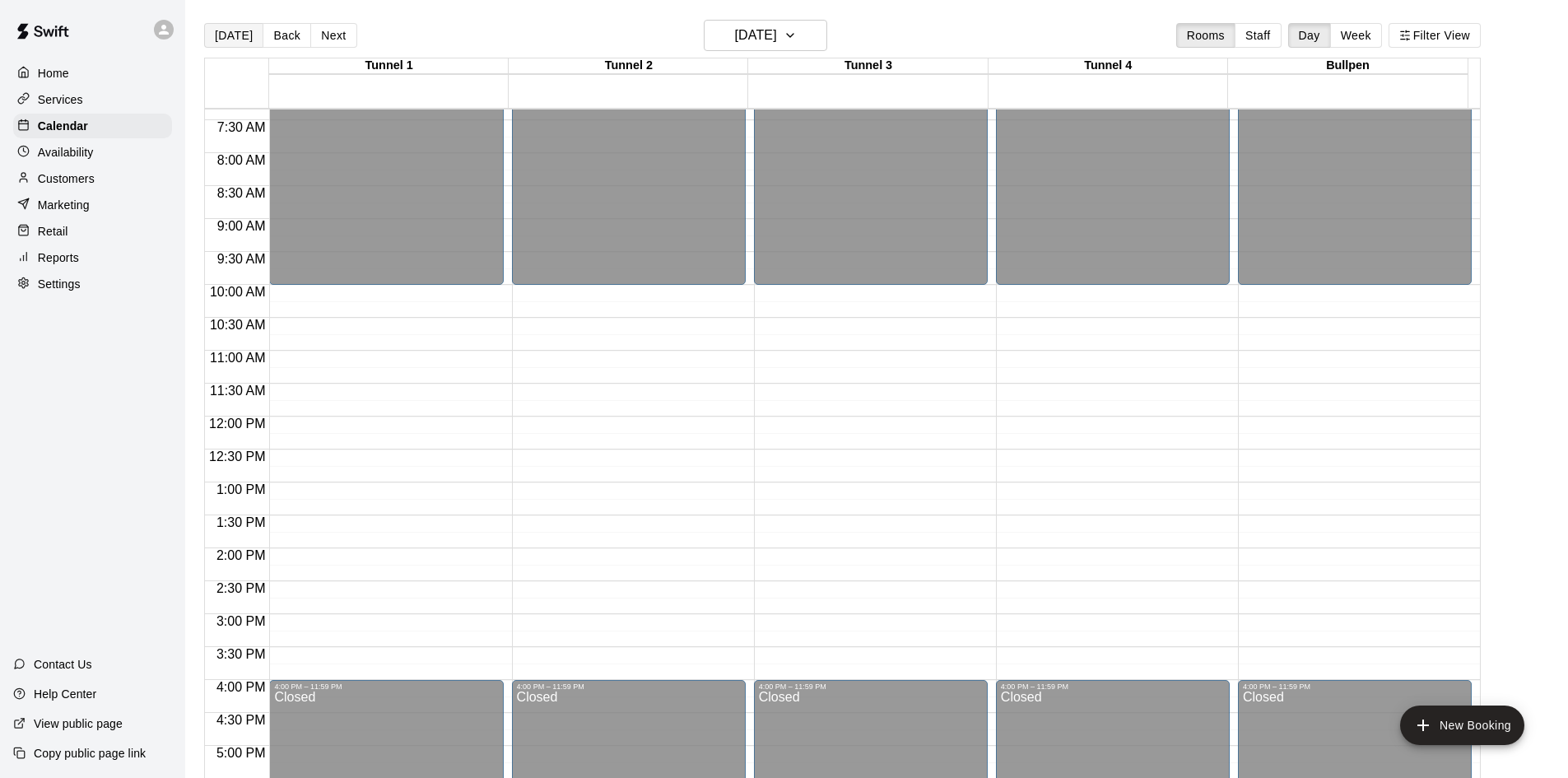
click at [244, 43] on button "[DATE]" at bounding box center [234, 35] width 59 height 25
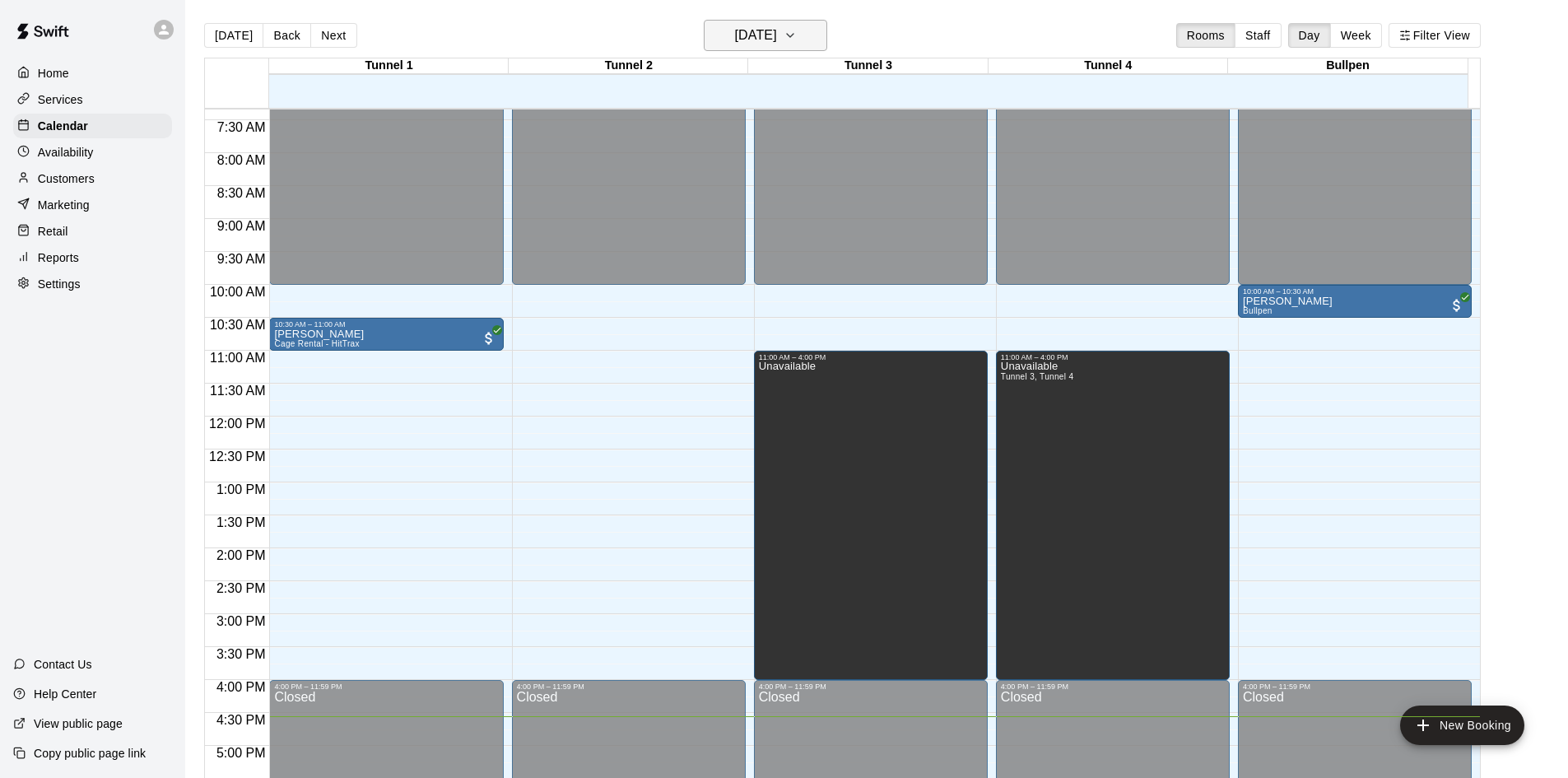
click at [777, 40] on h6 "[DATE]" at bounding box center [755, 35] width 42 height 23
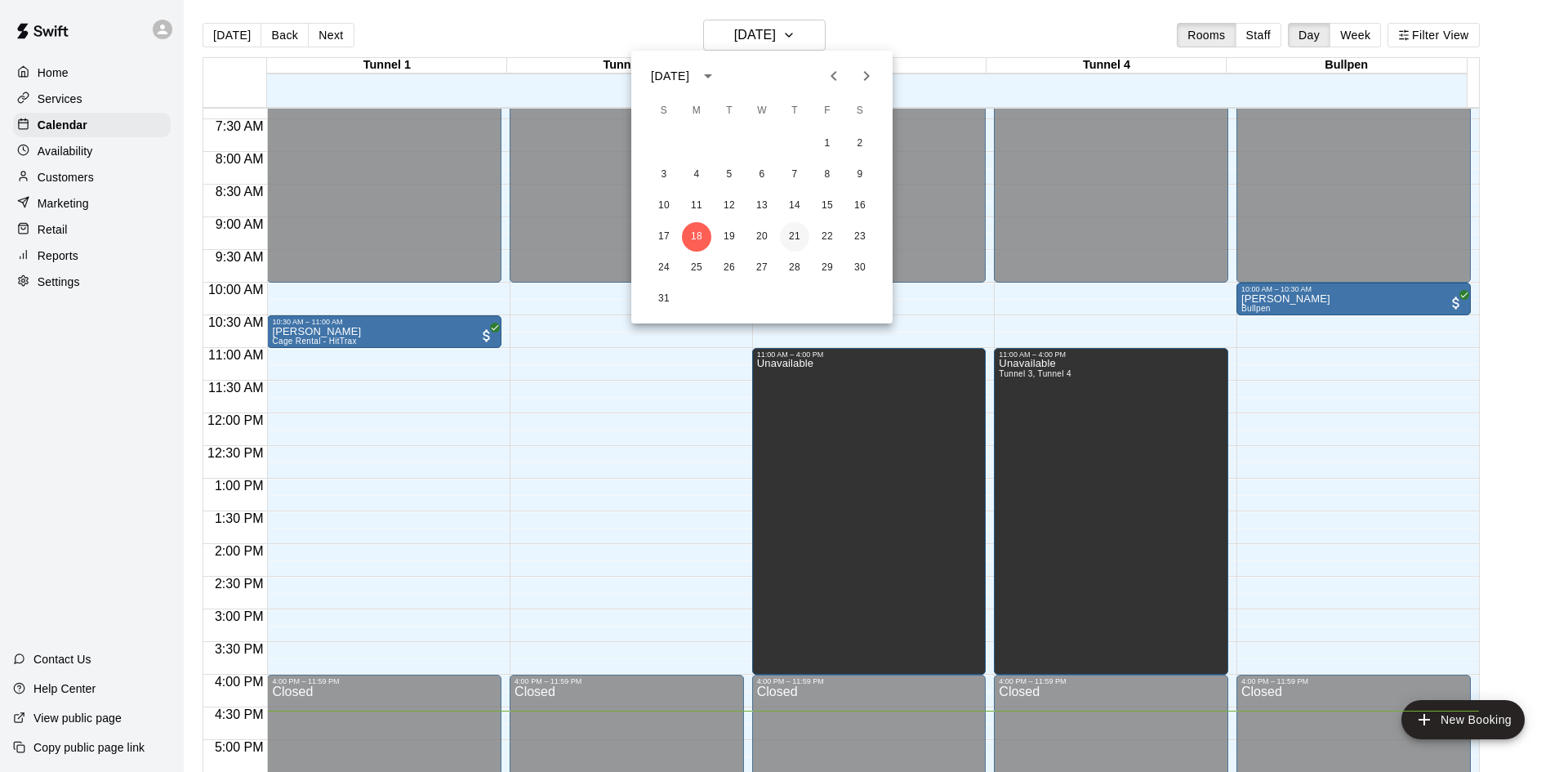
click at [799, 231] on button "21" at bounding box center [795, 237] width 30 height 30
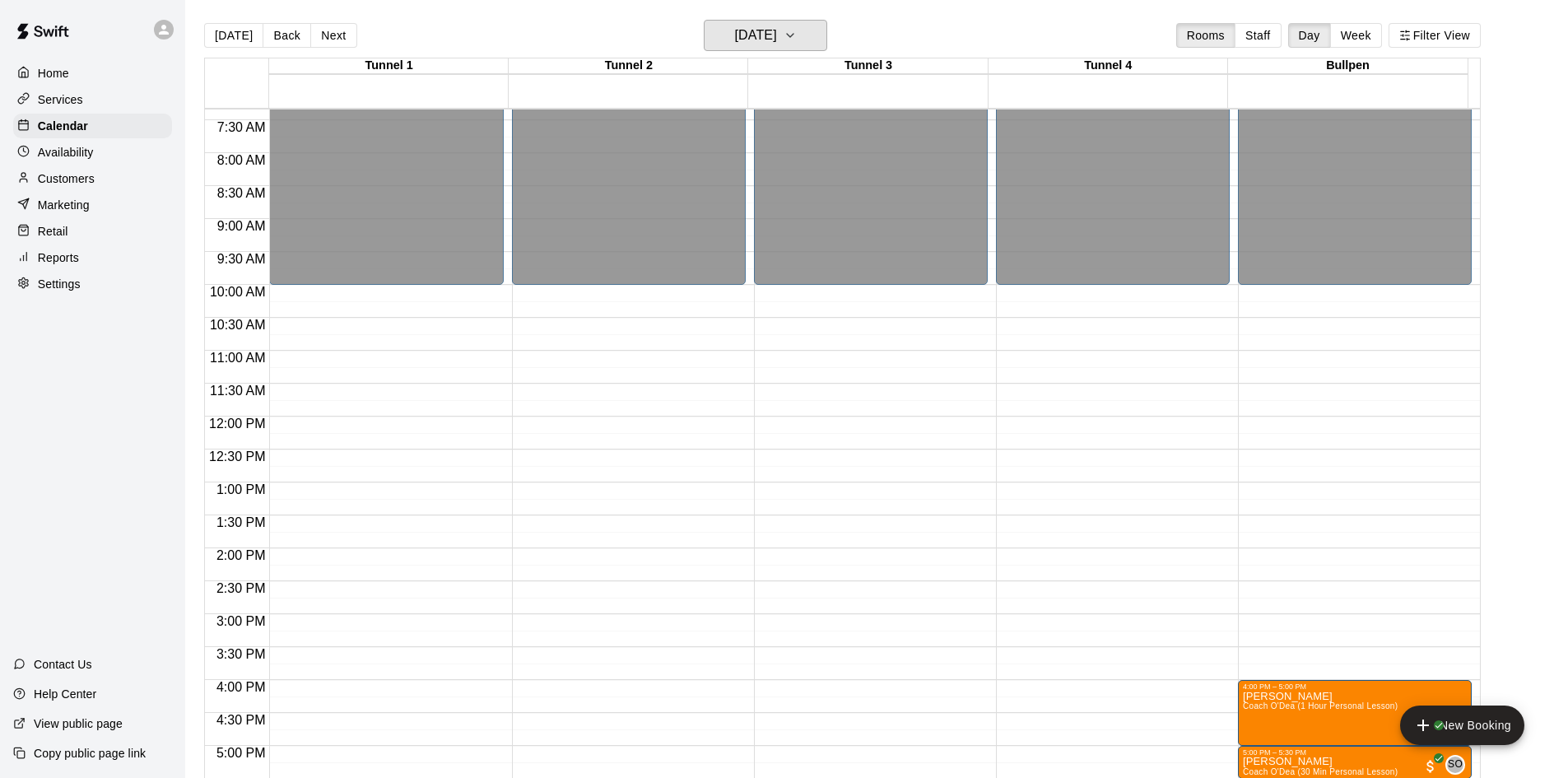
scroll to position [648, 0]
